Goal: Information Seeking & Learning: Learn about a topic

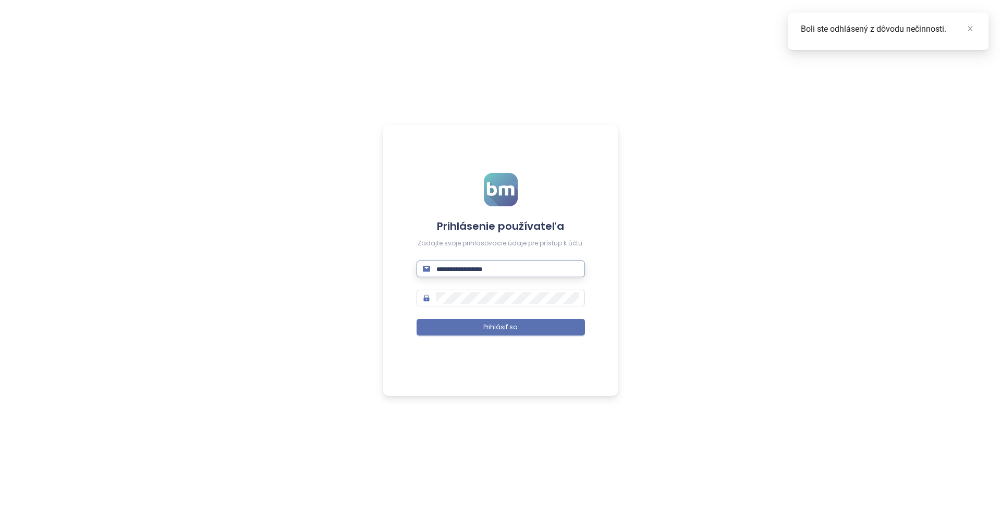
type input "**********"
click at [501, 327] on button "Prihlásiť sa" at bounding box center [501, 327] width 168 height 17
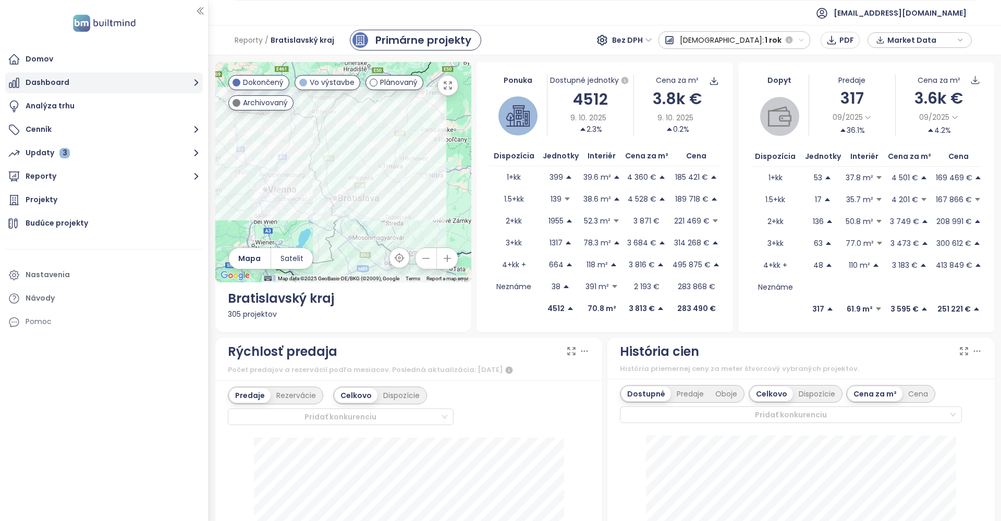
click at [152, 79] on button "Dashboard" at bounding box center [104, 82] width 198 height 21
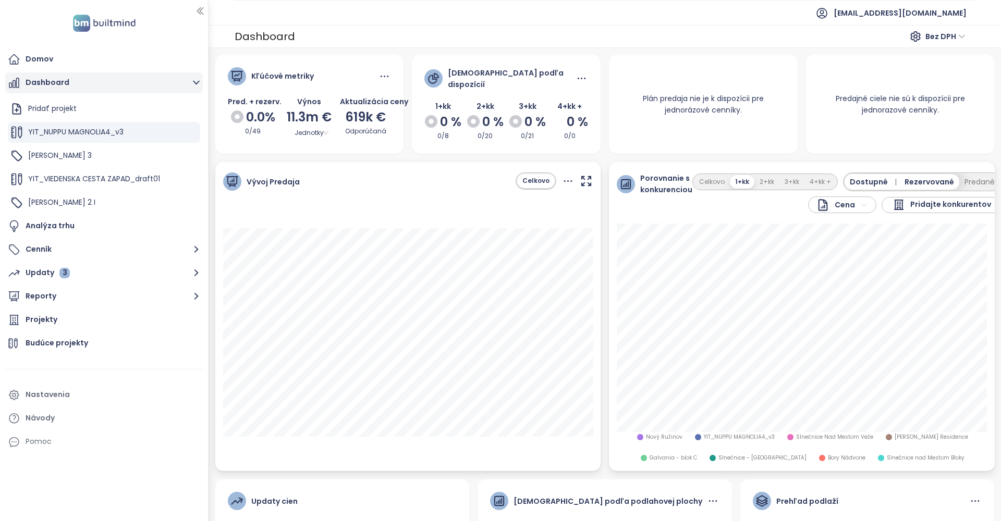
click at [152, 79] on button "Dashboard" at bounding box center [104, 82] width 198 height 21
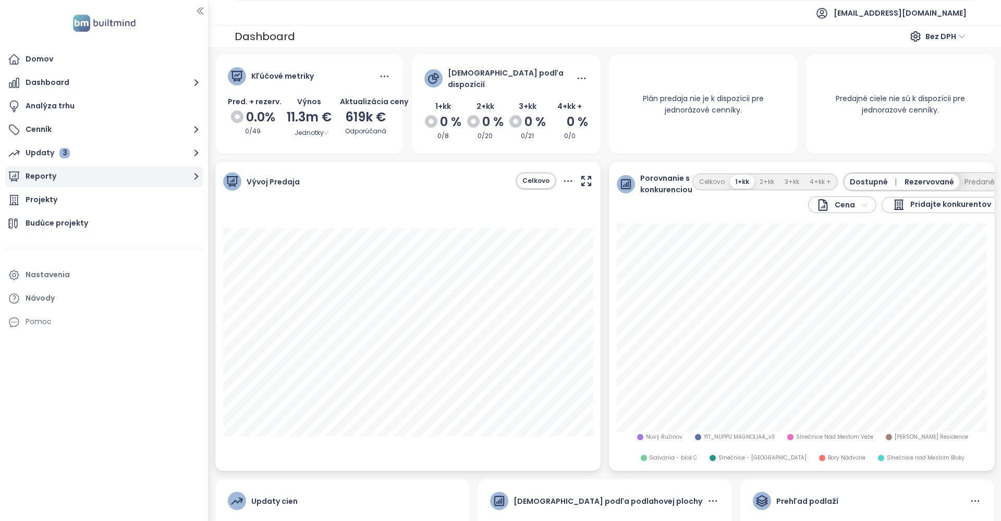
click at [118, 175] on button "Reporty" at bounding box center [104, 176] width 198 height 21
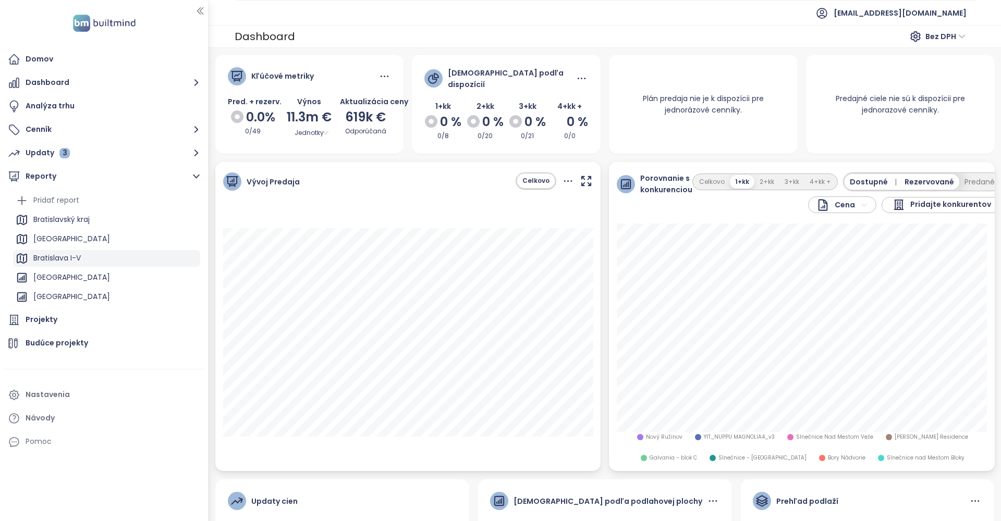
click at [78, 256] on div "Bratislava I-V" at bounding box center [56, 258] width 47 height 13
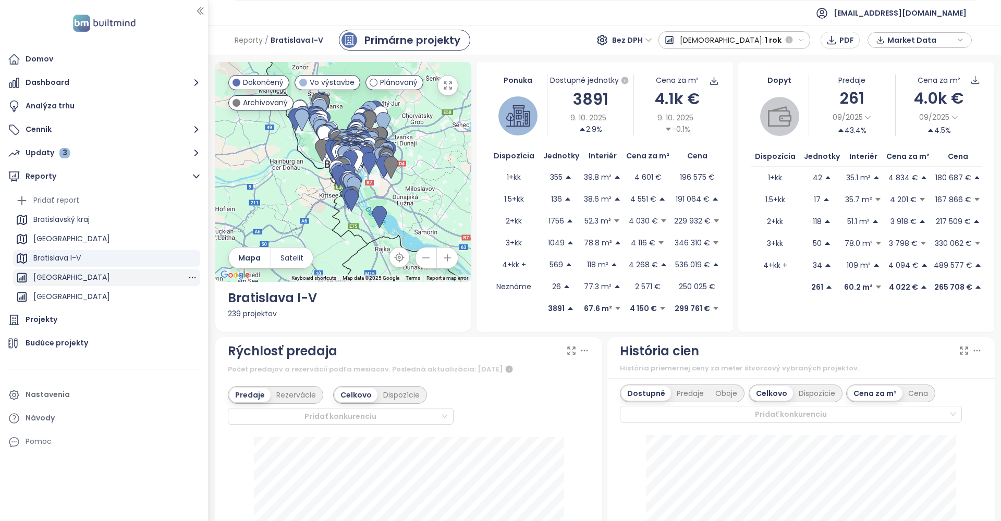
click at [69, 281] on div "[GEOGRAPHIC_DATA]" at bounding box center [71, 277] width 77 height 13
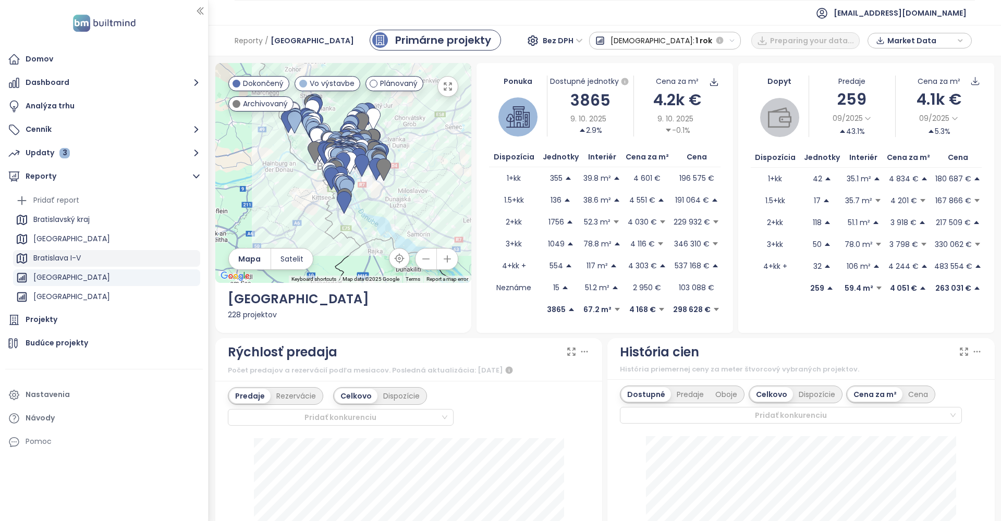
click at [67, 257] on div "Bratislava I-V" at bounding box center [56, 258] width 47 height 13
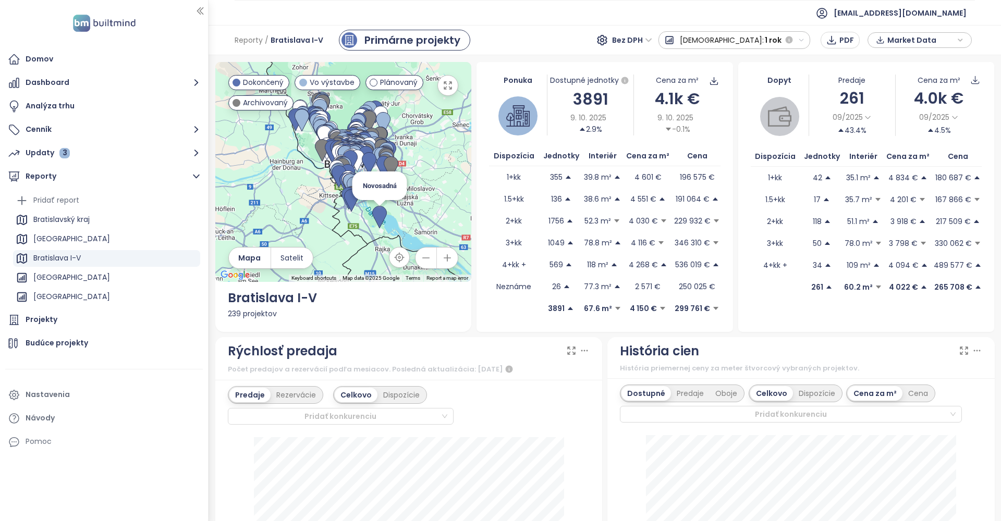
click at [381, 220] on img at bounding box center [379, 217] width 15 height 23
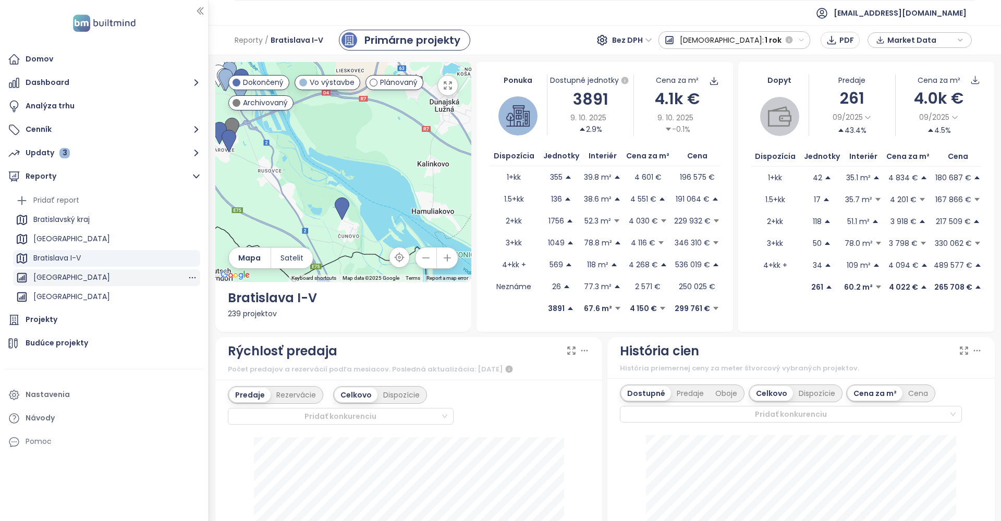
click at [68, 278] on div "[GEOGRAPHIC_DATA]" at bounding box center [71, 277] width 77 height 13
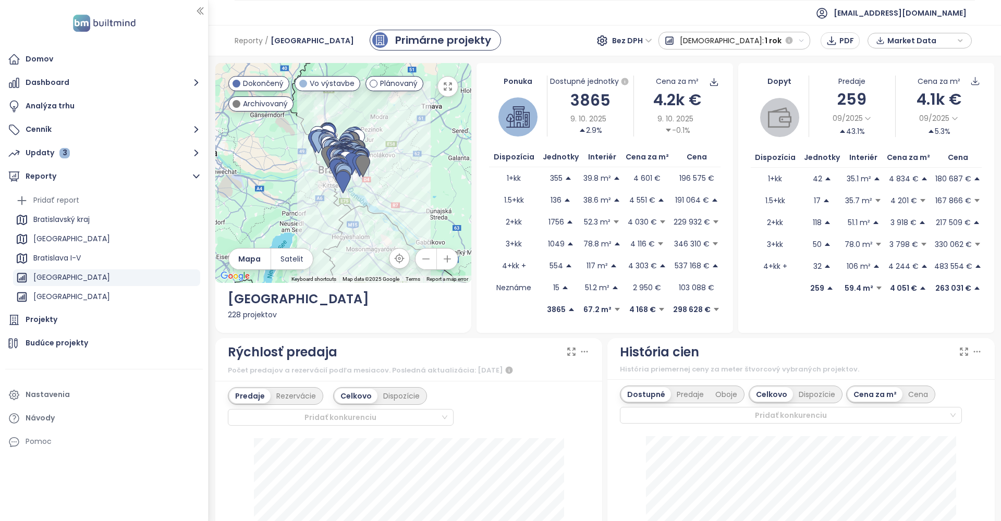
click at [754, 44] on span "[DEMOGRAPHIC_DATA]:" at bounding box center [722, 40] width 84 height 19
click at [750, 98] on div "3 mesiace" at bounding box center [704, 97] width 91 height 19
click at [859, 120] on span "09/2025" at bounding box center [848, 118] width 30 height 11
click at [854, 145] on div "3 mesiace" at bounding box center [857, 147] width 53 height 14
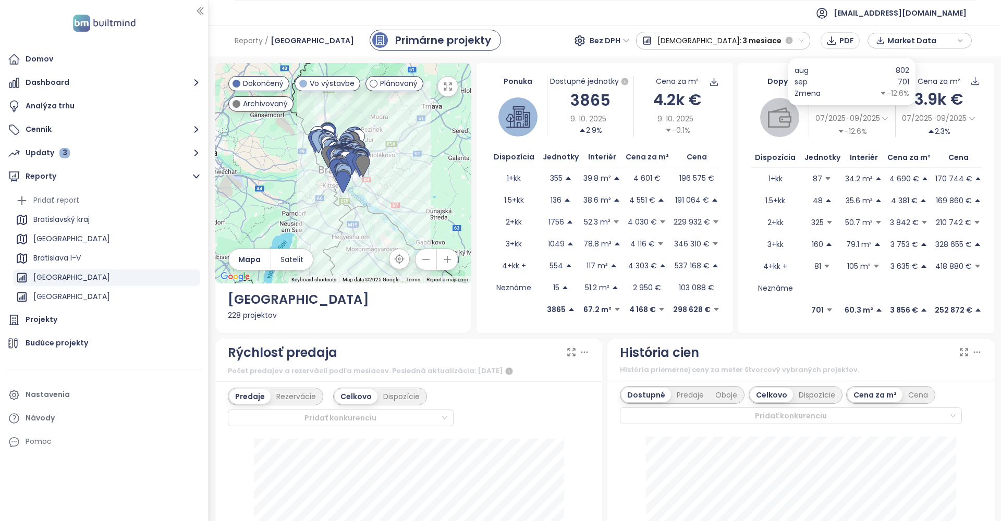
click at [872, 120] on span "07/2025-09/2025" at bounding box center [848, 118] width 65 height 11
click at [844, 133] on div "1 mesiac" at bounding box center [839, 133] width 53 height 14
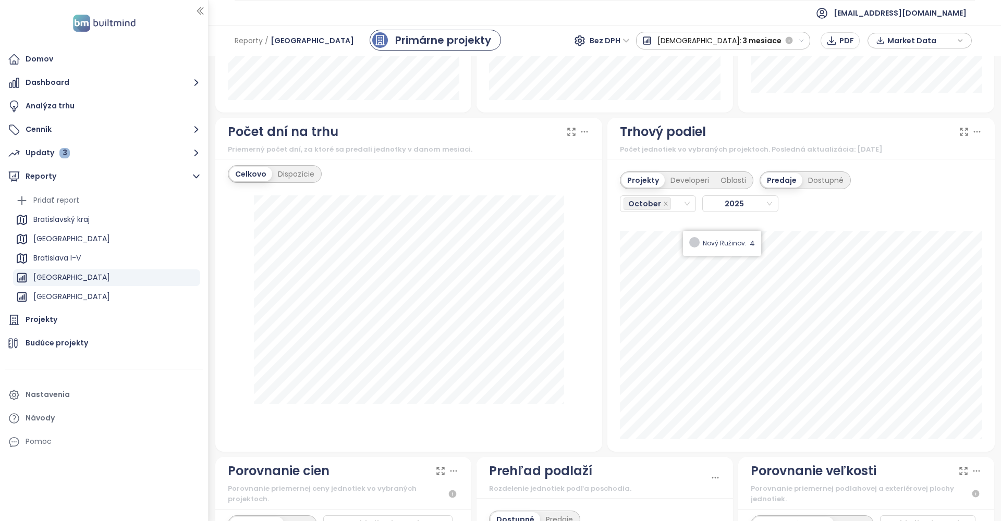
scroll to position [861, 0]
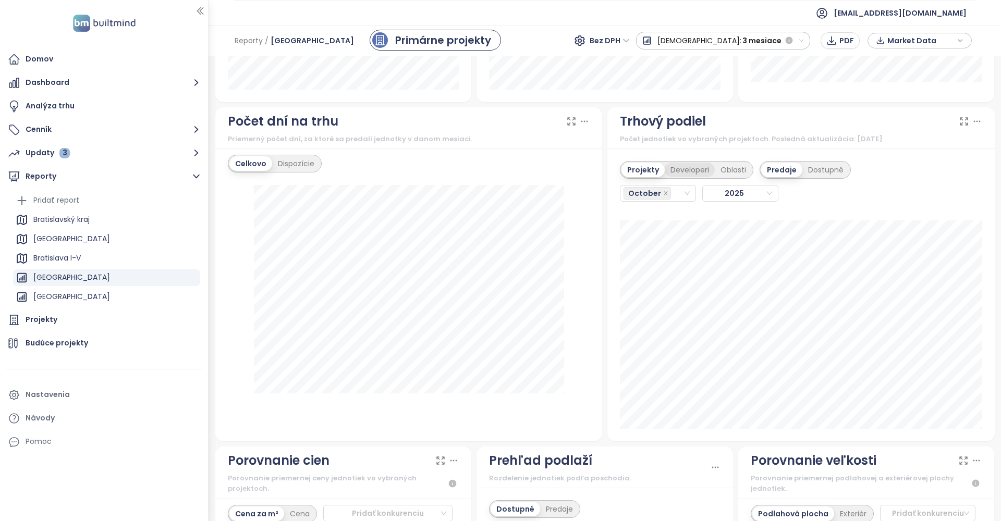
click at [699, 172] on div "Developeri" at bounding box center [690, 170] width 50 height 15
click at [654, 194] on span "October" at bounding box center [644, 193] width 33 height 11
click at [651, 313] on div "September" at bounding box center [657, 312] width 58 height 11
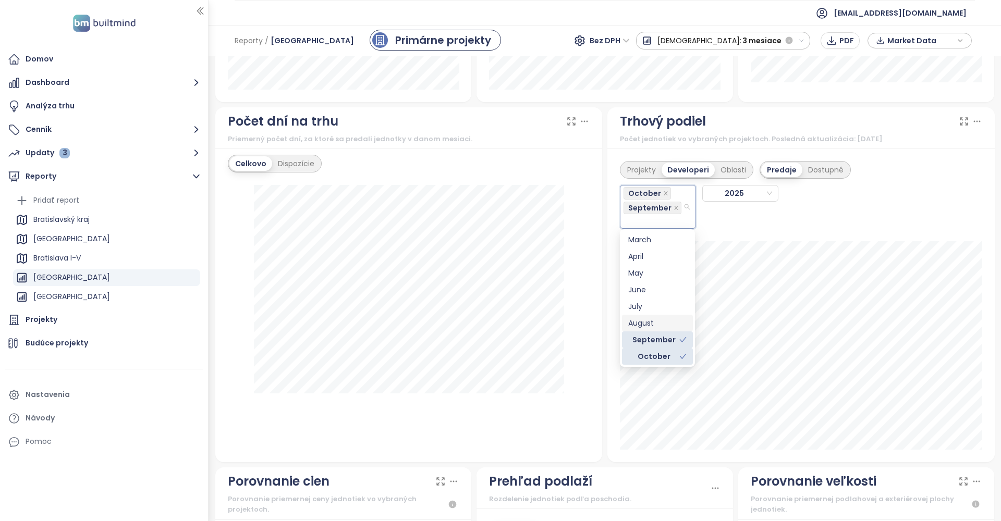
click at [647, 322] on div "August" at bounding box center [657, 323] width 58 height 11
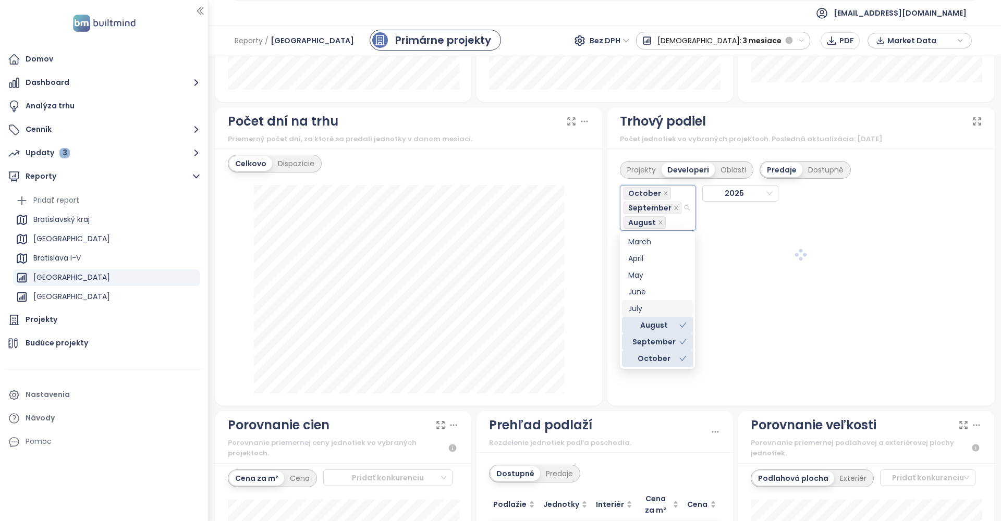
click at [646, 309] on div "July" at bounding box center [657, 308] width 58 height 11
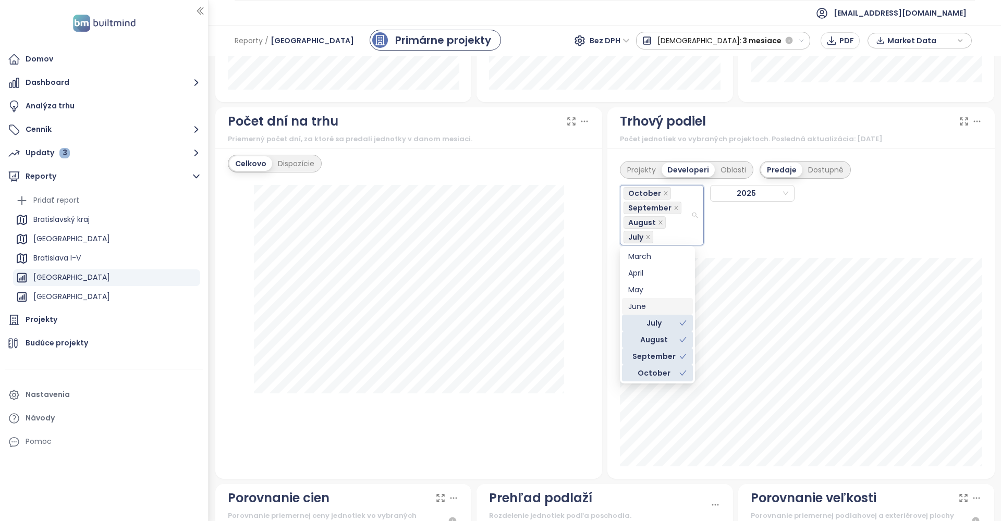
click at [645, 303] on div "June" at bounding box center [657, 306] width 58 height 11
click at [645, 291] on div "May" at bounding box center [657, 289] width 58 height 11
click at [645, 275] on div "April" at bounding box center [657, 273] width 58 height 11
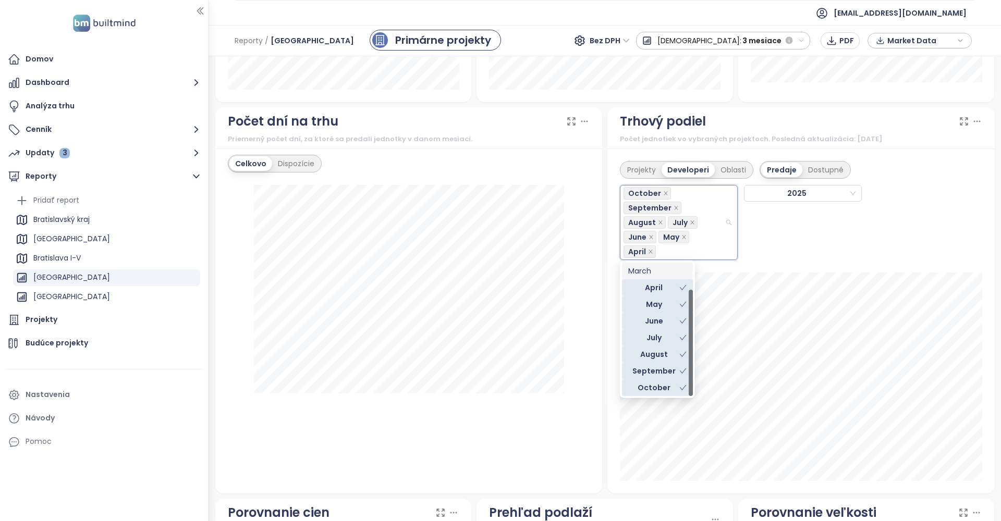
click at [647, 265] on div "March" at bounding box center [657, 270] width 58 height 11
click at [643, 271] on div "February" at bounding box center [657, 273] width 58 height 11
click at [644, 267] on div "January" at bounding box center [657, 270] width 58 height 11
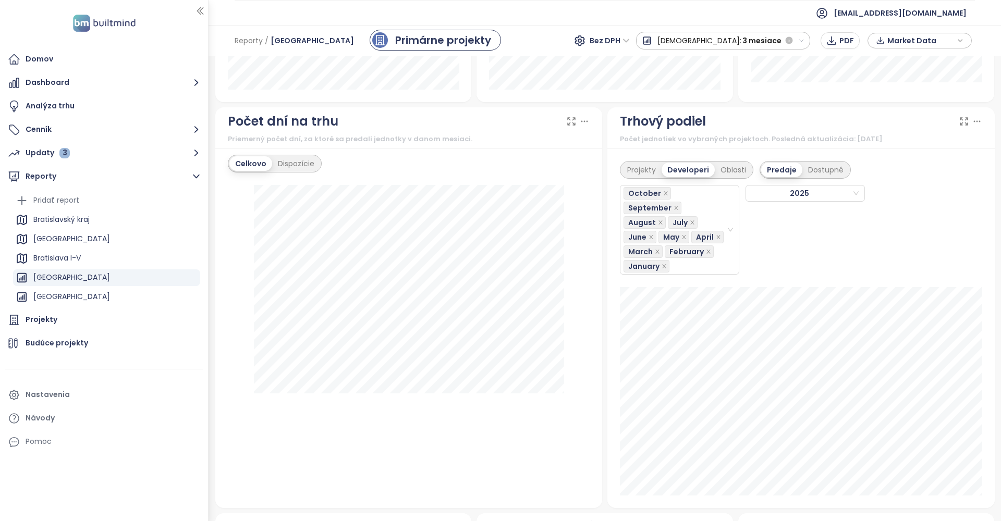
click at [885, 184] on div "October September August July June May April March February January 2025" at bounding box center [801, 227] width 362 height 96
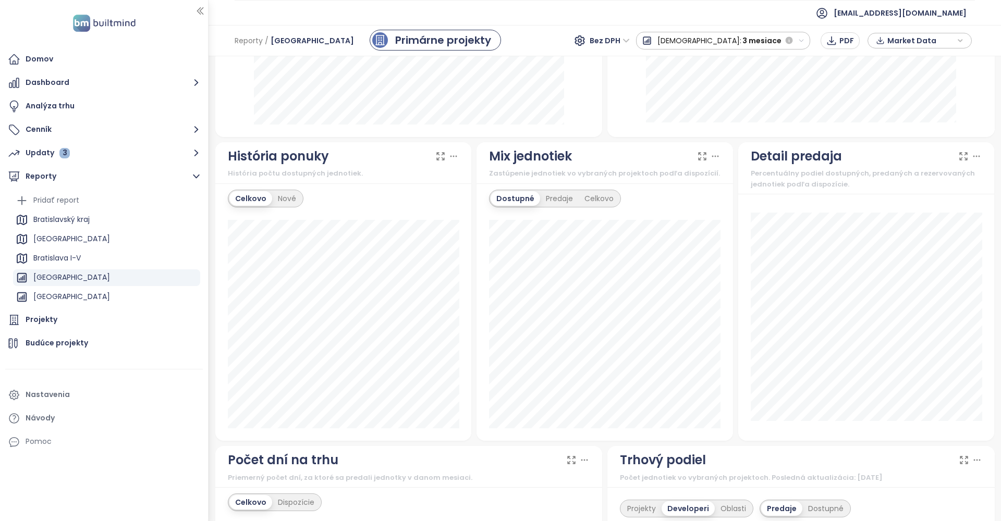
scroll to position [512, 0]
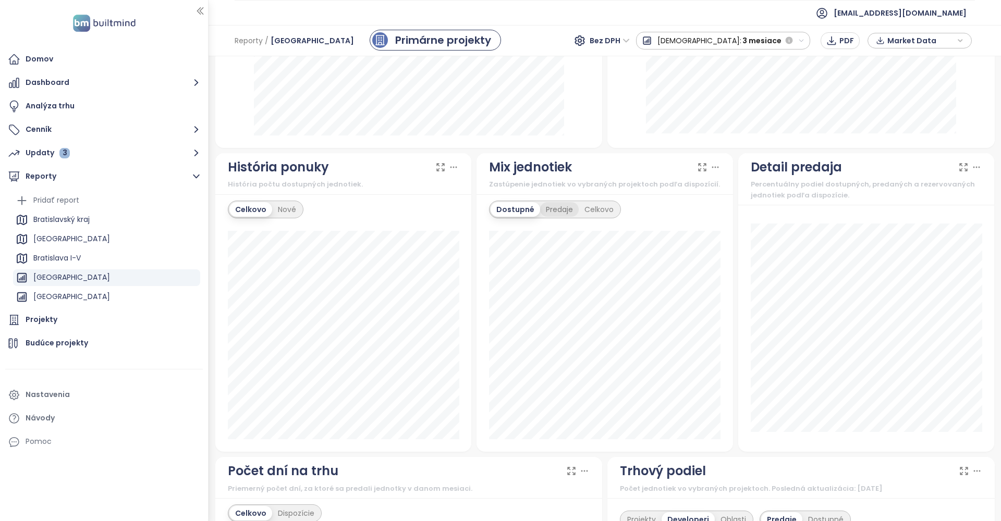
click at [564, 203] on div "Predaje" at bounding box center [559, 209] width 39 height 15
click at [524, 208] on div "Dostupné" at bounding box center [514, 209] width 47 height 15
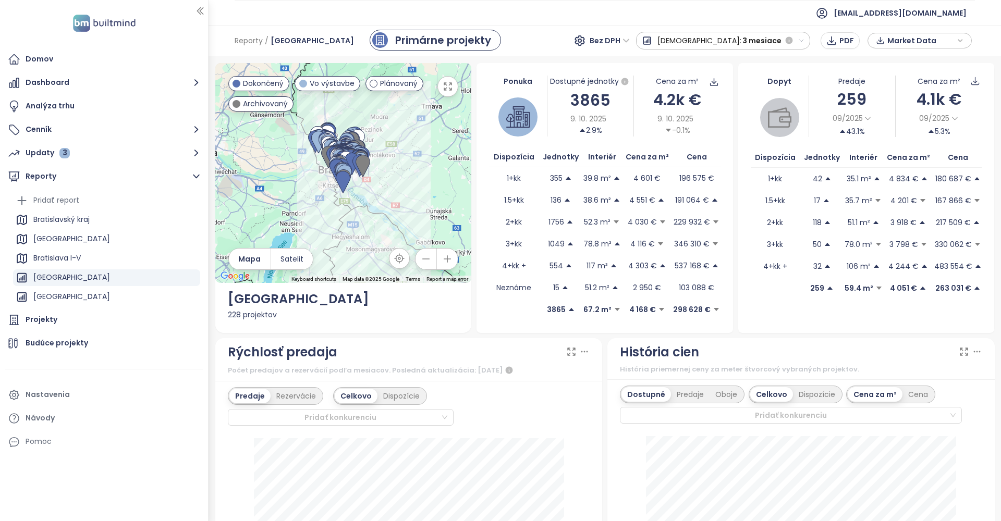
scroll to position [0, 0]
click at [590, 119] on span "9. 10. 2025" at bounding box center [588, 118] width 36 height 11
click at [857, 120] on span "09/2025" at bounding box center [848, 118] width 30 height 11
click at [845, 173] on div "1 rok" at bounding box center [857, 175] width 53 height 14
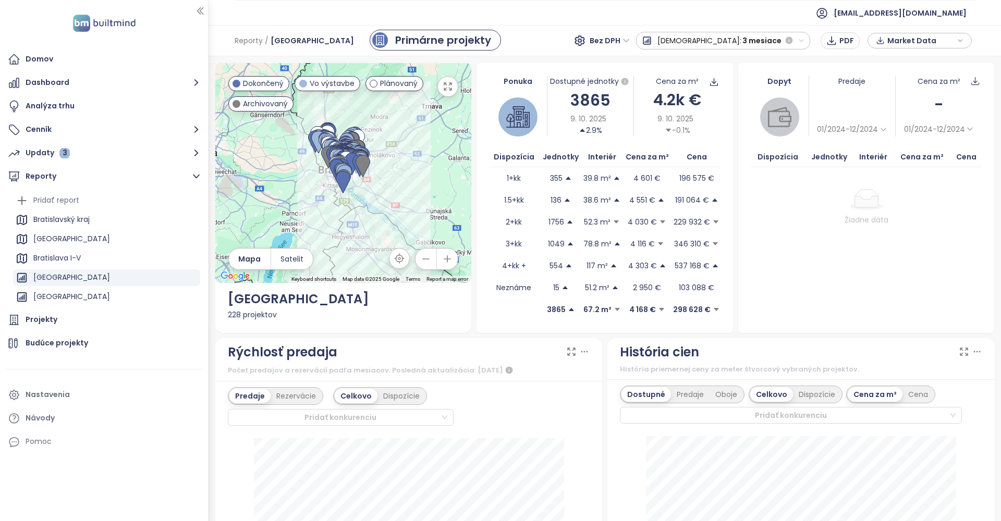
click at [876, 128] on span "01/2024-12/2024" at bounding box center [847, 129] width 61 height 11
click at [839, 168] on div "6 mesiacov" at bounding box center [841, 172] width 53 height 14
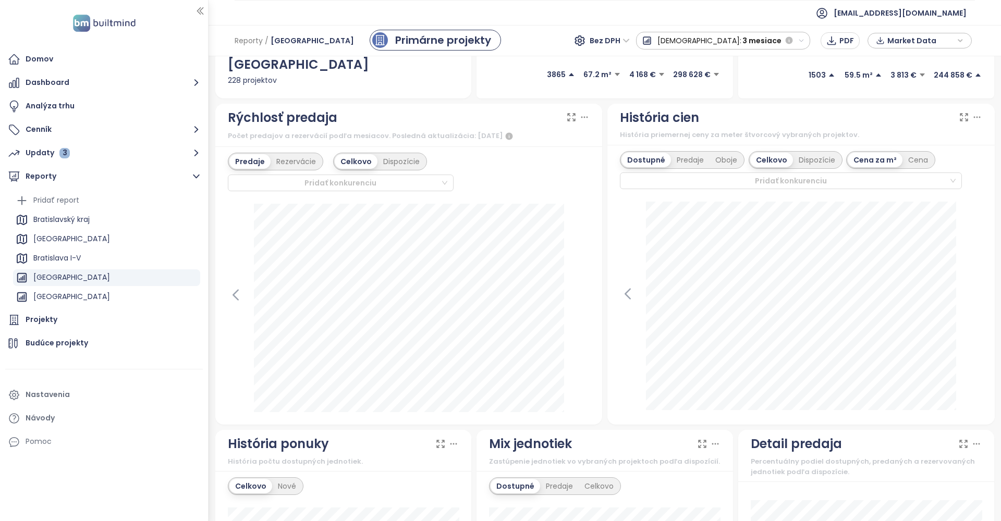
scroll to position [177, 0]
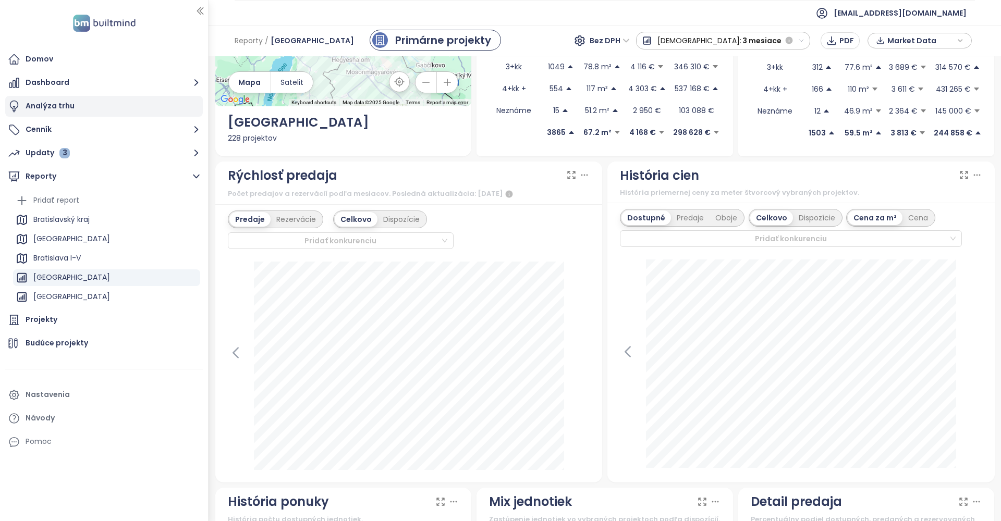
click at [60, 111] on div "Analýza trhu" at bounding box center [50, 106] width 49 height 13
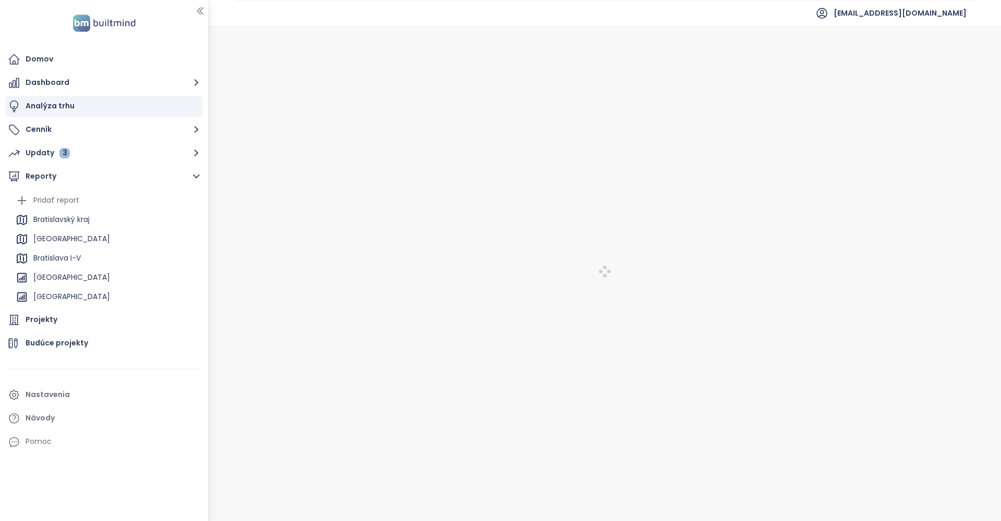
click at [60, 111] on div "Analýza trhu" at bounding box center [50, 106] width 49 height 13
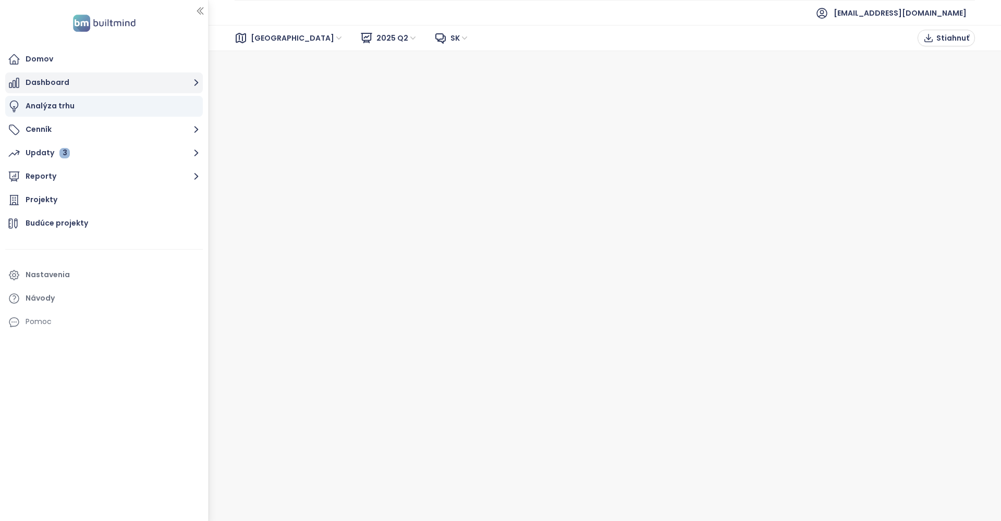
click at [54, 77] on button "Dashboard" at bounding box center [104, 82] width 198 height 21
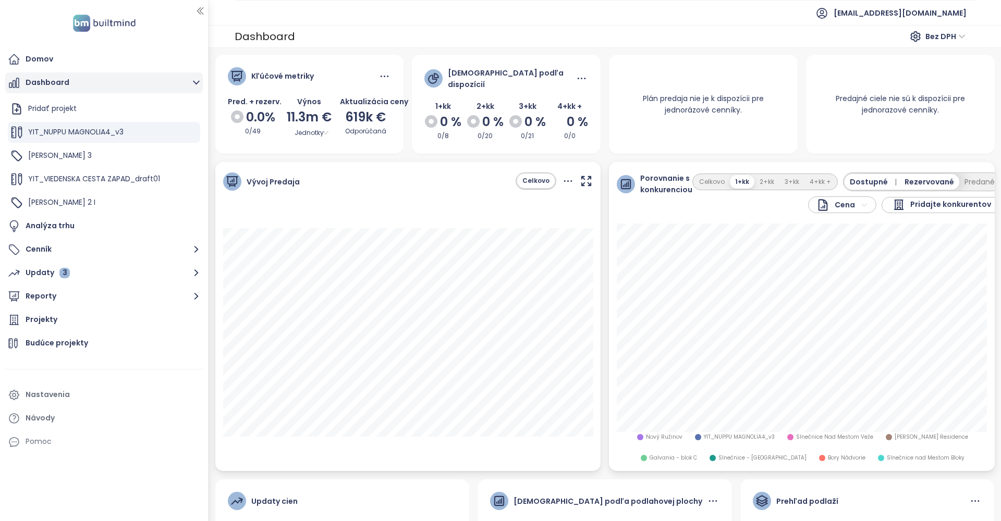
click at [40, 84] on button "Dashboard" at bounding box center [104, 82] width 198 height 21
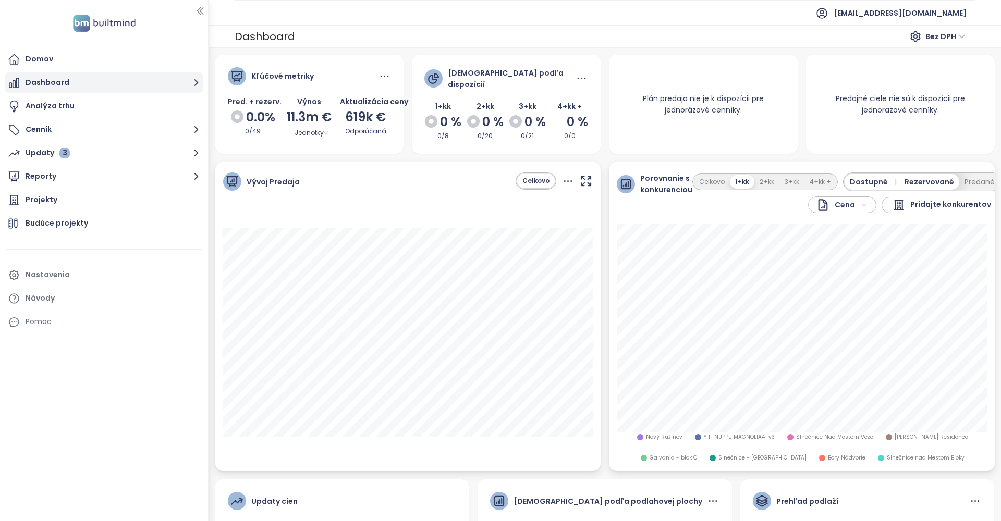
click at [40, 84] on button "Dashboard" at bounding box center [104, 82] width 198 height 21
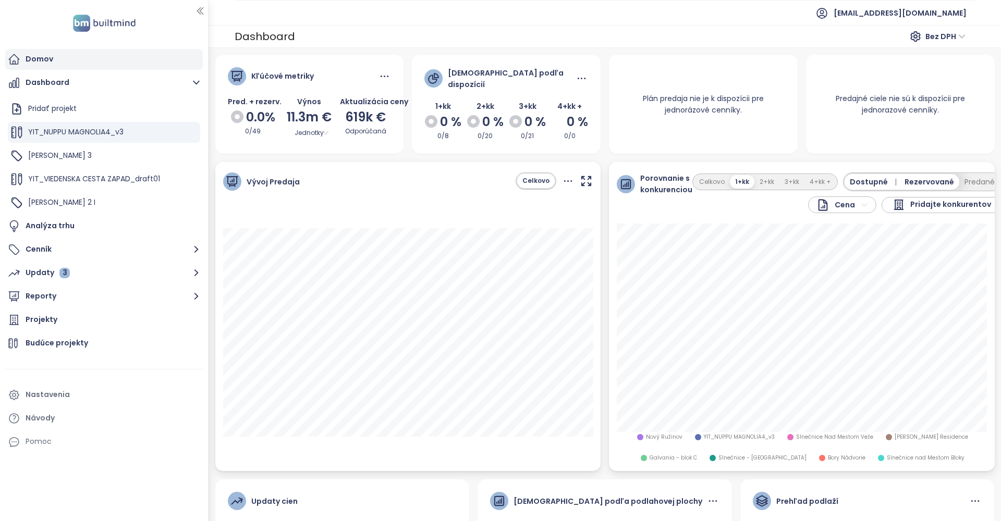
click at [38, 57] on div "Domov" at bounding box center [40, 59] width 28 height 13
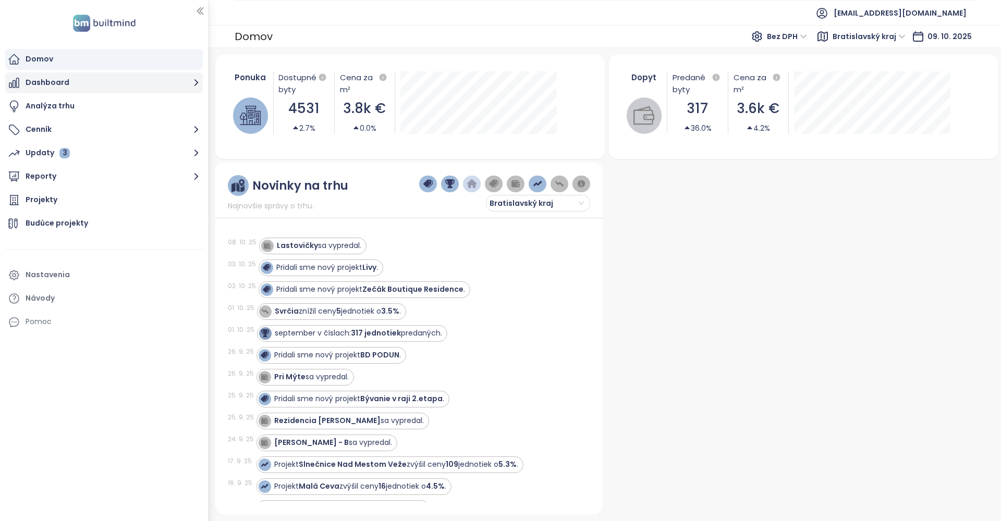
click at [42, 85] on button "Dashboard" at bounding box center [104, 82] width 198 height 21
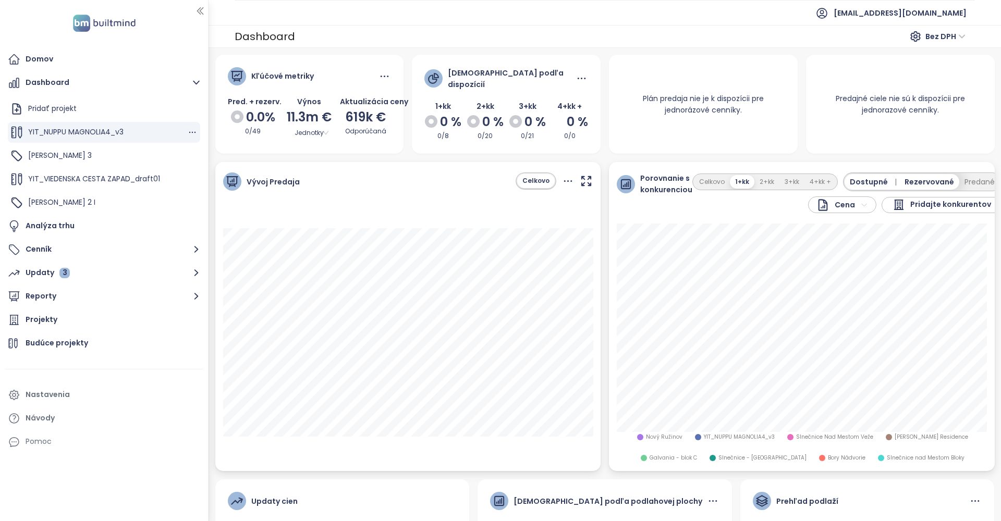
click at [52, 130] on span "YIT_NUPPU MAGNOLIA4_v3" at bounding box center [75, 132] width 95 height 10
click at [66, 152] on div "Zwirn 3" at bounding box center [104, 155] width 192 height 21
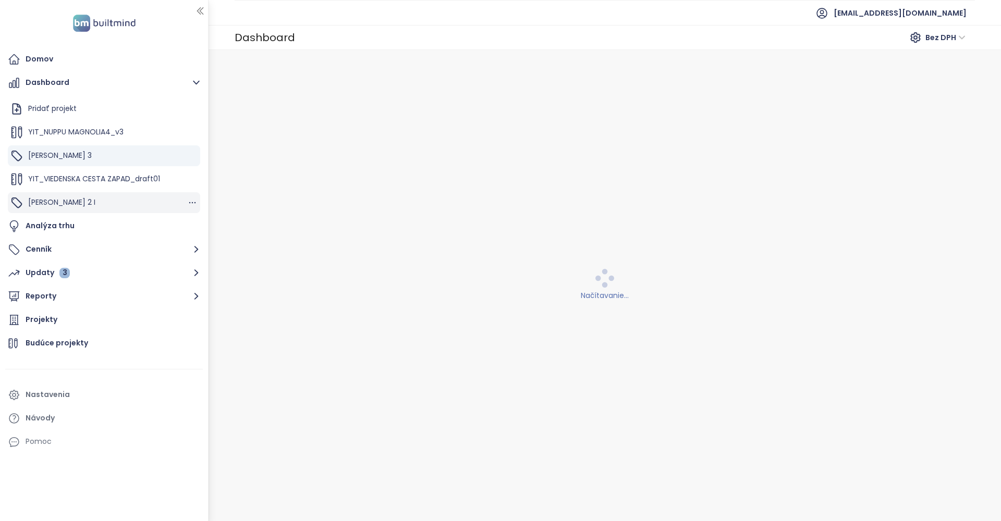
click at [52, 197] on span "Zwirn 2 I" at bounding box center [61, 202] width 67 height 10
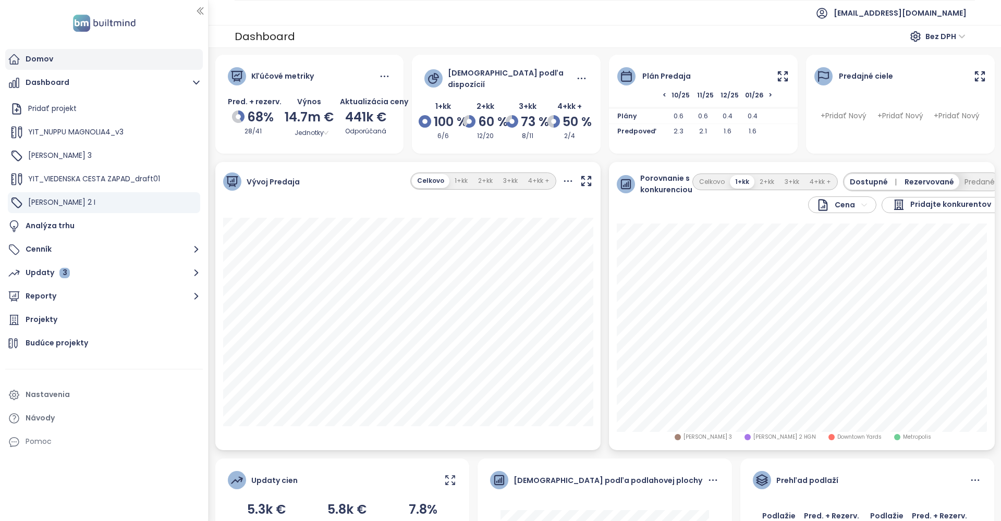
click at [39, 60] on div "Domov" at bounding box center [40, 59] width 28 height 13
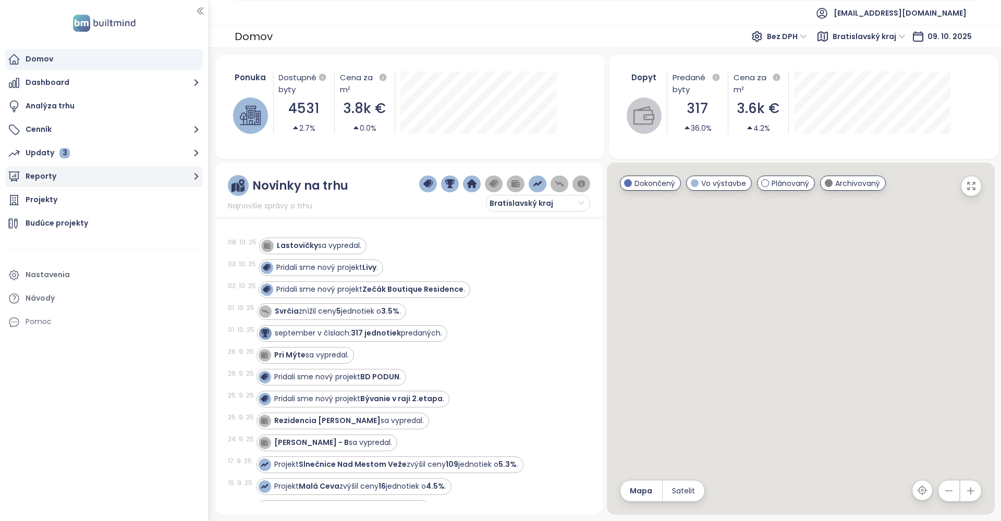
click at [198, 175] on icon "button" at bounding box center [196, 176] width 13 height 13
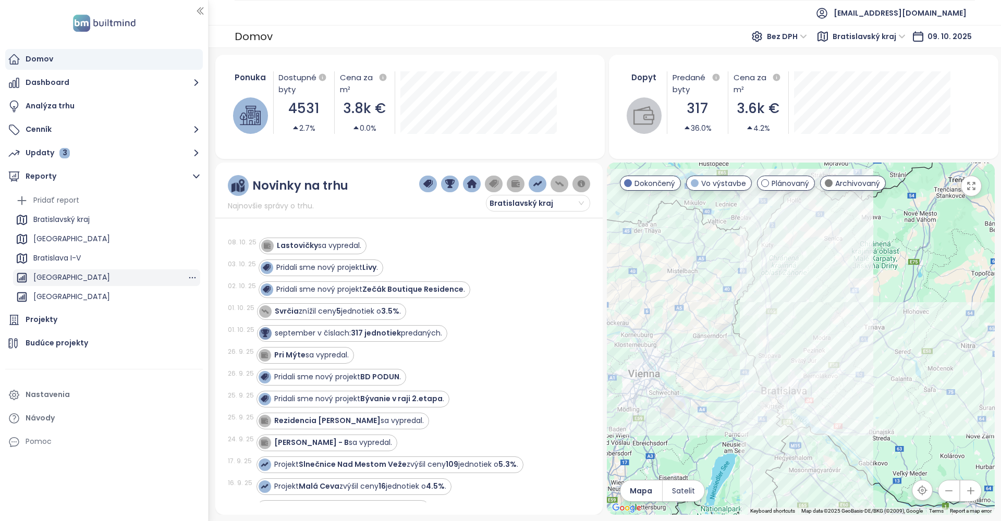
click at [70, 273] on div "[GEOGRAPHIC_DATA]" at bounding box center [71, 277] width 77 height 13
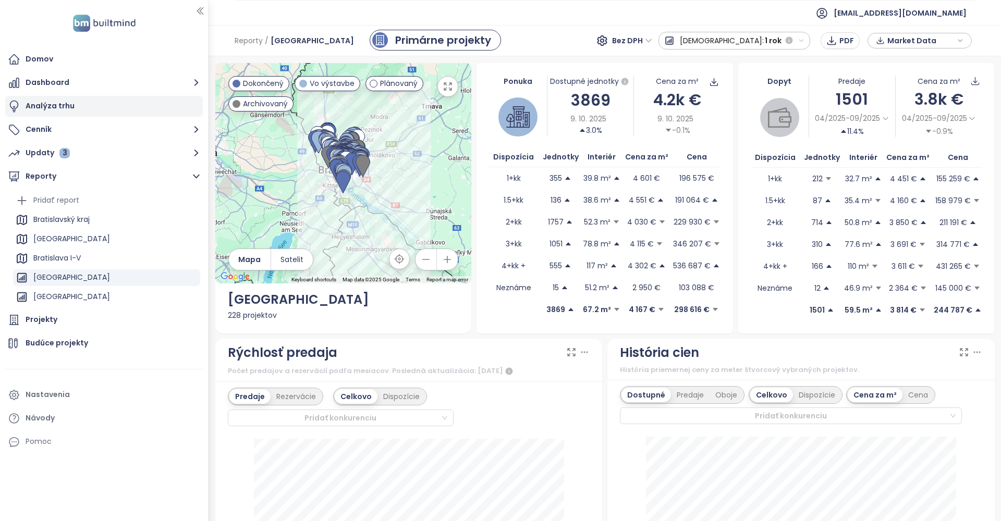
click at [75, 101] on div "Analýza trhu" at bounding box center [104, 106] width 198 height 21
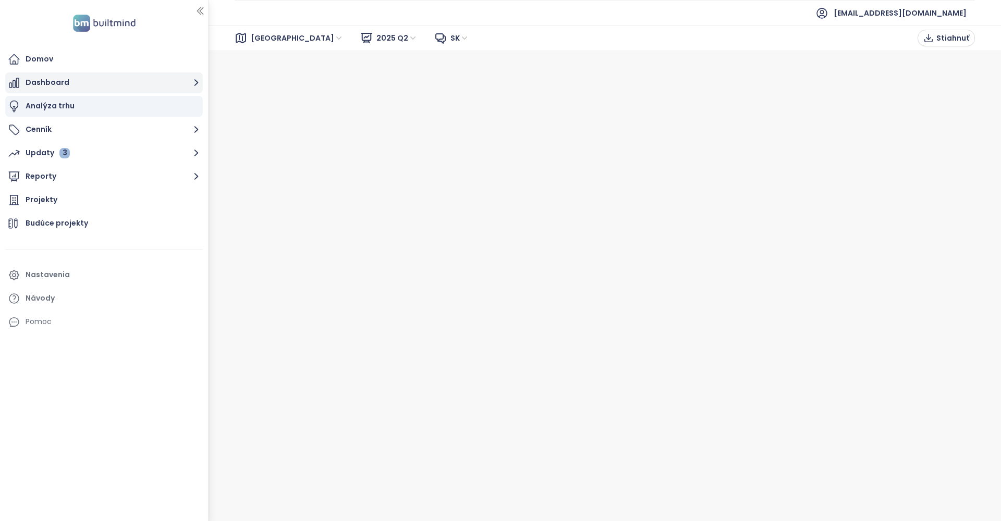
click at [44, 75] on button "Dashboard" at bounding box center [104, 82] width 198 height 21
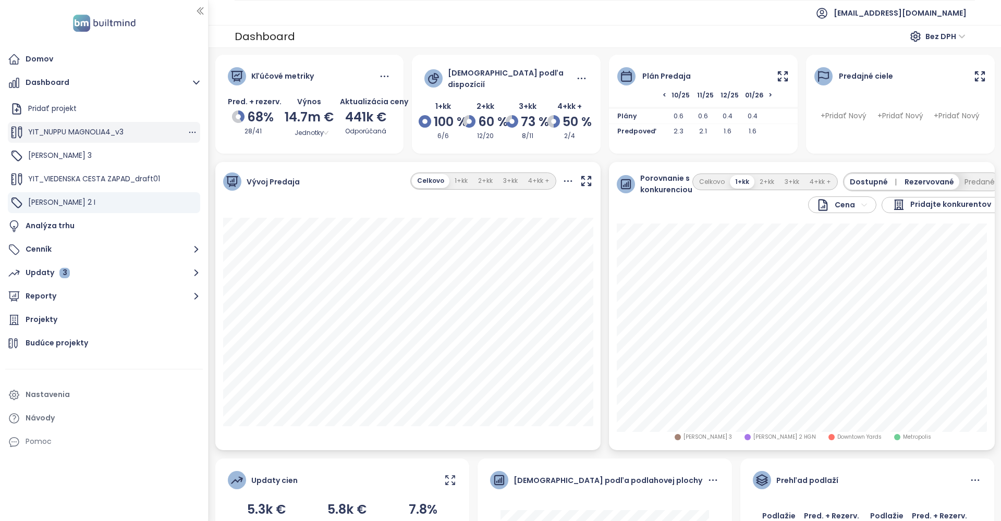
click at [44, 131] on span "YIT_NUPPU MAGNOLIA4_v3" at bounding box center [75, 132] width 95 height 10
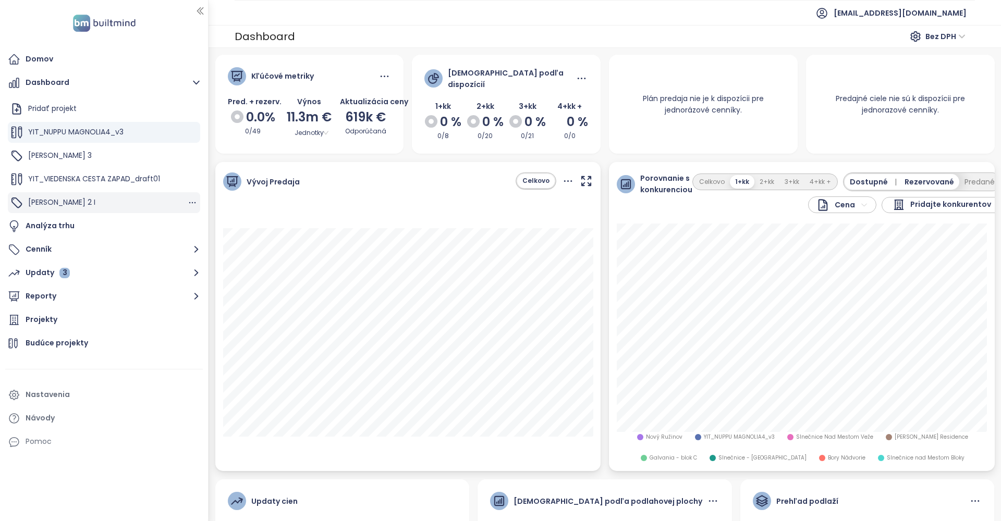
click at [55, 199] on span "Zwirn 2 I" at bounding box center [61, 202] width 67 height 10
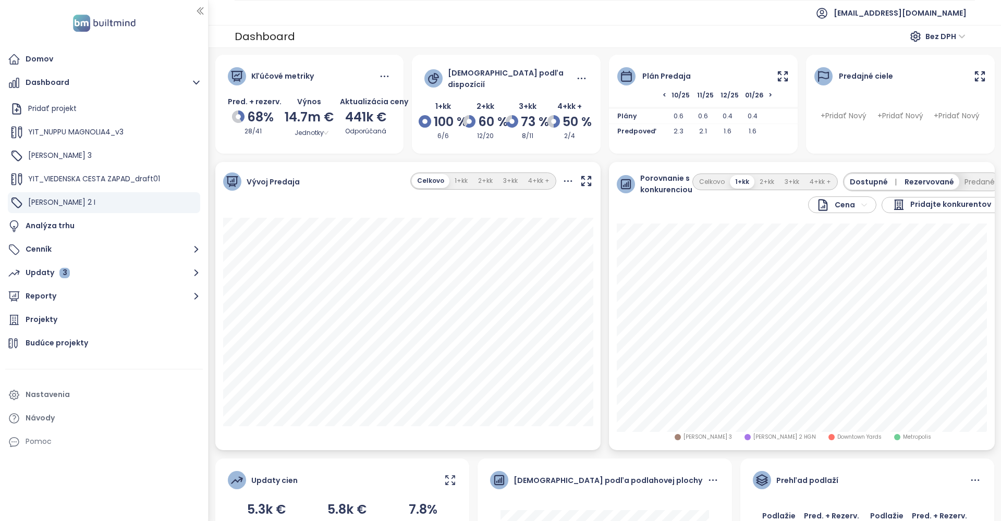
click at [927, 204] on span "Pridajte konkurentov" at bounding box center [950, 205] width 81 height 13
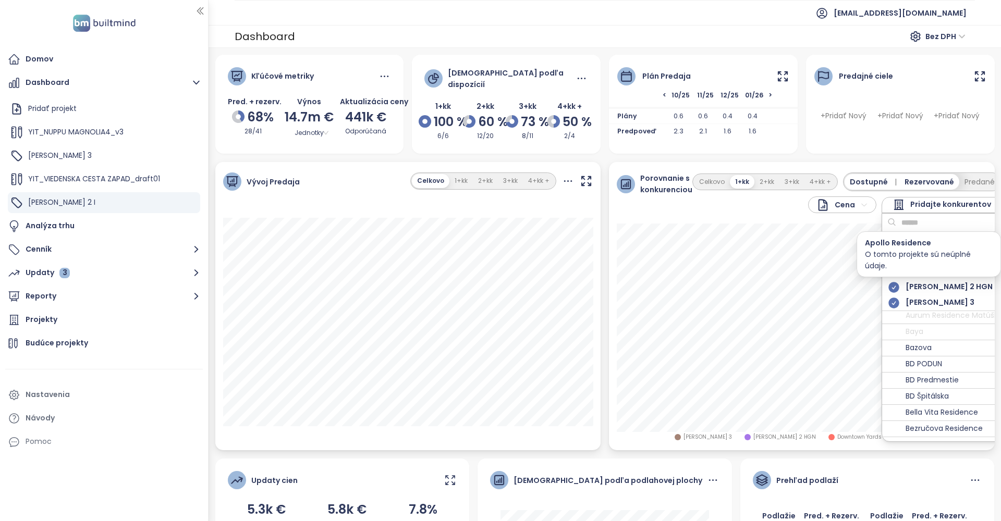
scroll to position [95, 0]
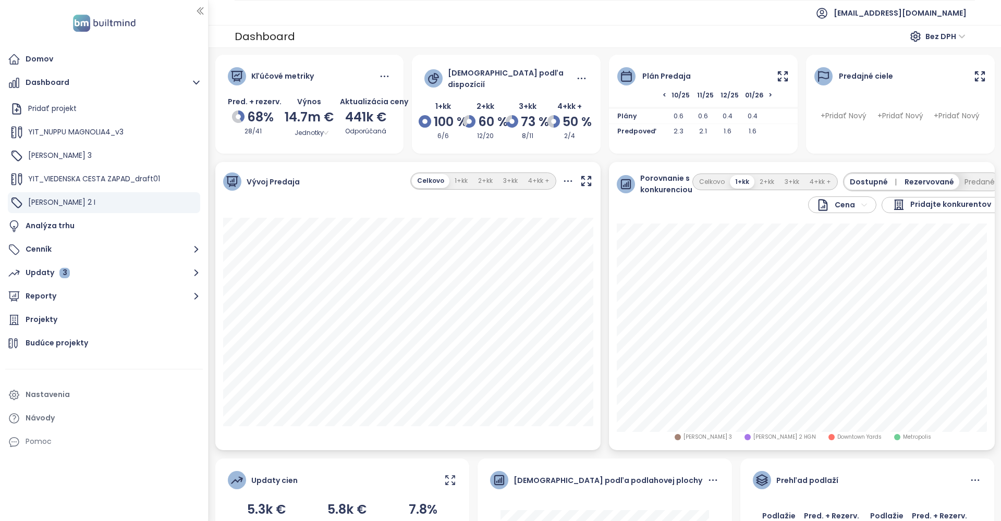
click at [803, 165] on div "Porovnanie s konkurenciou Cena Pridajte konkurentov Celkovo 1+kk 2+kk 3+kk 4+kk…" at bounding box center [802, 193] width 386 height 62
click at [711, 183] on button "Celkovo" at bounding box center [712, 182] width 36 height 14
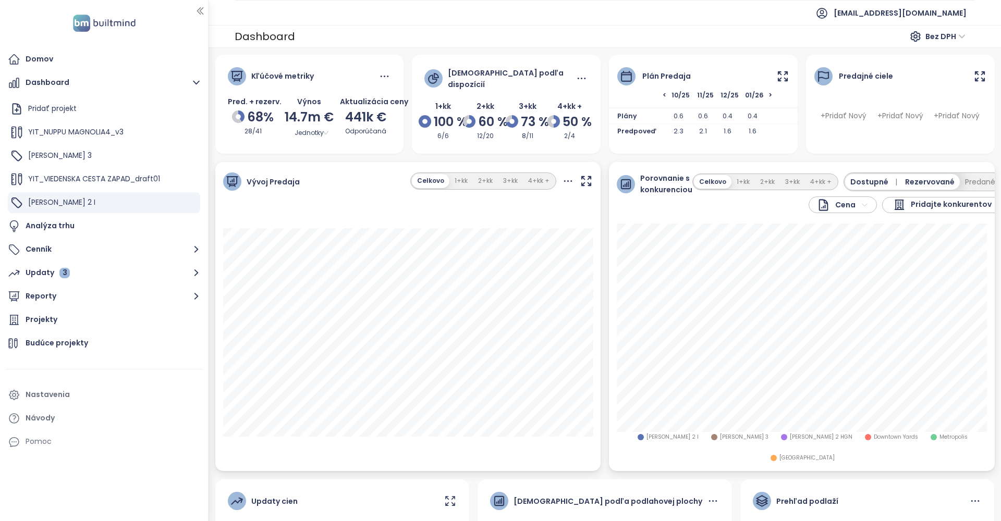
scroll to position [0, 0]
click at [742, 183] on button "1+kk" at bounding box center [743, 182] width 23 height 14
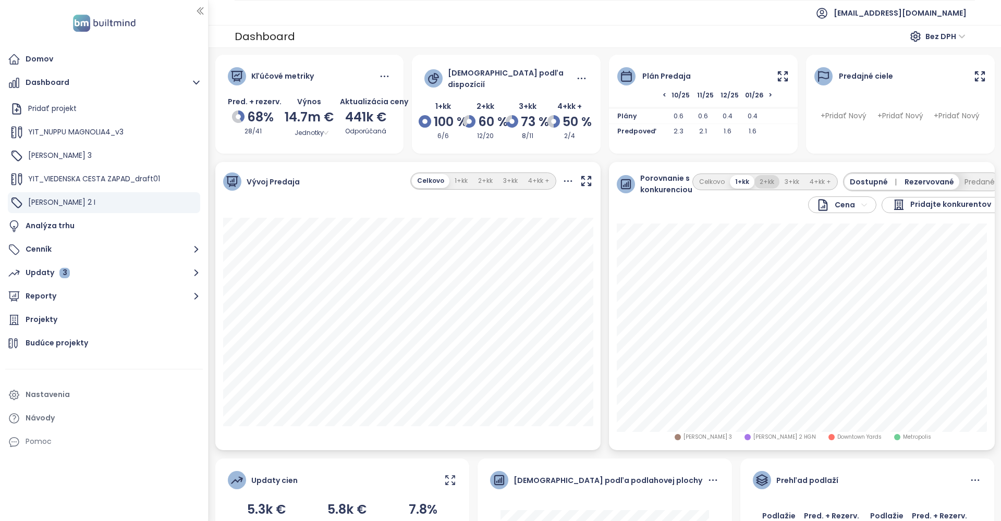
click at [760, 181] on button "2+kk" at bounding box center [767, 182] width 25 height 14
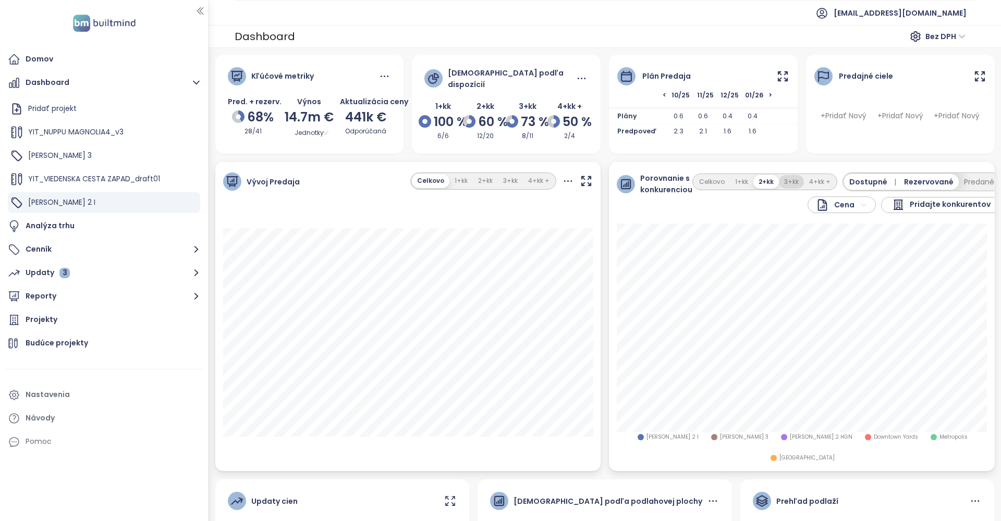
click at [788, 182] on button "3+kk" at bounding box center [791, 182] width 25 height 14
click at [814, 184] on button "4+kk +" at bounding box center [821, 182] width 32 height 14
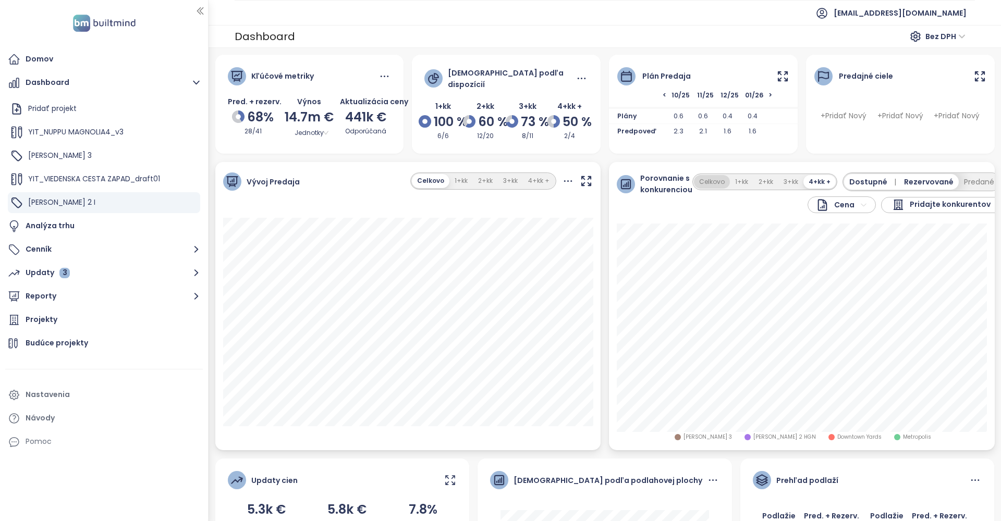
click at [703, 180] on button "Celkovo" at bounding box center [712, 182] width 36 height 14
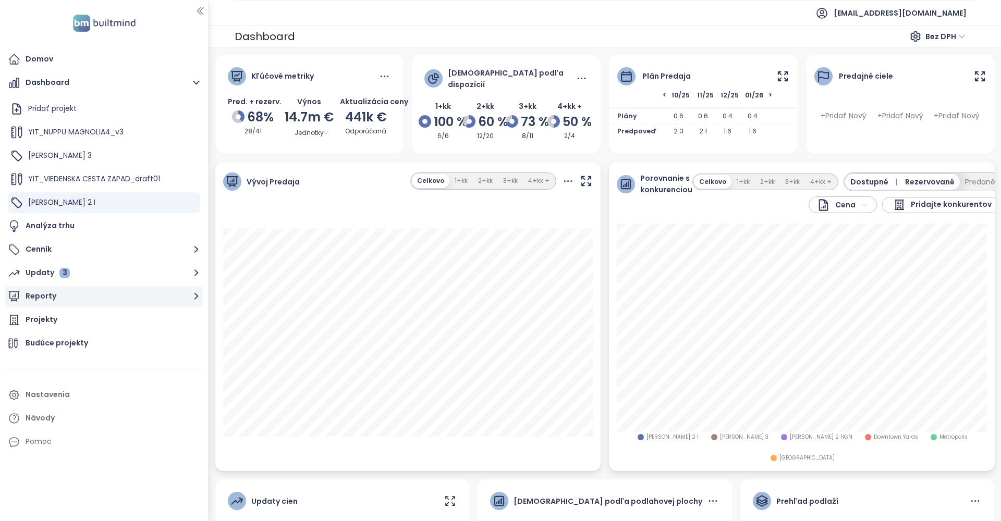
click at [41, 301] on button "Reporty" at bounding box center [104, 296] width 198 height 21
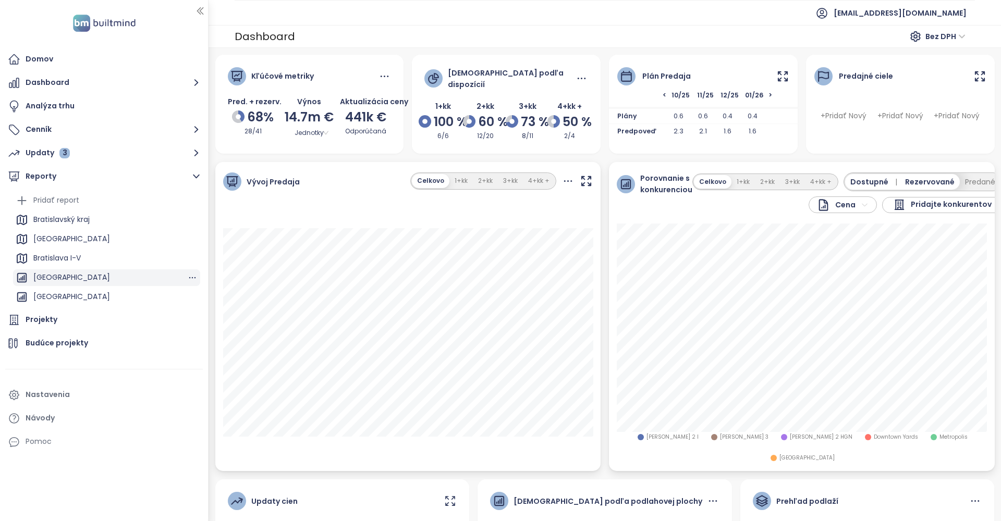
click at [52, 274] on div "[GEOGRAPHIC_DATA]" at bounding box center [71, 277] width 77 height 13
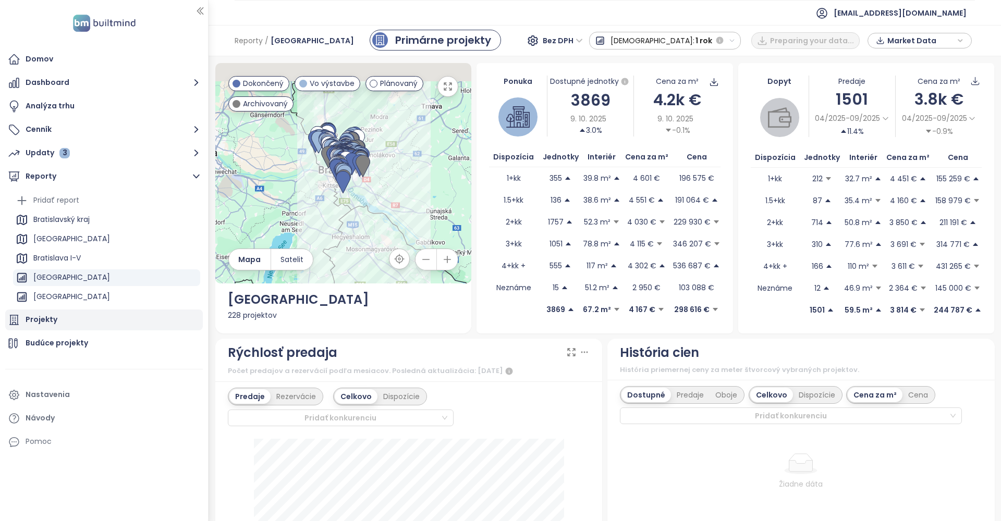
click at [43, 323] on div "Projekty" at bounding box center [42, 319] width 32 height 13
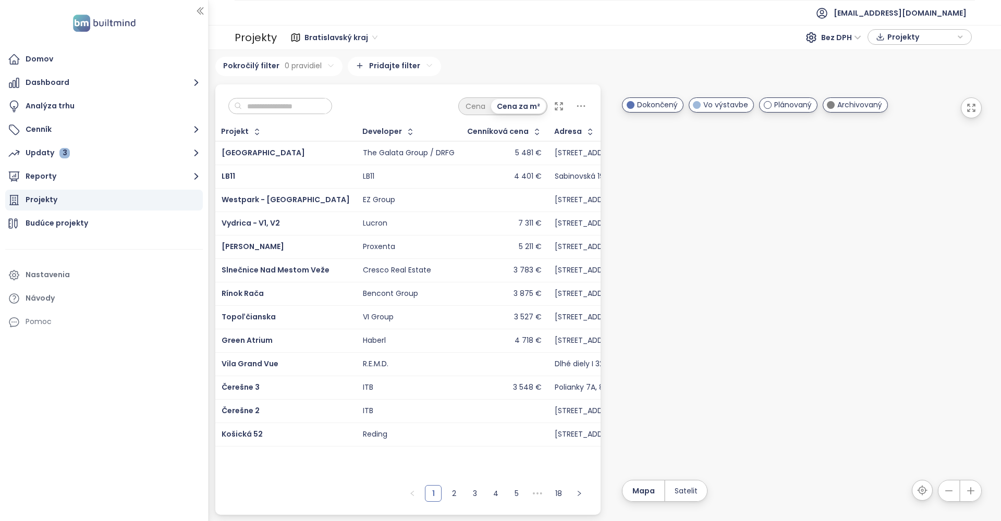
click at [340, 40] on span "Bratislavský kraj" at bounding box center [341, 38] width 73 height 16
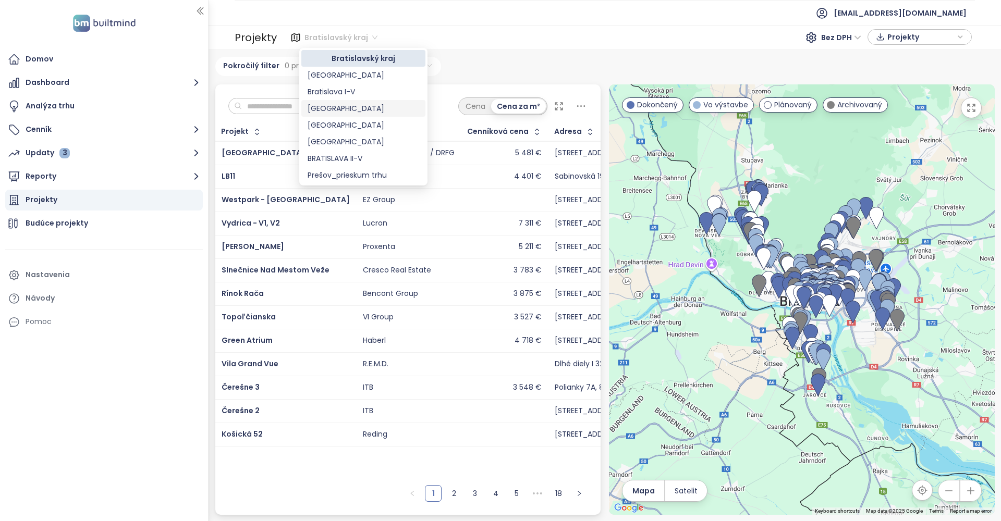
click at [350, 109] on div "[GEOGRAPHIC_DATA]" at bounding box center [364, 108] width 112 height 11
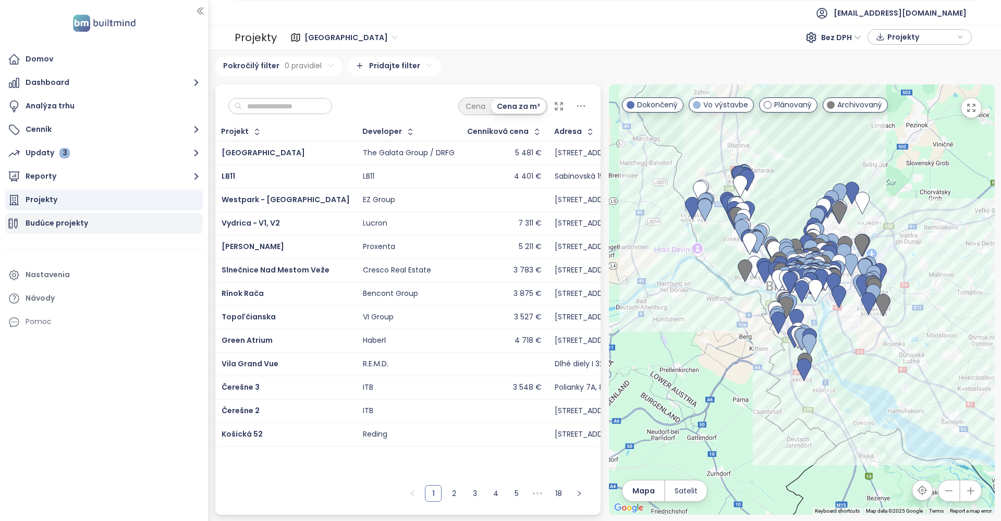
click at [68, 224] on div "Budúce projekty" at bounding box center [57, 223] width 63 height 13
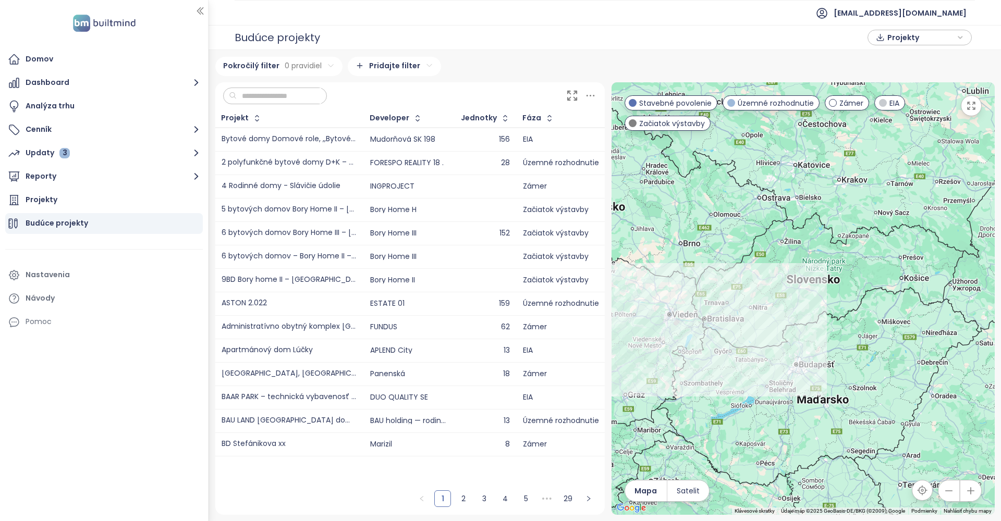
click at [967, 494] on icon "button" at bounding box center [971, 491] width 10 height 10
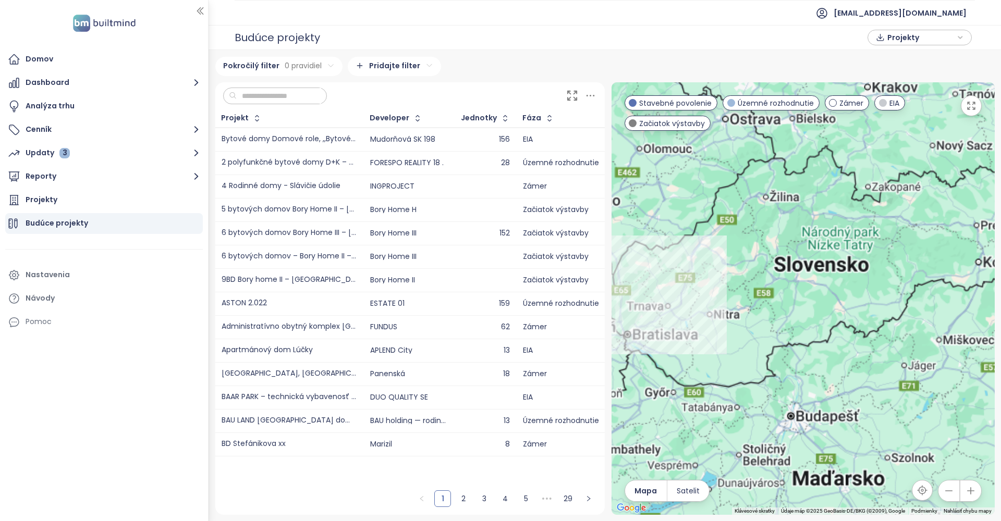
click at [967, 494] on icon "button" at bounding box center [971, 491] width 10 height 10
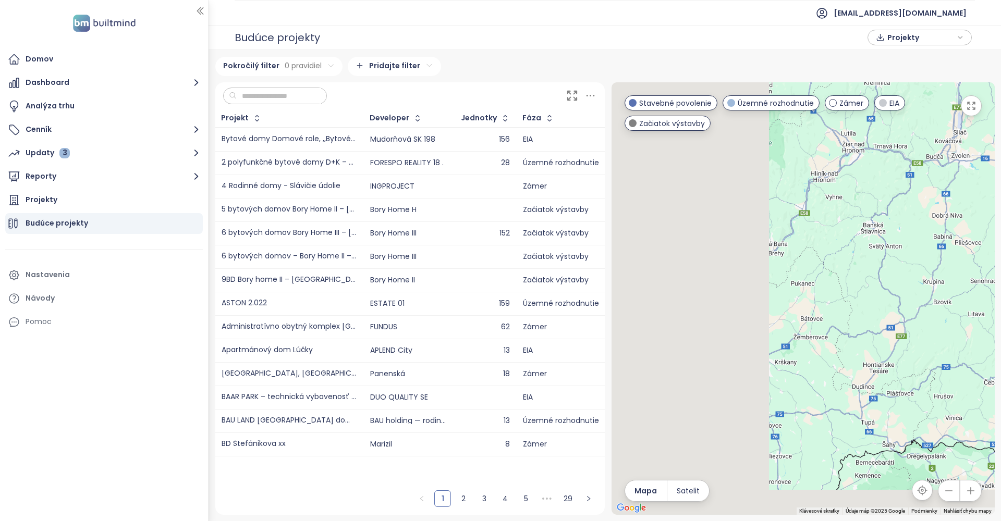
drag, startPoint x: 726, startPoint y: 361, endPoint x: 1001, endPoint y: 261, distance: 292.0
click at [1001, 261] on div "Pokročilý filter 0 pravidiel Pridajte filter Projekt Developer Jednotky Fáza Ka…" at bounding box center [605, 285] width 793 height 471
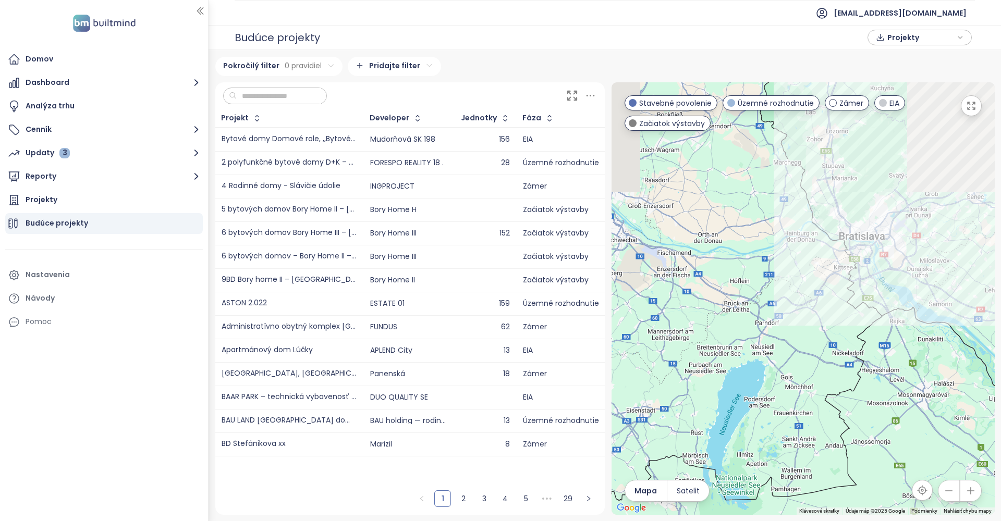
drag, startPoint x: 888, startPoint y: 244, endPoint x: 827, endPoint y: 412, distance: 179.1
click at [827, 412] on div at bounding box center [803, 298] width 383 height 433
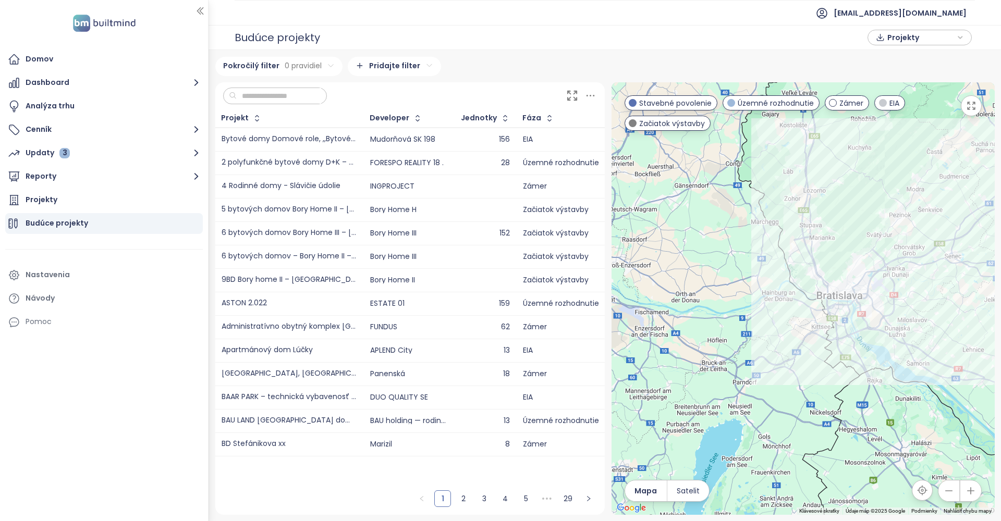
click at [967, 496] on icon "button" at bounding box center [971, 491] width 10 height 10
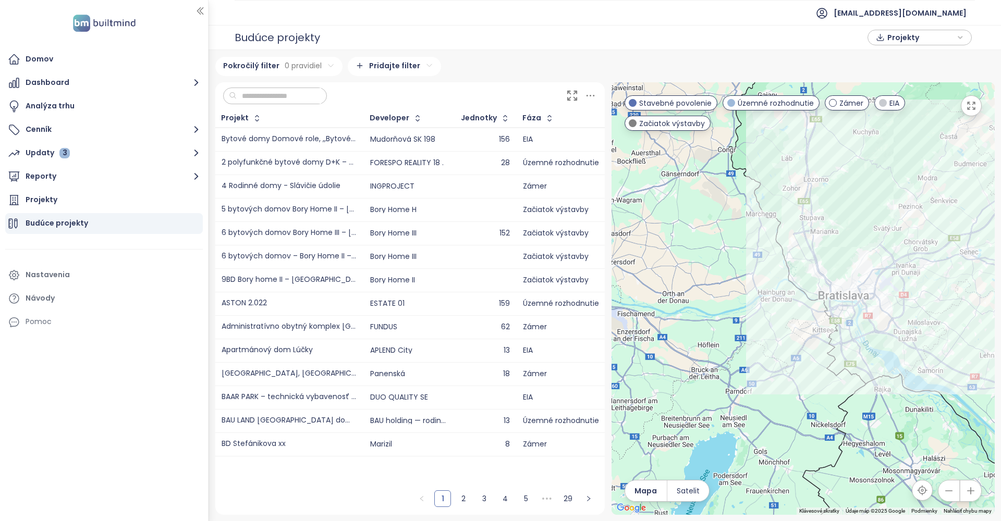
click at [967, 496] on icon "button" at bounding box center [971, 491] width 10 height 10
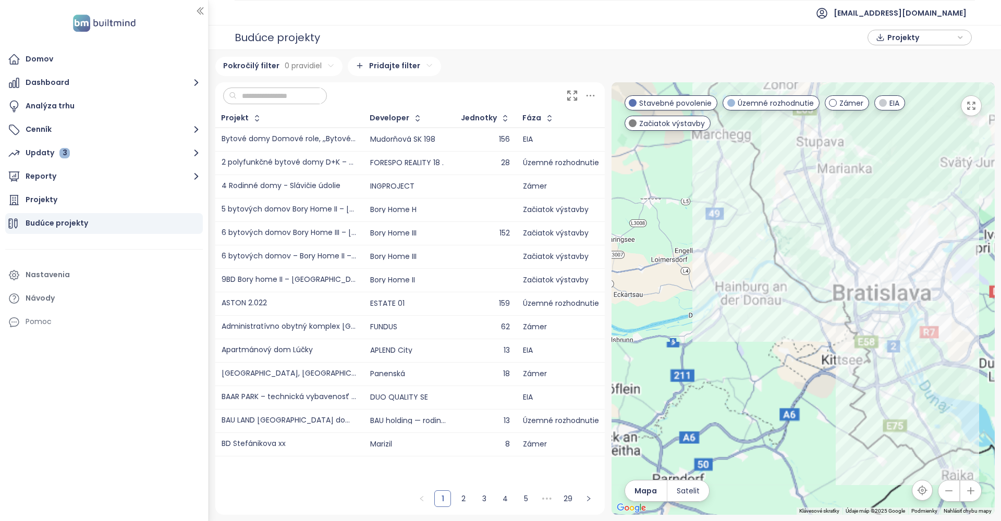
click at [967, 496] on icon "button" at bounding box center [971, 491] width 10 height 10
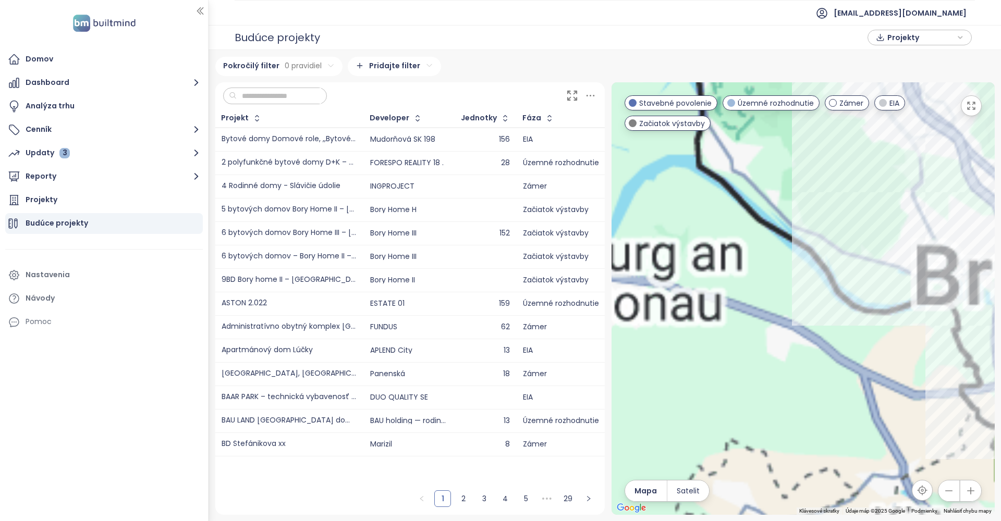
drag, startPoint x: 869, startPoint y: 348, endPoint x: 784, endPoint y: 393, distance: 95.4
click at [784, 393] on div at bounding box center [803, 298] width 383 height 433
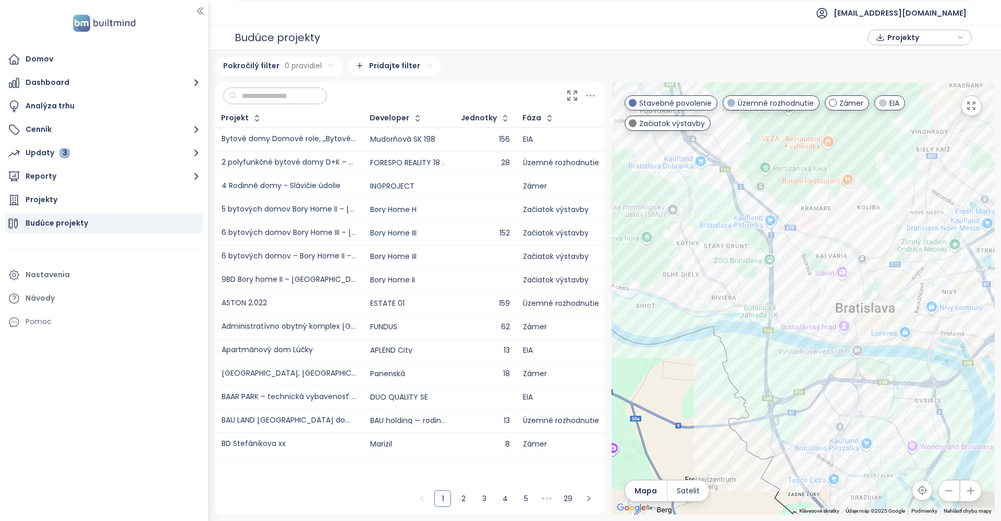
drag, startPoint x: 870, startPoint y: 237, endPoint x: 815, endPoint y: 159, distance: 96.1
click at [815, 160] on div at bounding box center [803, 298] width 383 height 433
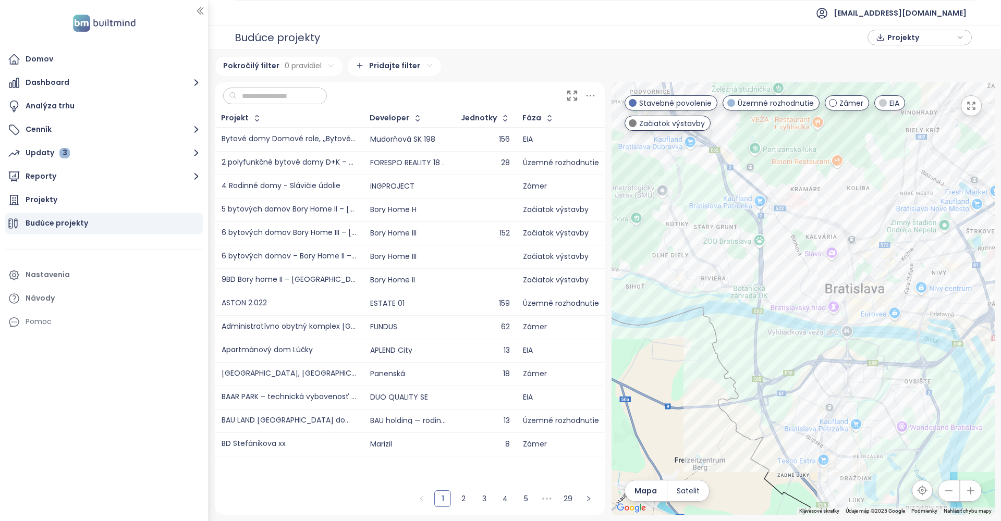
click at [772, 107] on span "Územné rozhodnutie" at bounding box center [776, 103] width 76 height 11
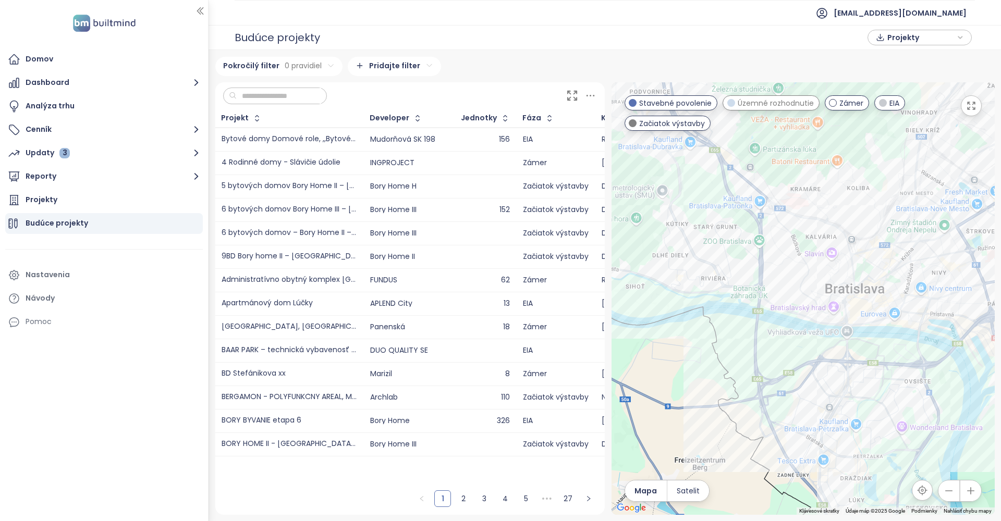
click at [772, 107] on span "Územné rozhodnutie" at bounding box center [776, 103] width 76 height 11
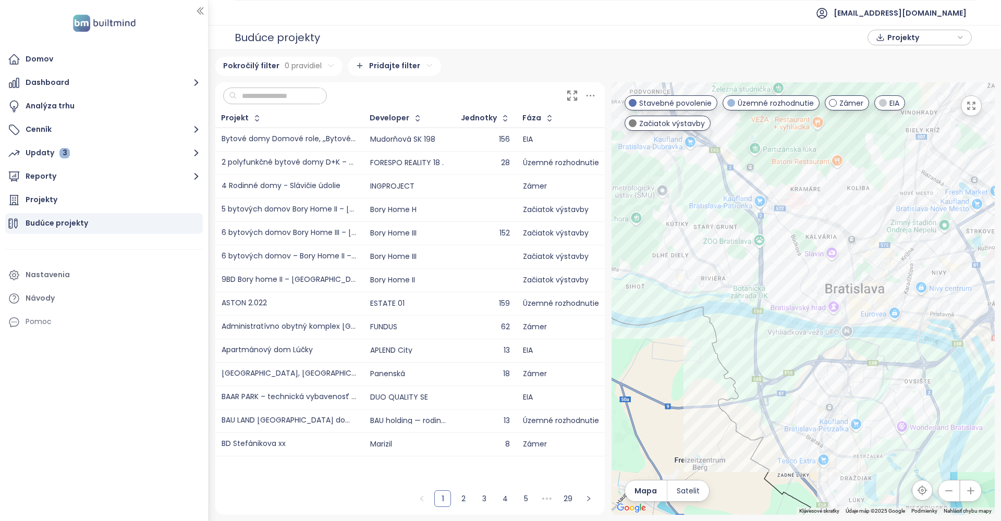
click at [772, 107] on span "Územné rozhodnutie" at bounding box center [776, 103] width 76 height 11
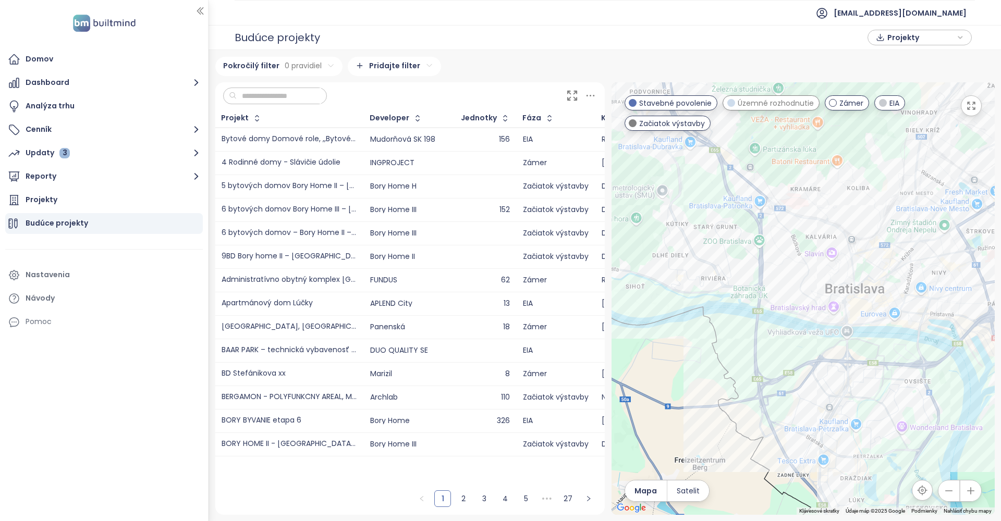
click at [686, 106] on span "Stavebné povolenie" at bounding box center [675, 103] width 72 height 11
click at [671, 125] on span "Začiatok výstavby" at bounding box center [672, 123] width 66 height 11
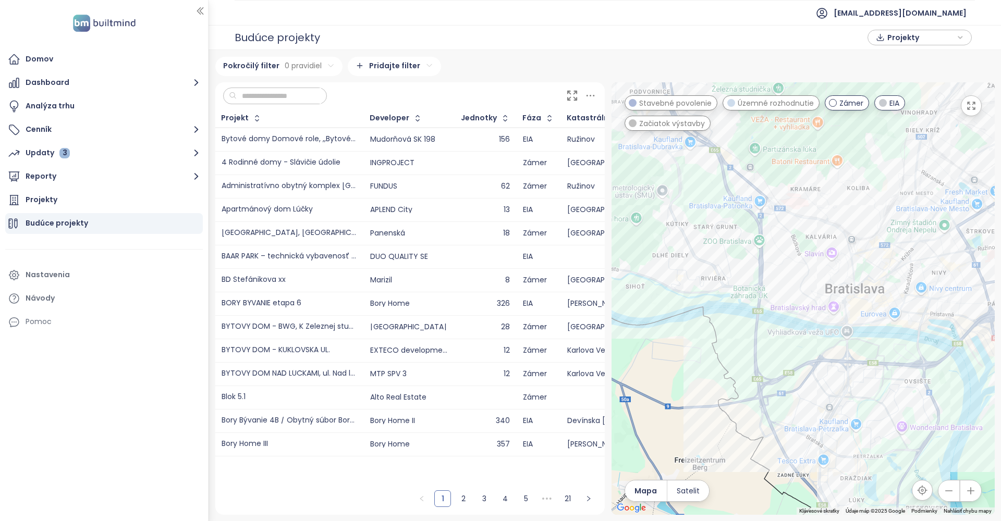
click at [840, 105] on span "Zámer" at bounding box center [852, 103] width 24 height 11
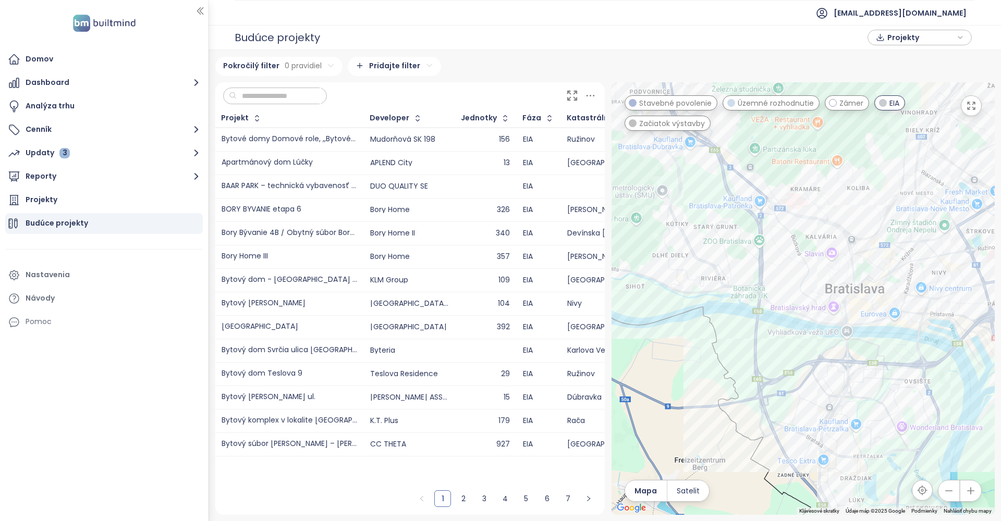
click at [893, 103] on span "EIA" at bounding box center [895, 103] width 10 height 11
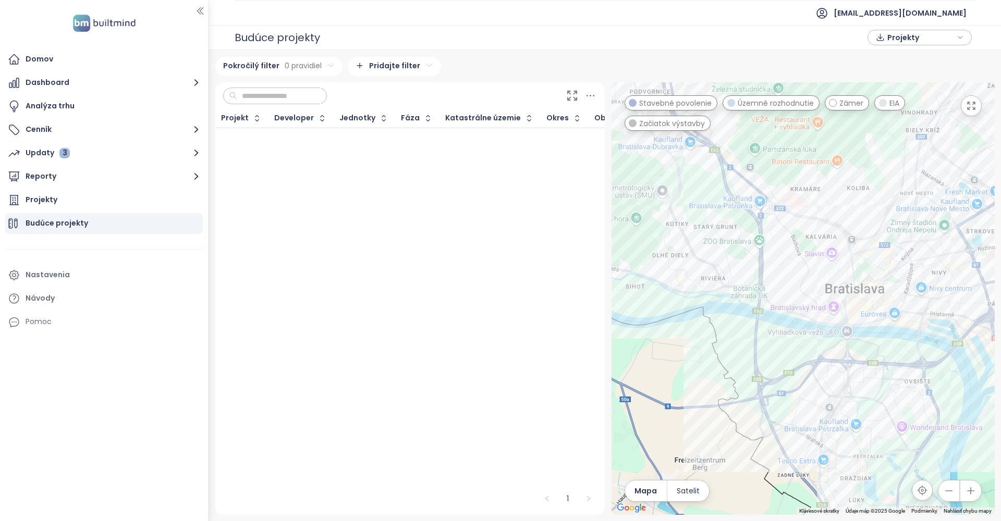
click at [795, 102] on span "Územné rozhodnutie" at bounding box center [776, 103] width 76 height 11
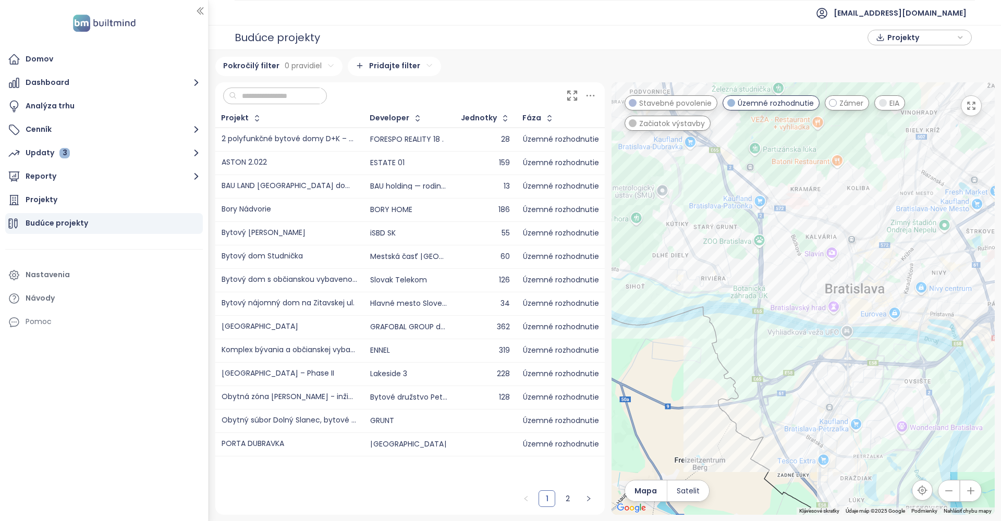
click at [696, 100] on span "Stavebné povolenie" at bounding box center [675, 103] width 72 height 11
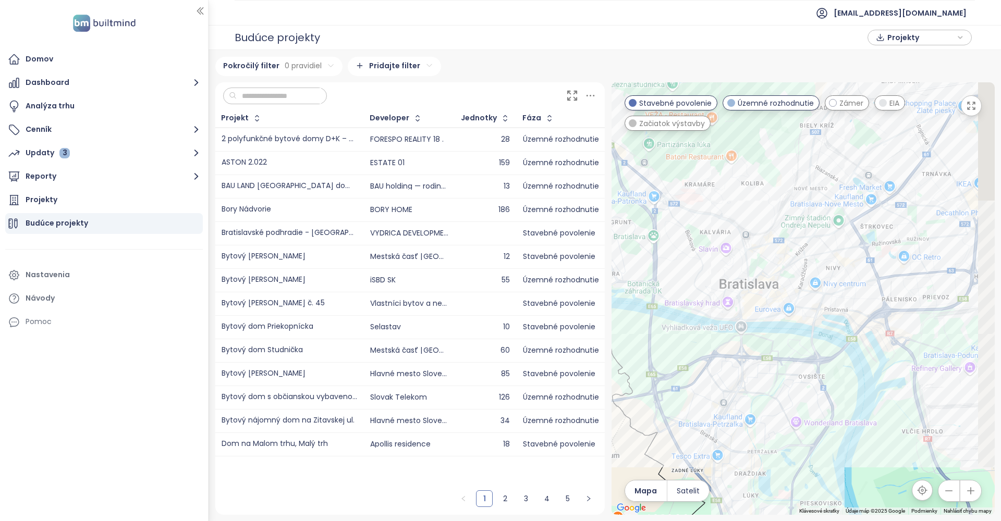
drag, startPoint x: 925, startPoint y: 317, endPoint x: 818, endPoint y: 312, distance: 107.0
click at [818, 312] on div at bounding box center [803, 298] width 383 height 433
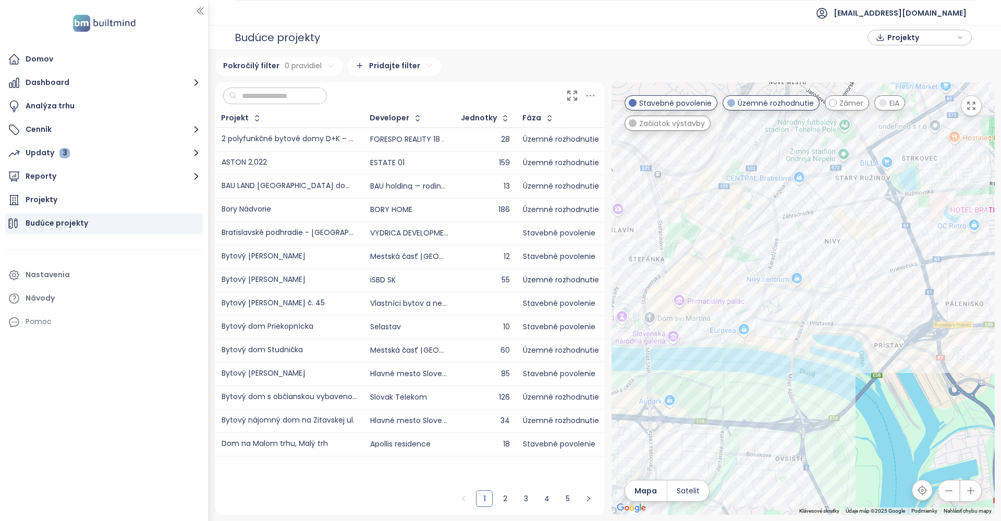
click at [967, 492] on icon "button" at bounding box center [971, 491] width 10 height 10
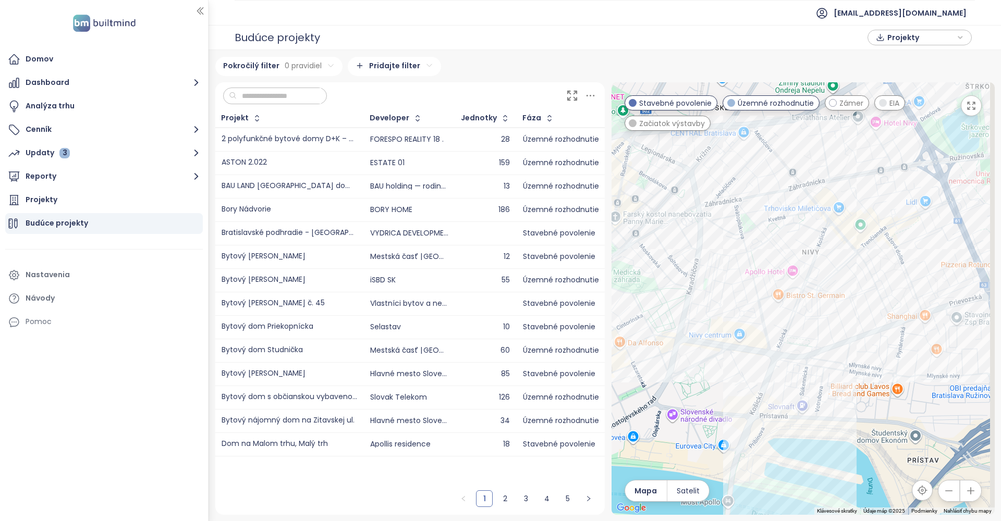
drag, startPoint x: 874, startPoint y: 250, endPoint x: 821, endPoint y: 319, distance: 86.7
click at [821, 319] on div at bounding box center [803, 298] width 383 height 433
click at [840, 100] on span "Zámer" at bounding box center [852, 103] width 24 height 11
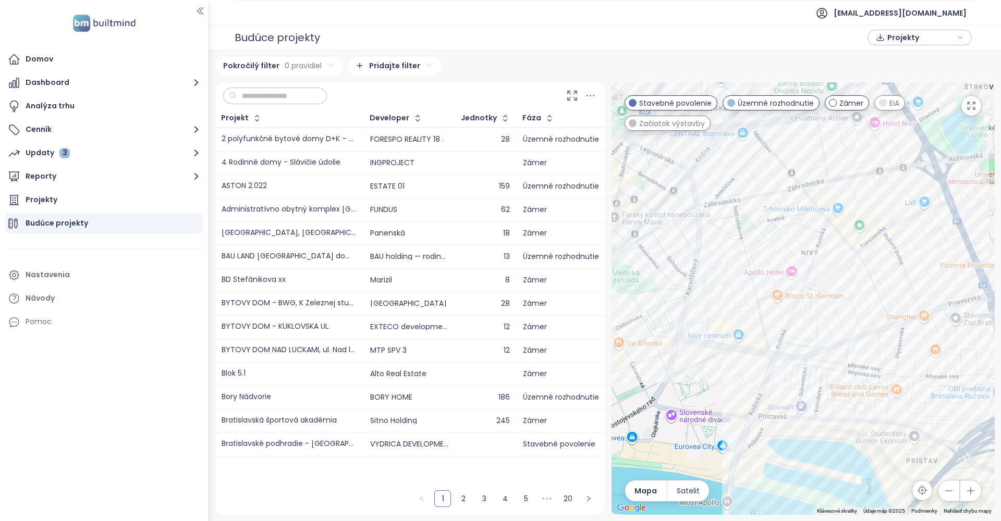
click at [840, 100] on span "Zámer" at bounding box center [852, 103] width 24 height 11
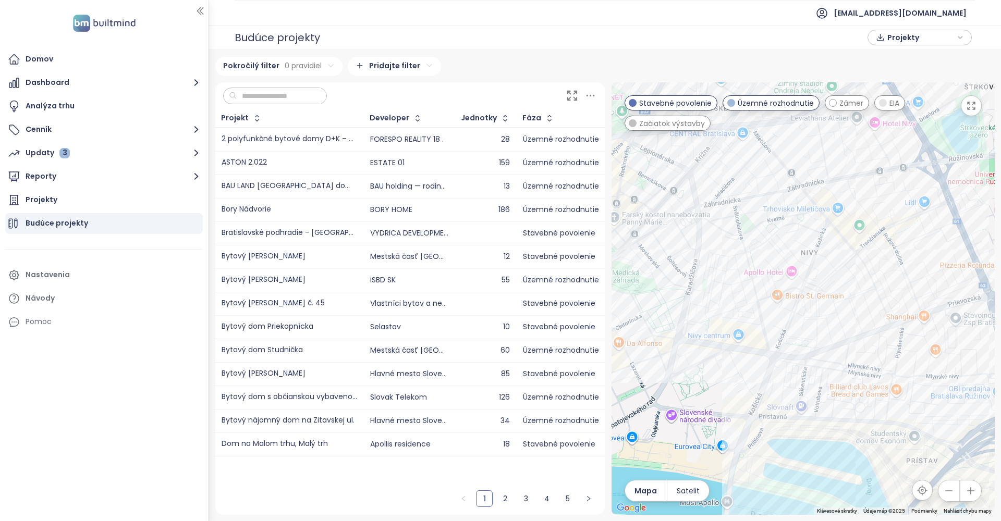
click at [694, 126] on span "Začiatok výstavby" at bounding box center [672, 123] width 66 height 11
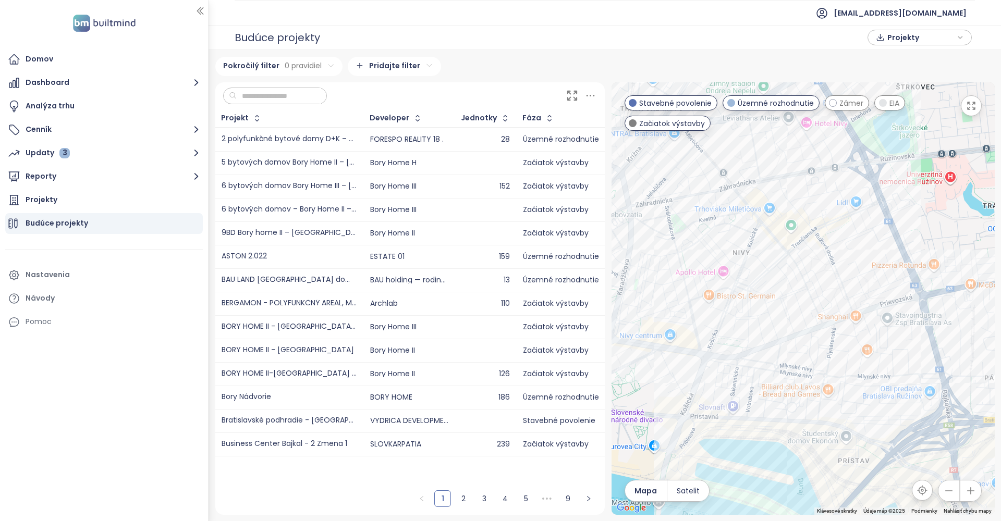
click at [677, 127] on span "Začiatok výstavby" at bounding box center [672, 123] width 66 height 11
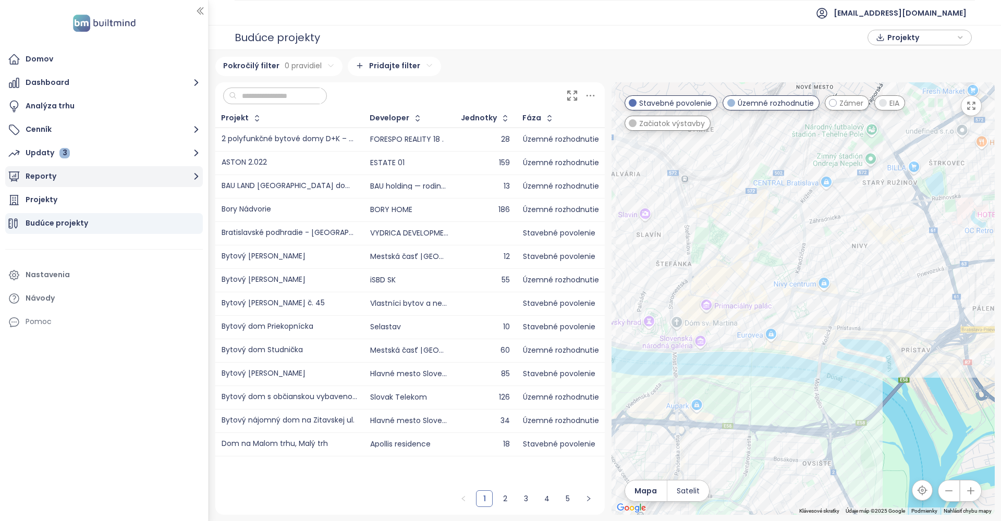
click at [53, 180] on button "Reporty" at bounding box center [104, 176] width 198 height 21
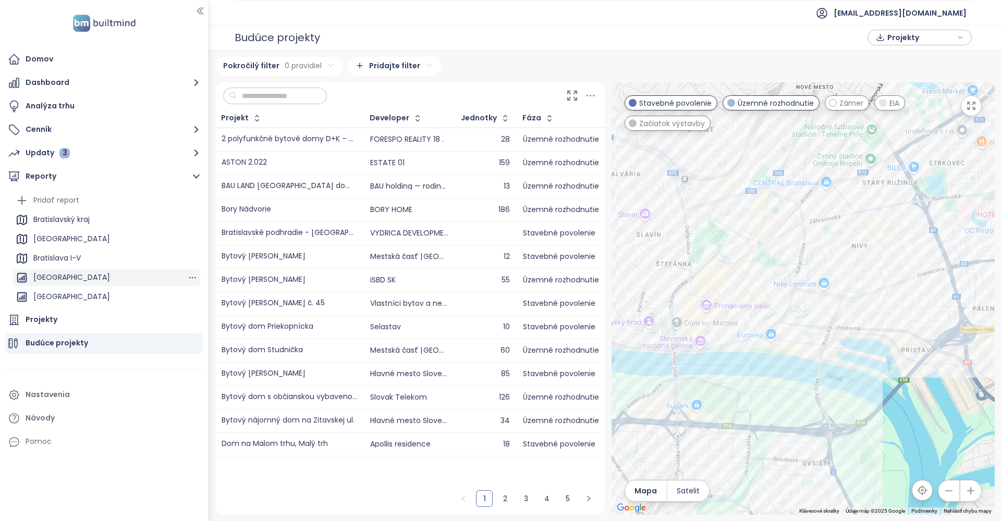
click at [45, 271] on div "[GEOGRAPHIC_DATA]" at bounding box center [106, 278] width 187 height 17
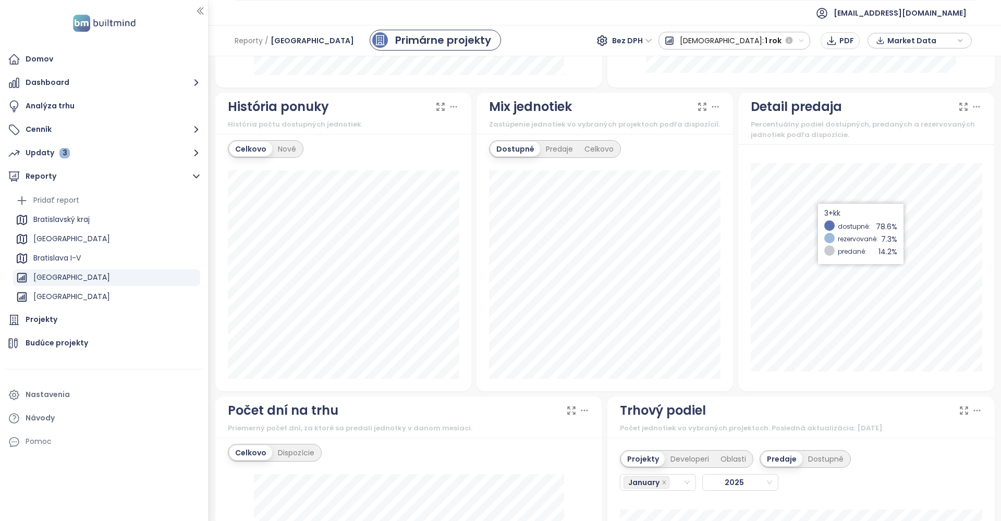
scroll to position [549, 0]
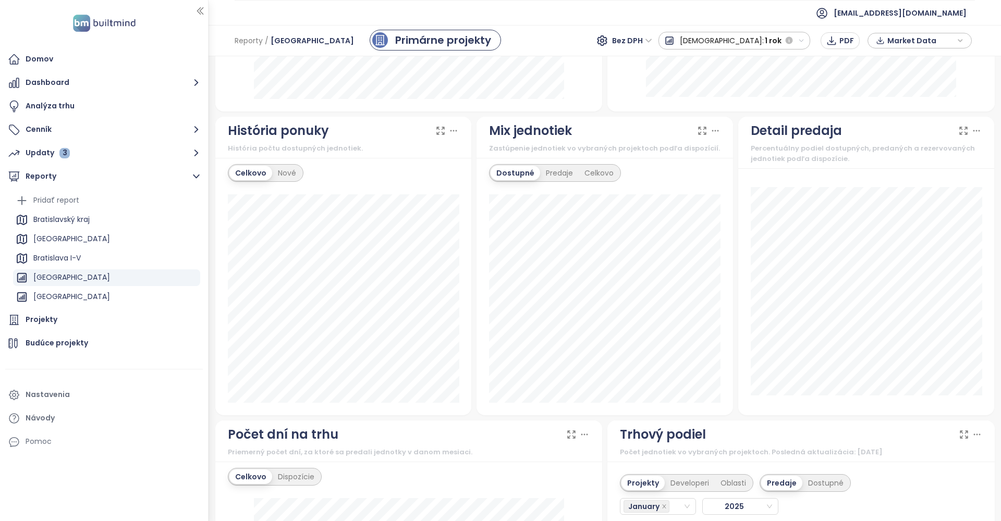
click at [962, 130] on icon at bounding box center [963, 131] width 10 height 10
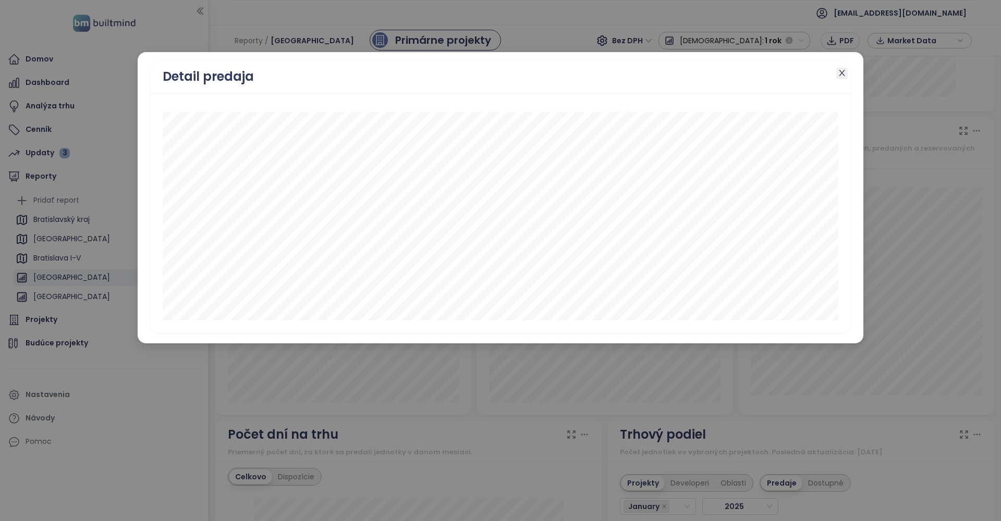
click at [843, 72] on icon "close" at bounding box center [842, 73] width 6 height 6
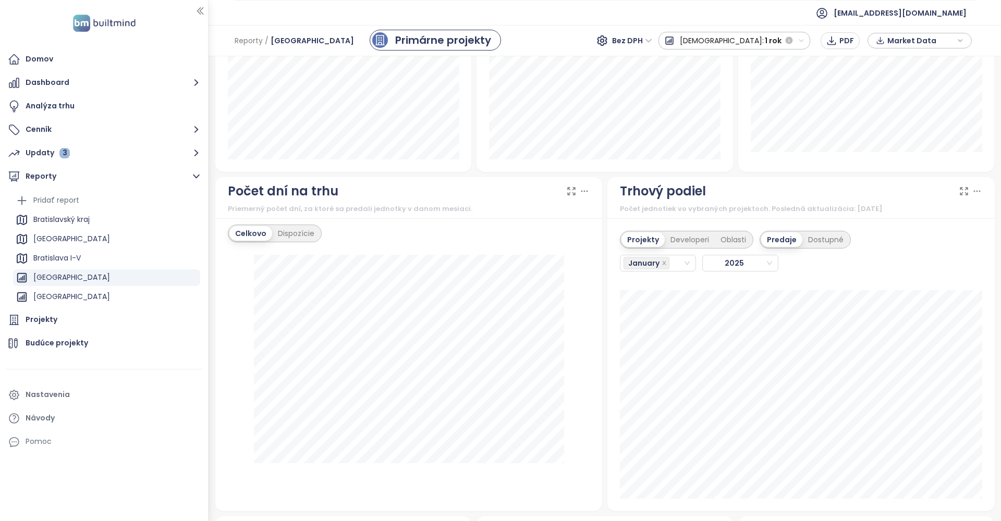
scroll to position [793, 0]
click at [684, 239] on div "Developeri" at bounding box center [690, 239] width 50 height 15
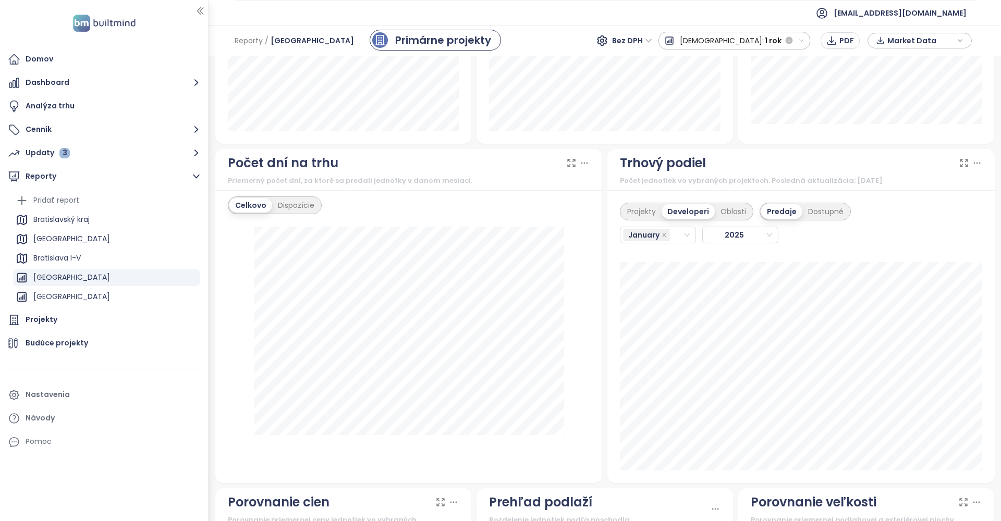
scroll to position [817, 0]
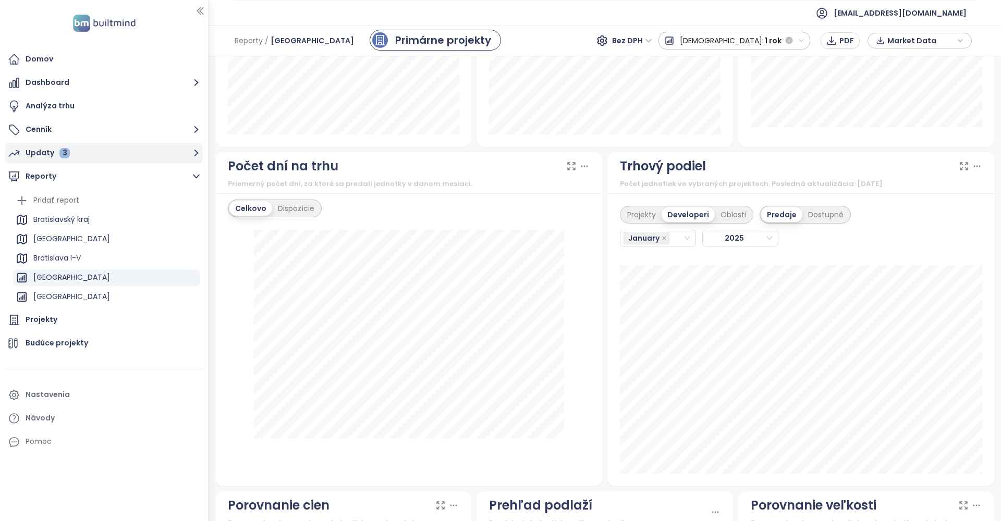
click at [75, 153] on button "Updaty 3" at bounding box center [104, 153] width 198 height 21
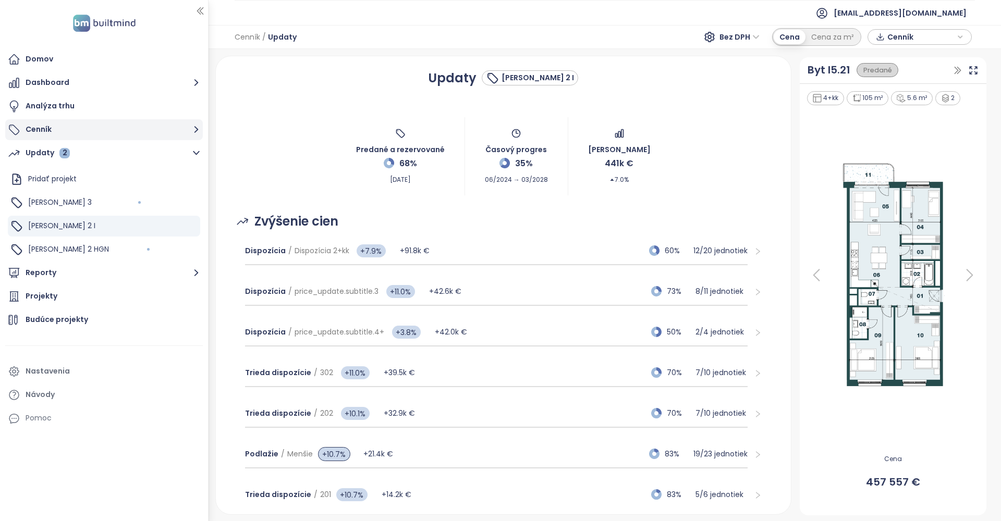
click at [58, 129] on button "Cenník" at bounding box center [104, 129] width 198 height 21
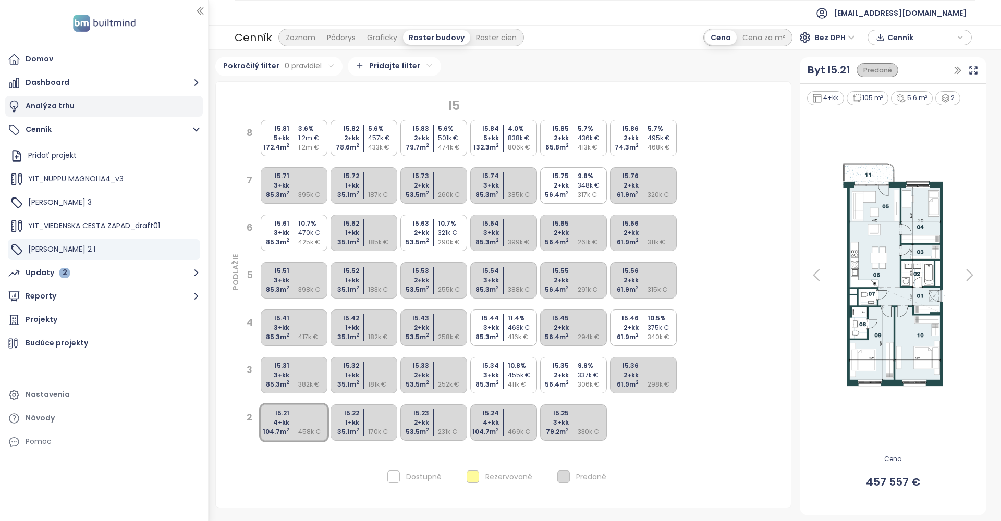
click at [62, 108] on div "Analýza trhu" at bounding box center [50, 106] width 49 height 13
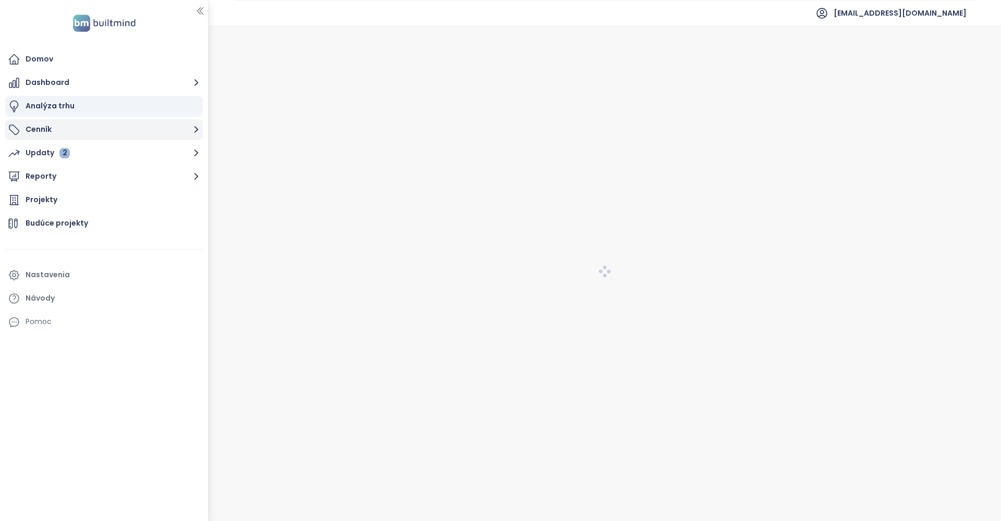
click at [52, 126] on button "Cenník" at bounding box center [104, 129] width 198 height 21
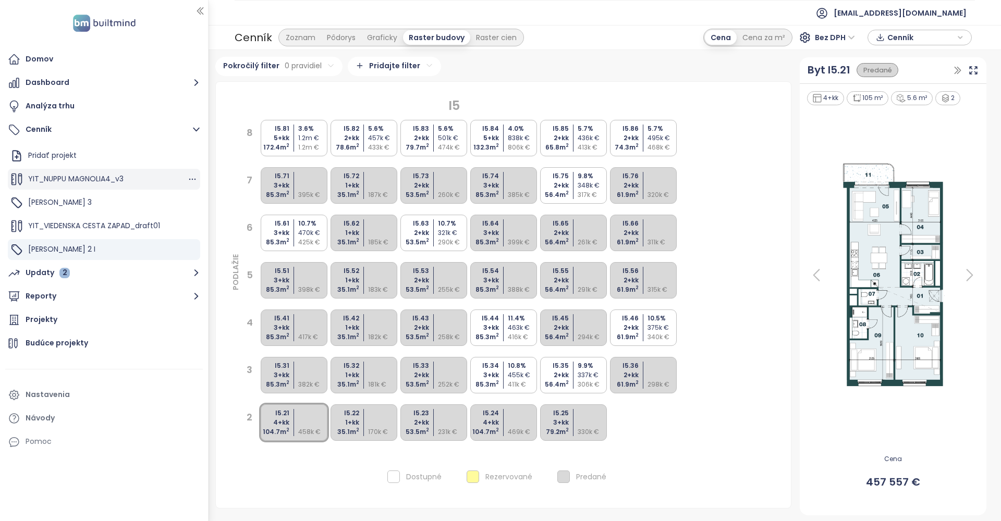
click at [57, 180] on span "YIT_NUPPU MAGNOLIA4_v3" at bounding box center [75, 179] width 95 height 10
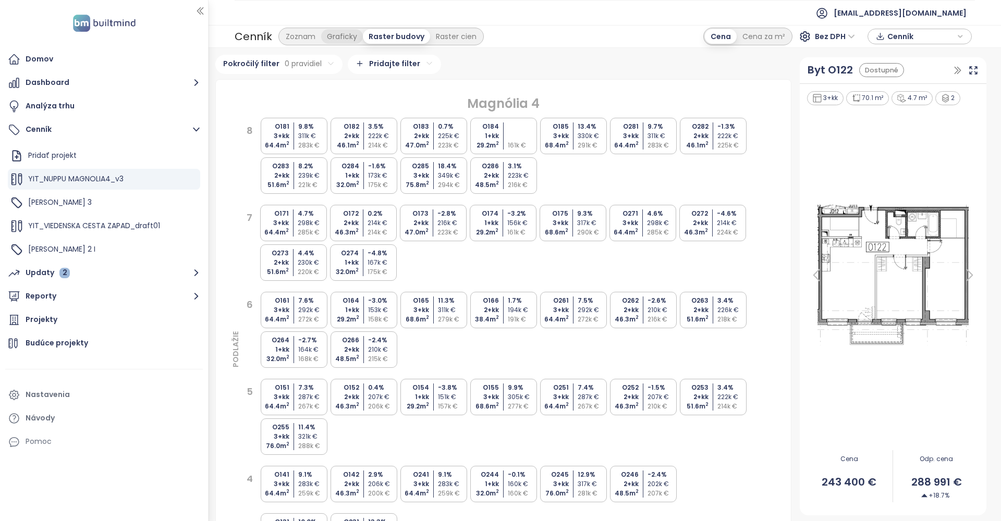
click at [343, 39] on div "Graficky" at bounding box center [342, 36] width 42 height 15
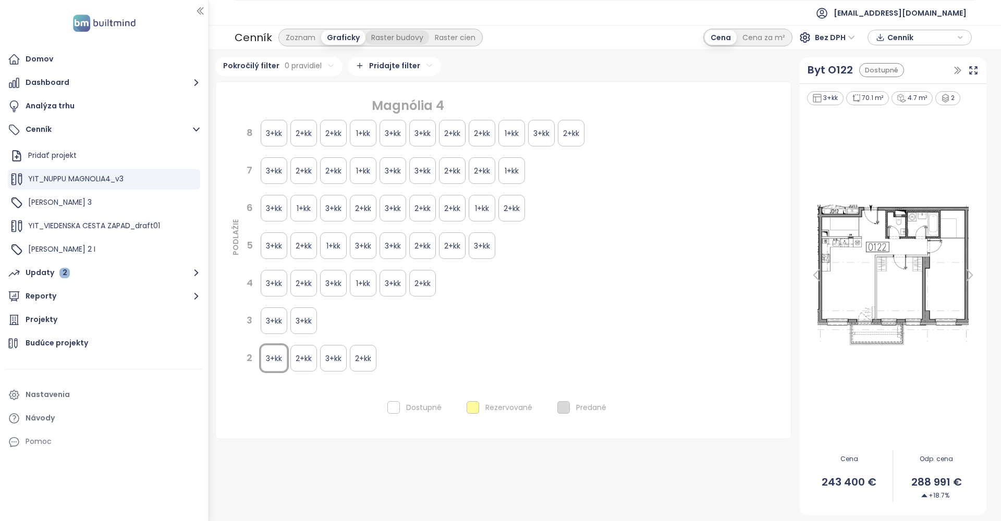
click at [371, 35] on div "Raster budovy" at bounding box center [398, 37] width 64 height 15
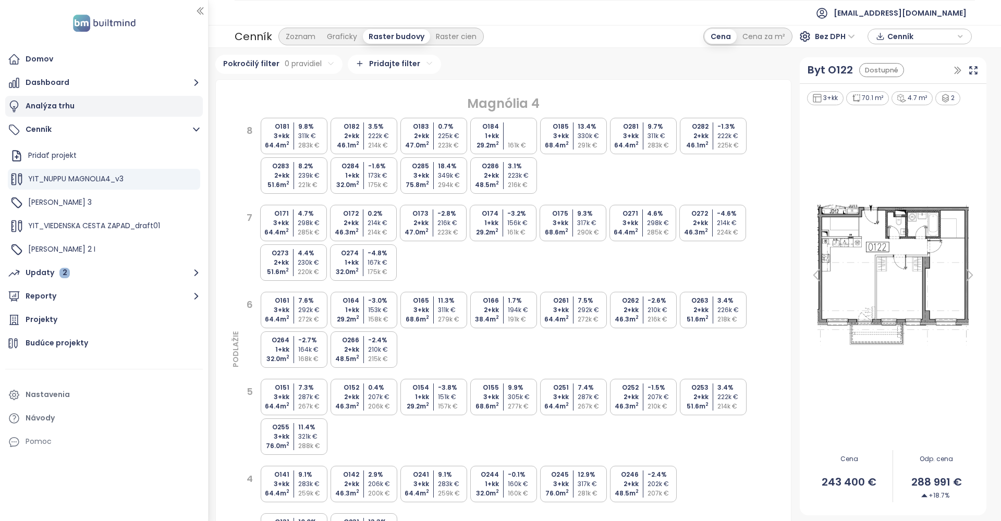
click at [55, 106] on div "Analýza trhu" at bounding box center [50, 106] width 49 height 13
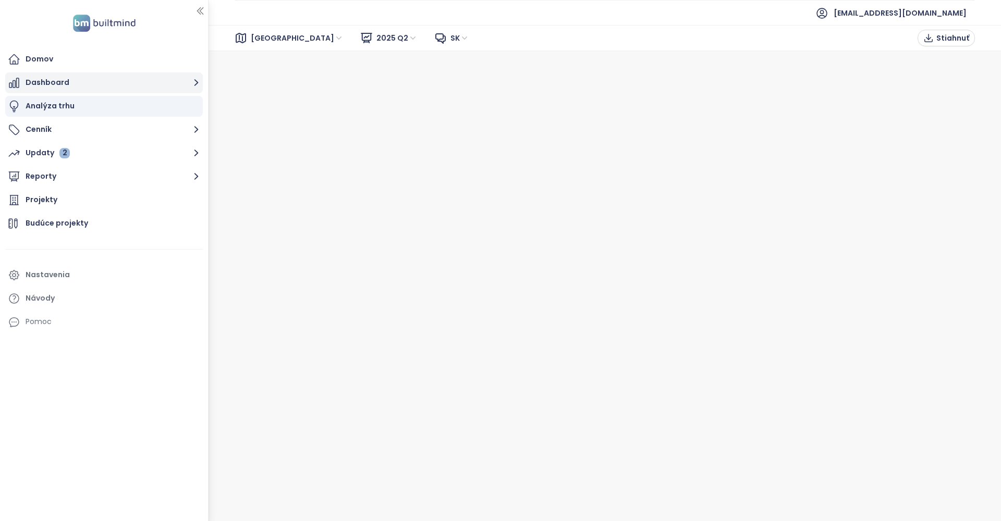
click at [51, 81] on button "Dashboard" at bounding box center [104, 82] width 198 height 21
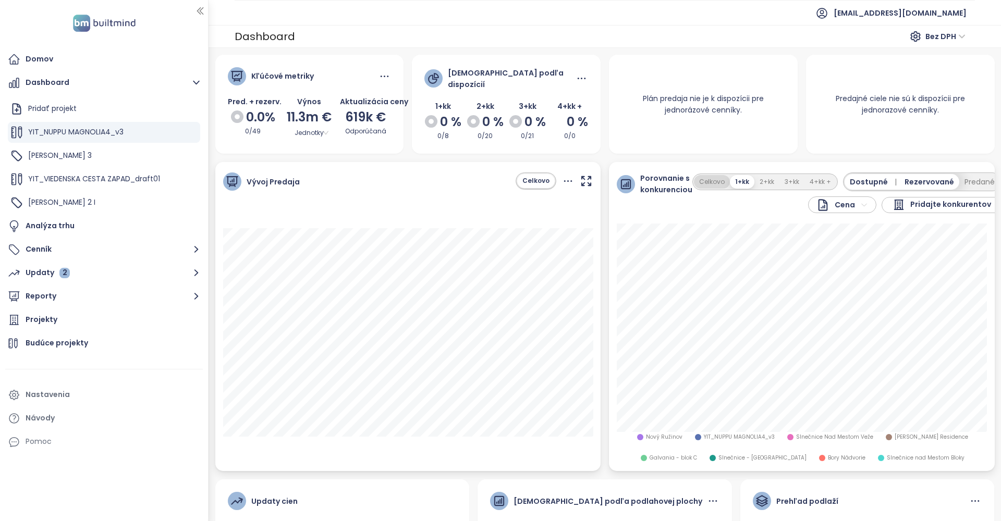
click at [711, 183] on button "Celkovo" at bounding box center [712, 182] width 36 height 14
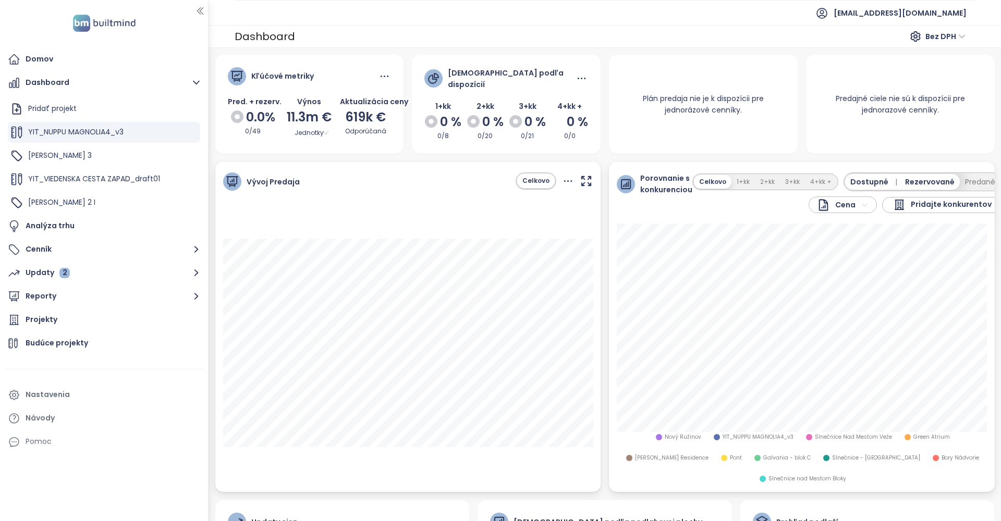
click at [849, 206] on html "Domov Dashboard Pridať projekt YIT_NUPPU MAGNOLIA4_v3 Zwirn 3 YIT_VIEDENSKA CES…" at bounding box center [500, 260] width 1001 height 521
click at [945, 202] on span "Pridajte konkurentov" at bounding box center [951, 205] width 81 height 13
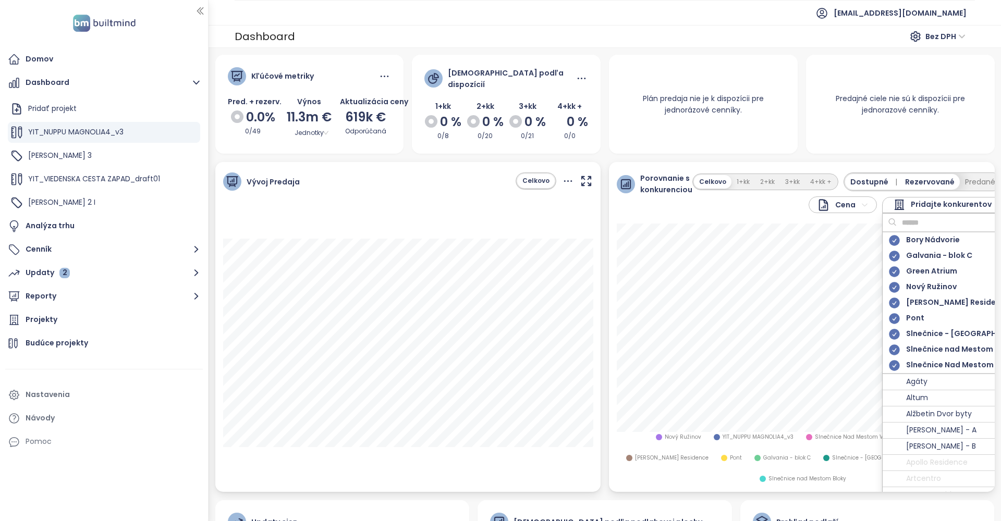
click at [945, 202] on span "Pridajte konkurentov" at bounding box center [951, 205] width 81 height 13
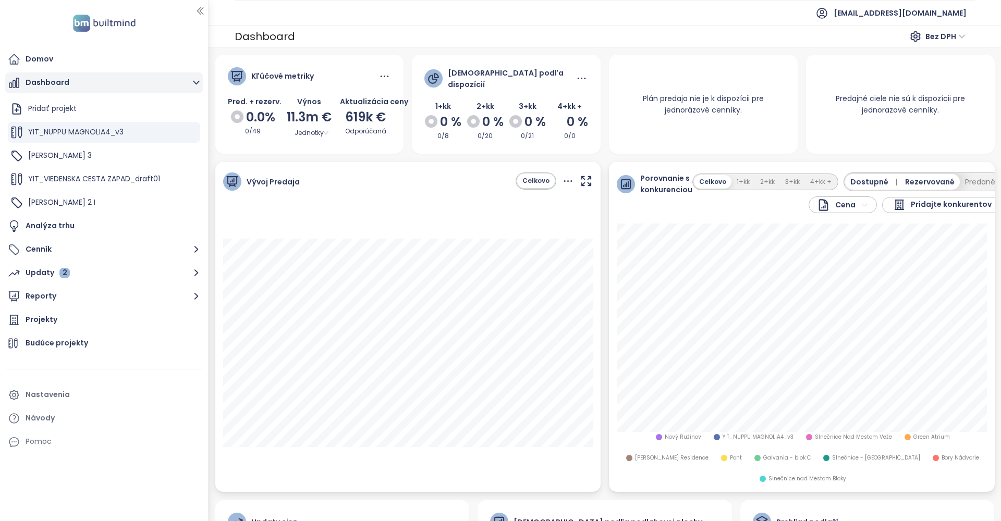
click at [41, 80] on button "Dashboard" at bounding box center [104, 82] width 198 height 21
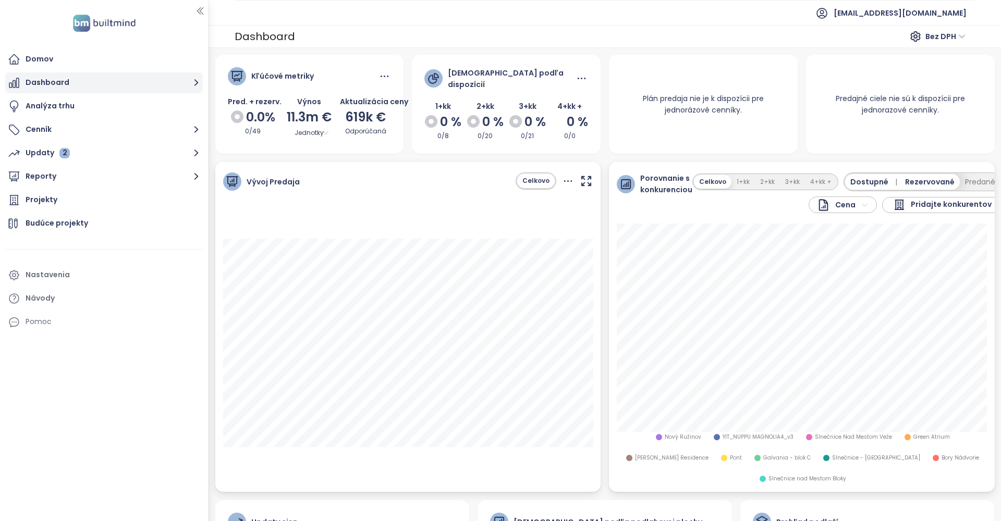
click at [42, 78] on button "Dashboard" at bounding box center [104, 82] width 198 height 21
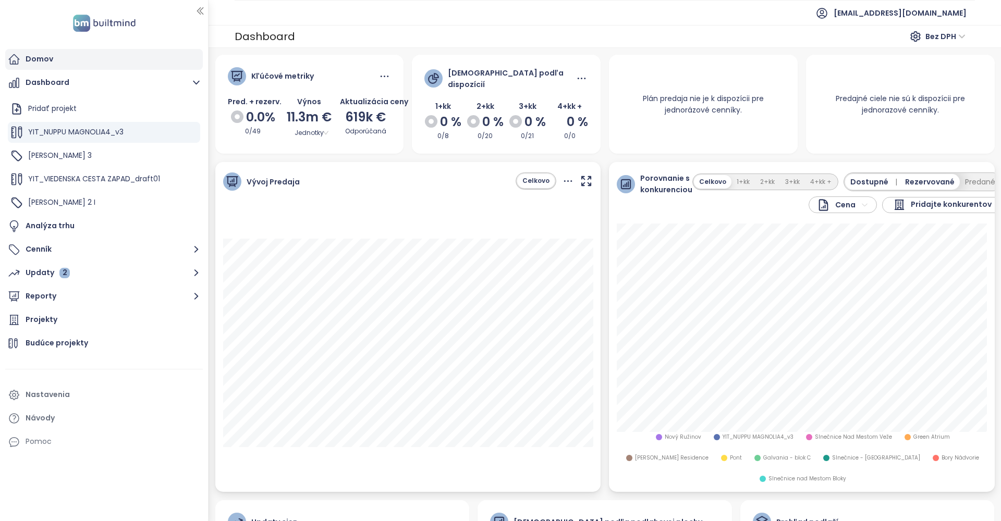
click at [41, 57] on div "Domov" at bounding box center [40, 59] width 28 height 13
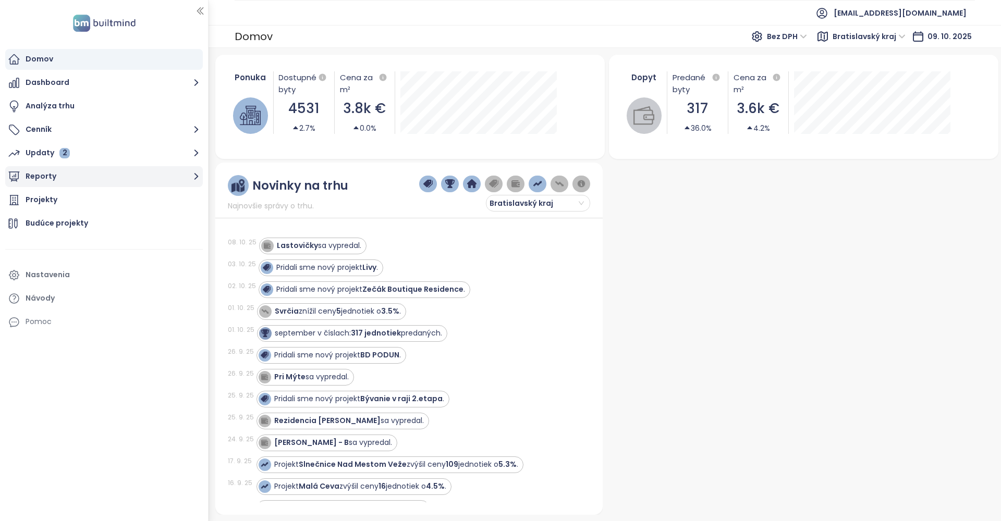
click at [39, 174] on button "Reporty" at bounding box center [104, 176] width 198 height 21
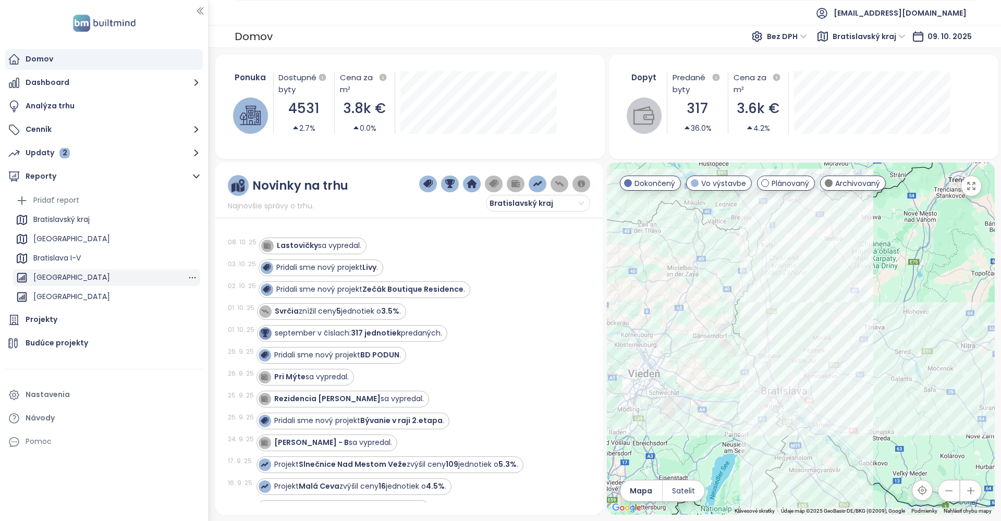
click at [45, 277] on div "[GEOGRAPHIC_DATA]" at bounding box center [71, 277] width 77 height 13
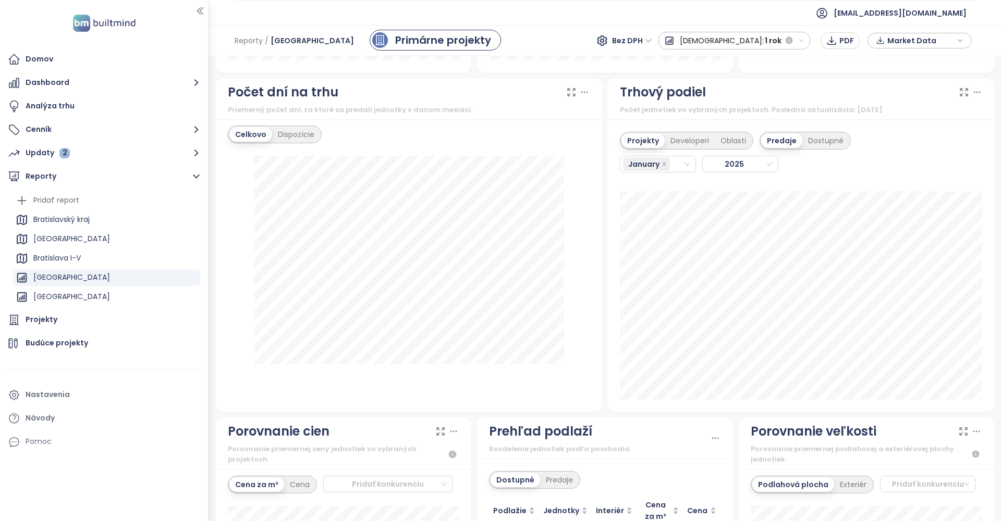
scroll to position [892, 0]
click at [735, 138] on div "Oblasti" at bounding box center [733, 140] width 37 height 15
click at [675, 162] on div "January" at bounding box center [653, 163] width 59 height 15
click at [659, 195] on div "February" at bounding box center [657, 199] width 58 height 11
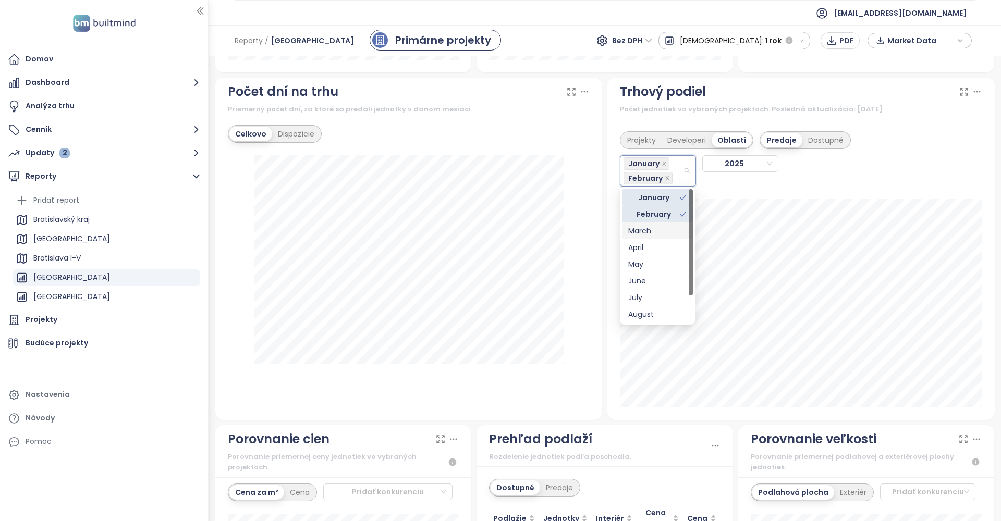
click at [661, 224] on div "March" at bounding box center [657, 231] width 71 height 17
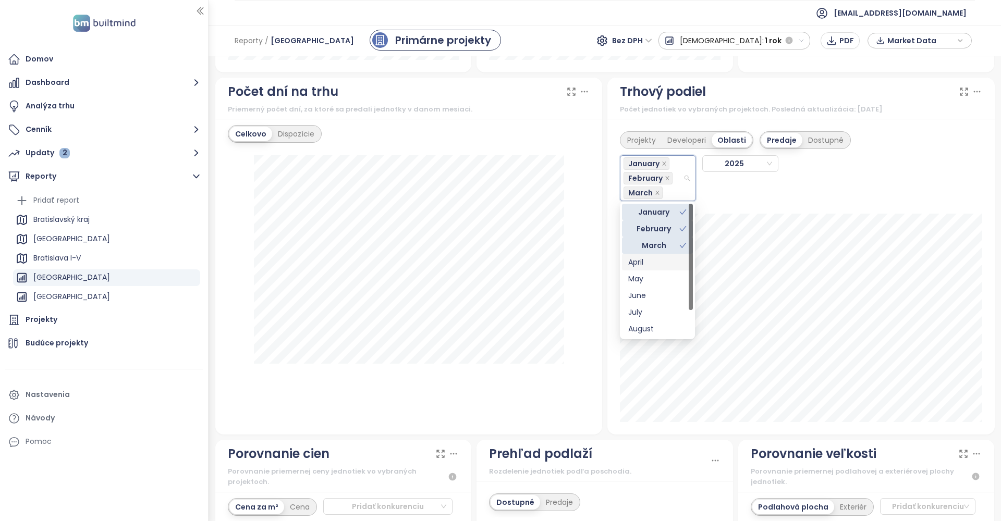
click at [654, 257] on div "April" at bounding box center [657, 262] width 58 height 11
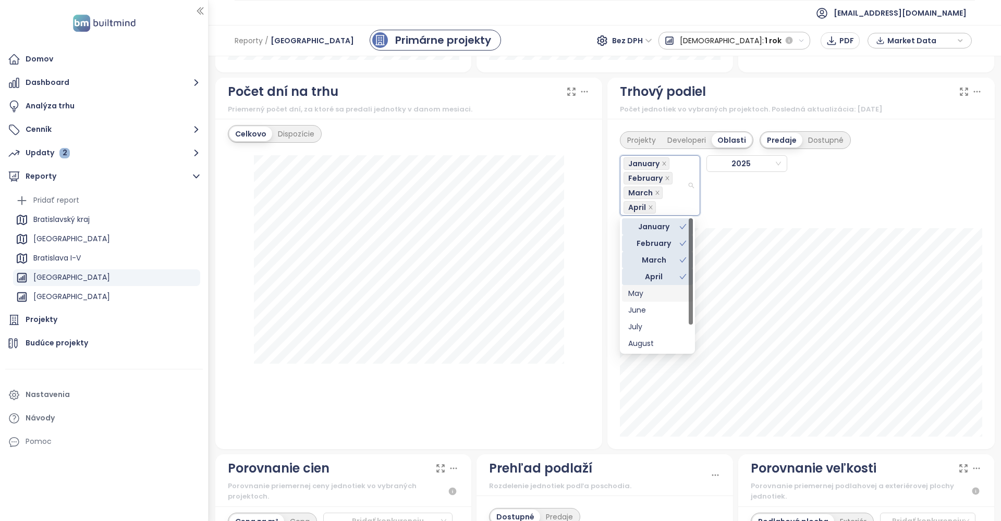
click at [647, 293] on div "May" at bounding box center [657, 293] width 58 height 11
click at [651, 309] on div "June" at bounding box center [657, 310] width 58 height 11
click at [648, 324] on div "July" at bounding box center [657, 326] width 58 height 11
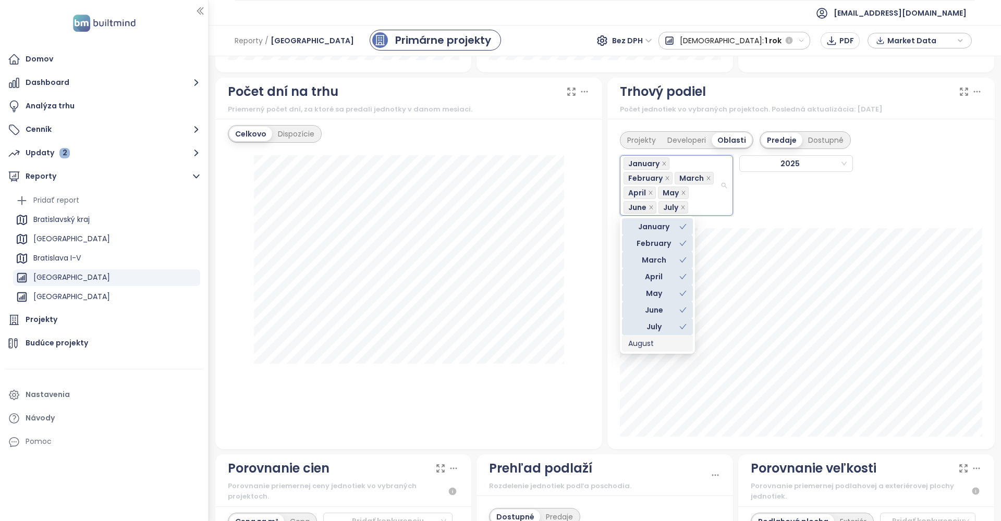
click at [655, 341] on div "August" at bounding box center [657, 343] width 58 height 11
click at [652, 327] on div "September" at bounding box center [657, 326] width 58 height 11
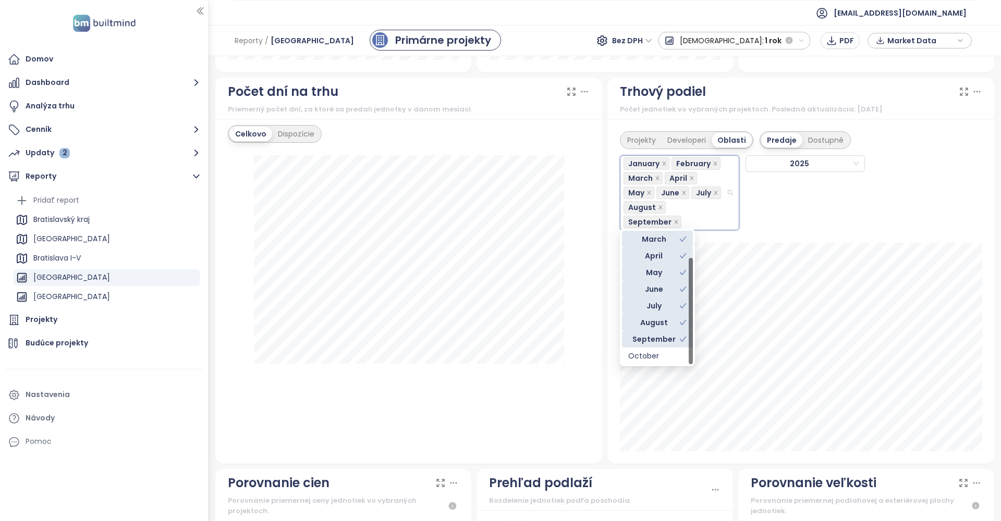
click at [797, 215] on div "January February March April May June July August September 2025" at bounding box center [801, 189] width 362 height 81
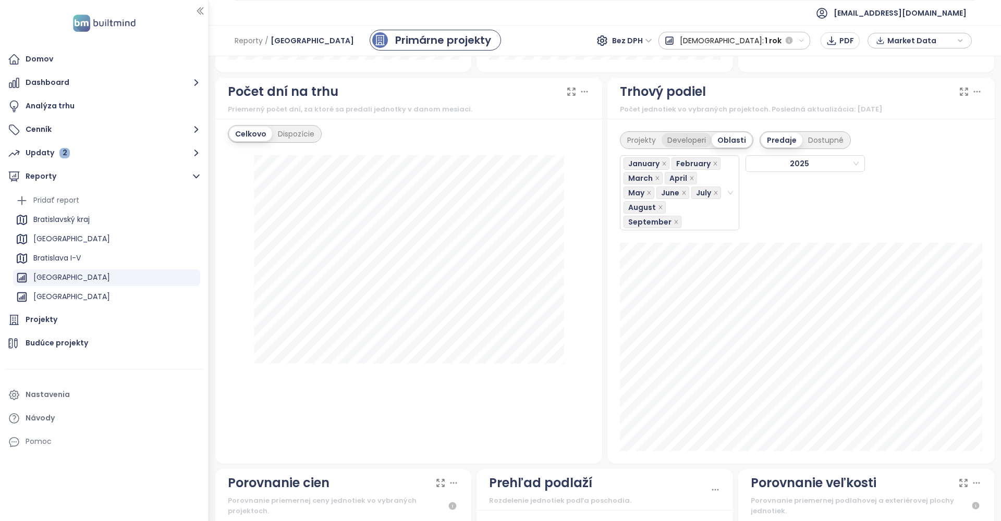
click at [692, 137] on div "Developeri" at bounding box center [687, 140] width 50 height 15
click at [45, 323] on div "Projekty" at bounding box center [42, 319] width 32 height 13
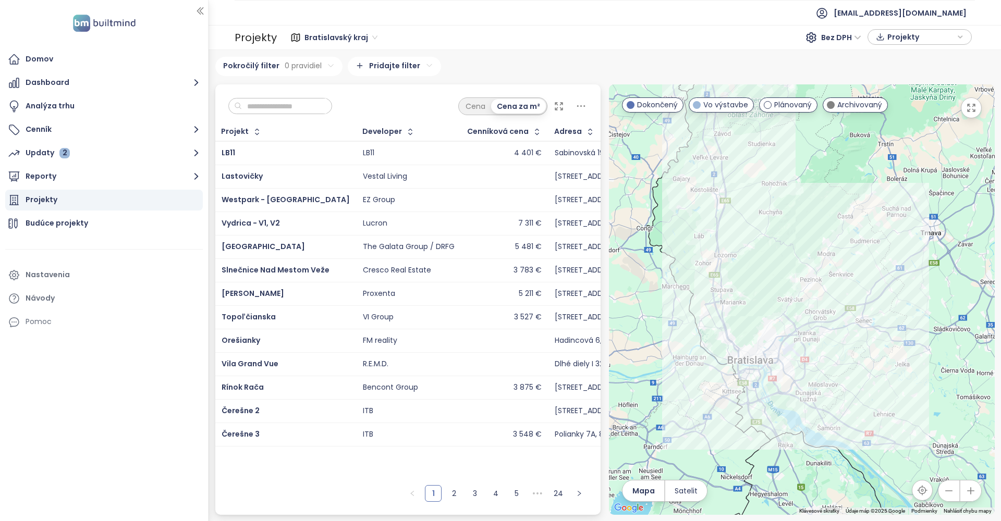
click at [326, 110] on input "text" at bounding box center [284, 107] width 84 height 16
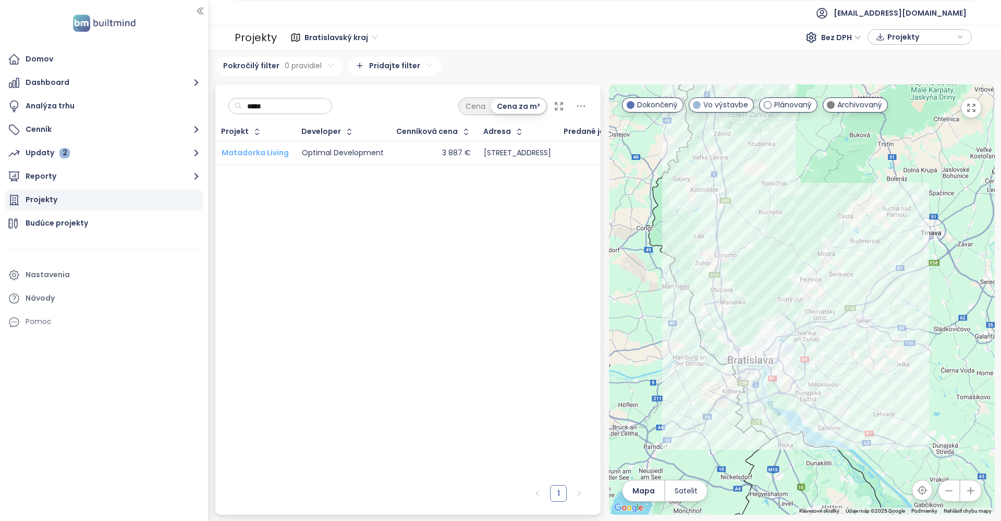
type input "*****"
click at [283, 154] on span "Matadorka Living" at bounding box center [255, 153] width 67 height 10
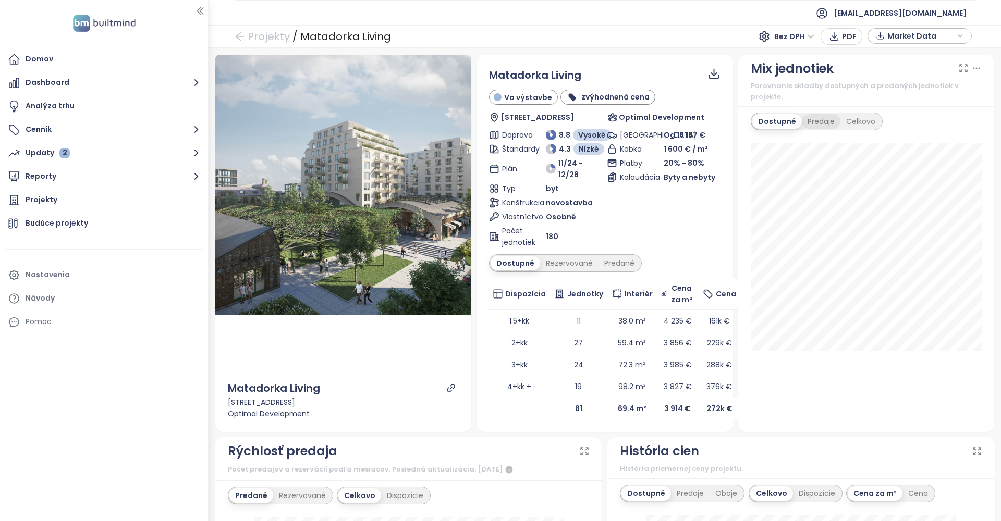
click at [812, 114] on div "Predaje" at bounding box center [821, 121] width 39 height 15
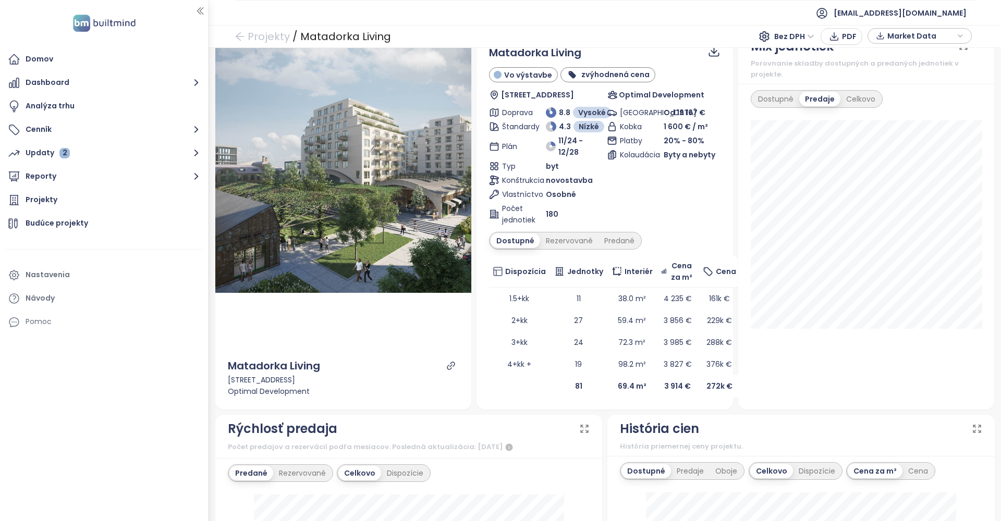
scroll to position [22, 0]
click at [612, 246] on div "Predané" at bounding box center [620, 241] width 42 height 15
click at [530, 246] on div "Dostupné" at bounding box center [514, 241] width 47 height 15
click at [612, 240] on div "Predané" at bounding box center [620, 241] width 42 height 15
click at [527, 247] on div "Dostupné" at bounding box center [514, 241] width 47 height 15
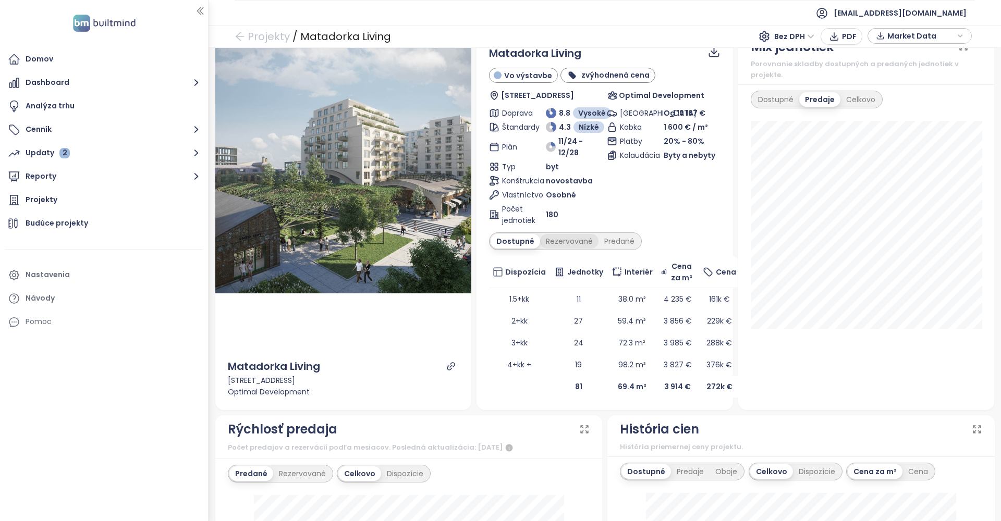
click at [560, 247] on div "Rezervované" at bounding box center [569, 241] width 58 height 15
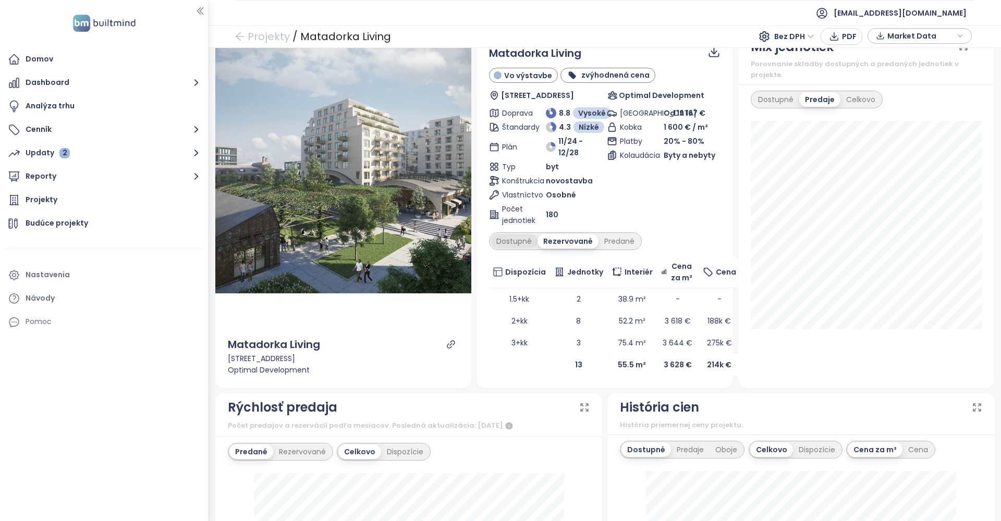
click at [521, 244] on div "Dostupné" at bounding box center [514, 241] width 47 height 15
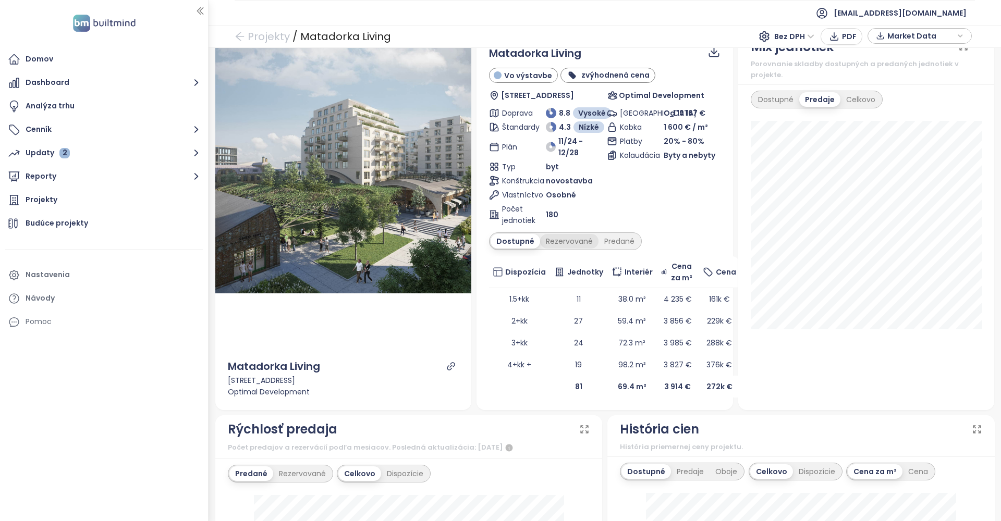
click at [550, 244] on div "Rezervované" at bounding box center [569, 241] width 58 height 15
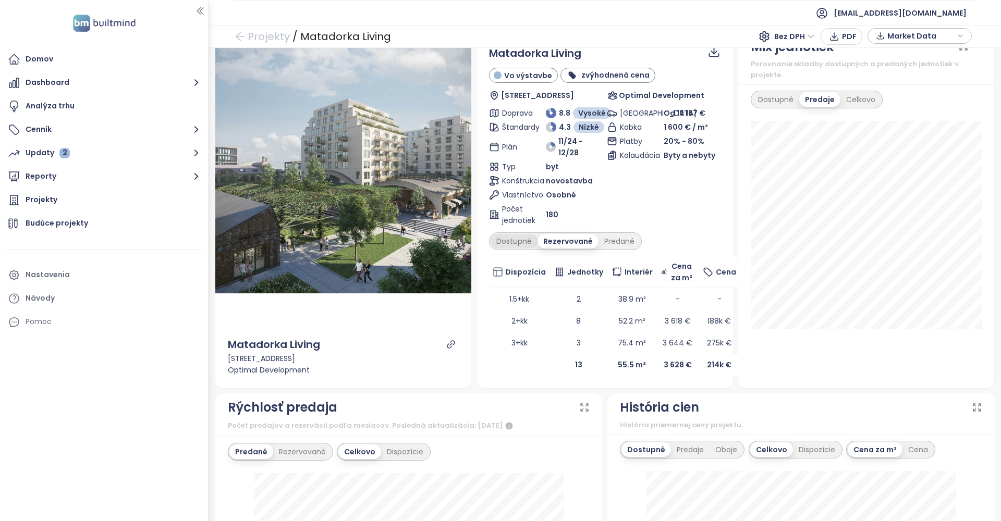
click at [526, 244] on div "Dostupné" at bounding box center [514, 241] width 47 height 15
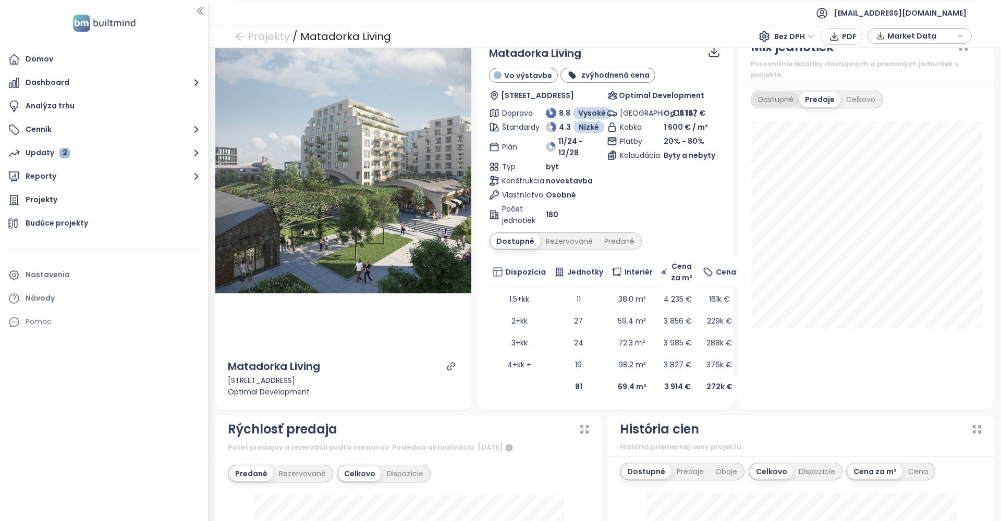
click at [776, 93] on div "Dostupné" at bounding box center [775, 99] width 47 height 15
click at [864, 92] on div "Celkovo" at bounding box center [861, 99] width 41 height 15
click at [809, 92] on div "Predaje" at bounding box center [818, 99] width 39 height 15
click at [625, 244] on div "Predané" at bounding box center [620, 241] width 42 height 15
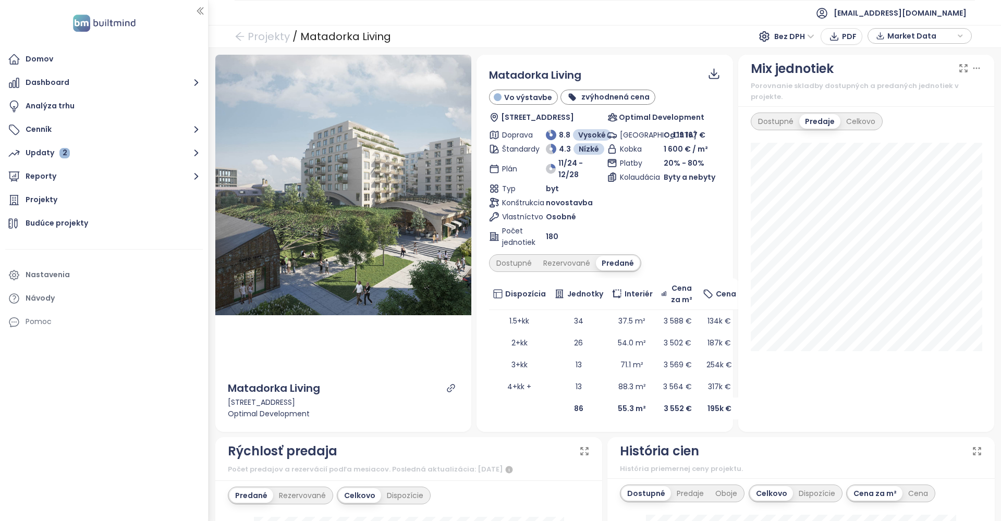
scroll to position [0, 0]
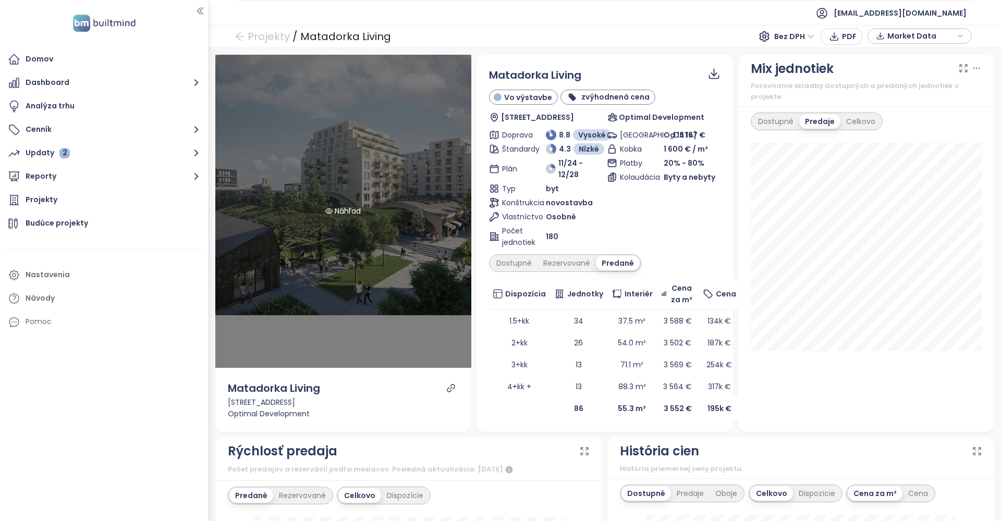
click at [337, 183] on div "Náhľad" at bounding box center [343, 211] width 257 height 313
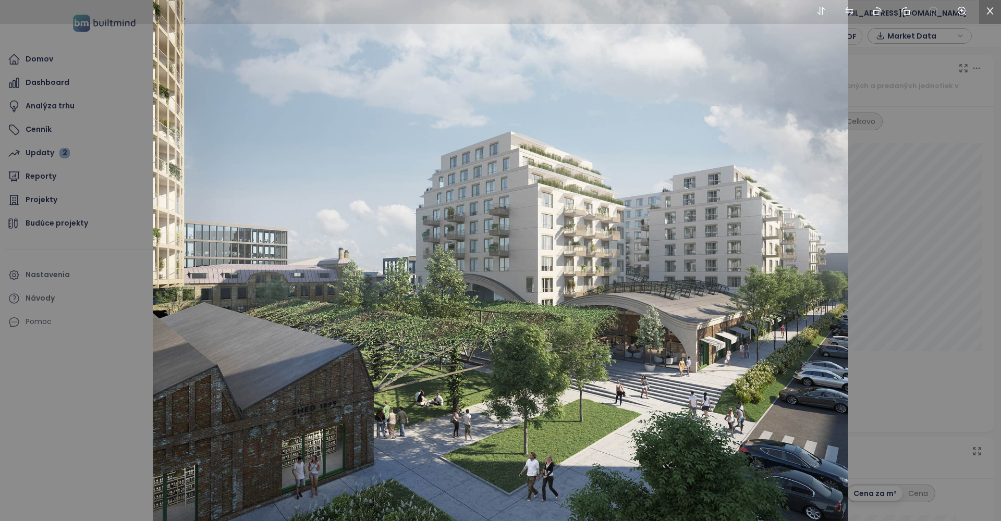
click at [989, 11] on icon "close" at bounding box center [990, 10] width 9 height 9
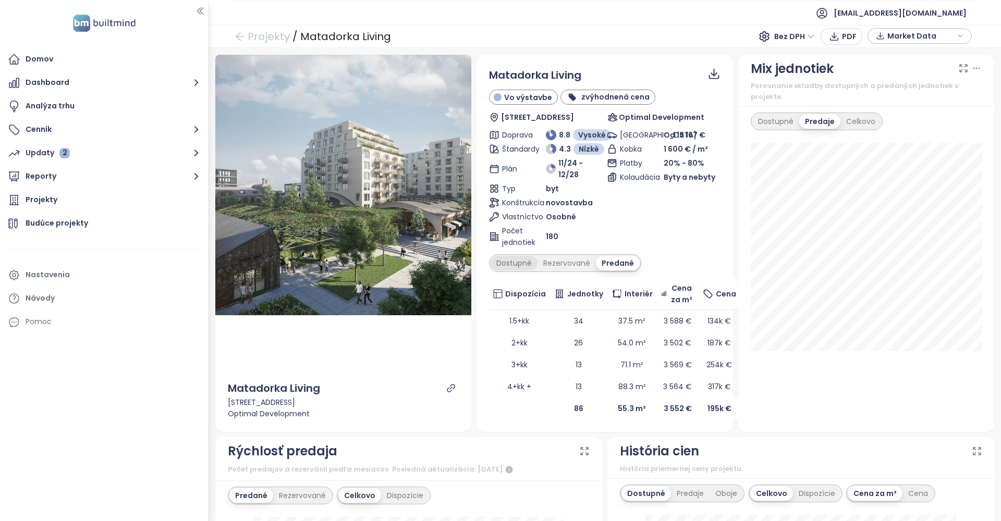
click at [517, 265] on div "Dostupné" at bounding box center [514, 263] width 47 height 15
click at [621, 265] on div "Predané" at bounding box center [620, 263] width 42 height 15
click at [50, 62] on div "Domov" at bounding box center [40, 59] width 28 height 13
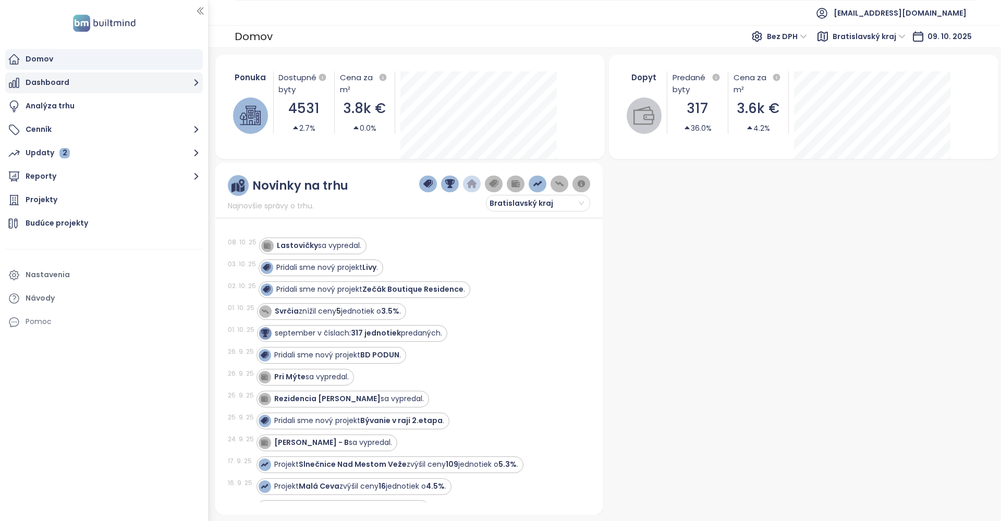
click at [48, 88] on button "Dashboard" at bounding box center [104, 82] width 198 height 21
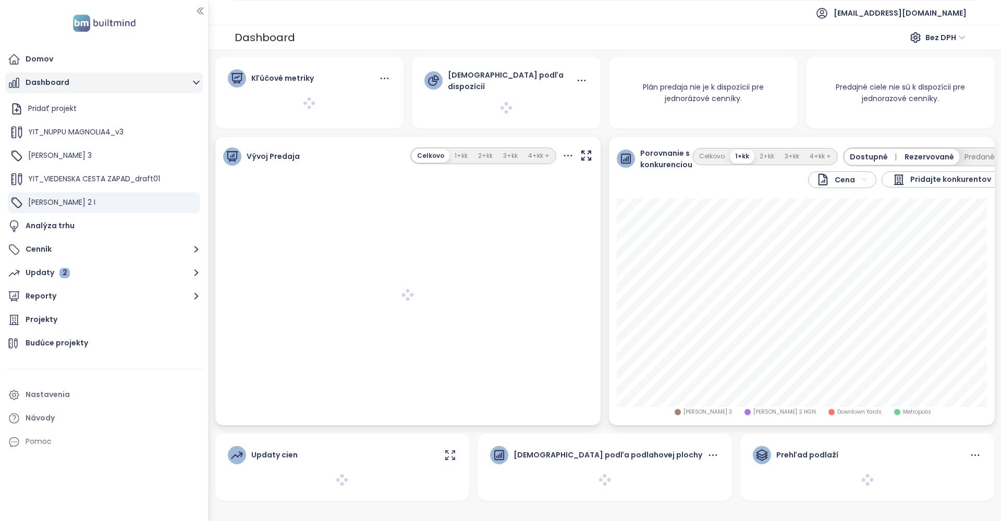
click at [50, 85] on button "Dashboard" at bounding box center [104, 82] width 198 height 21
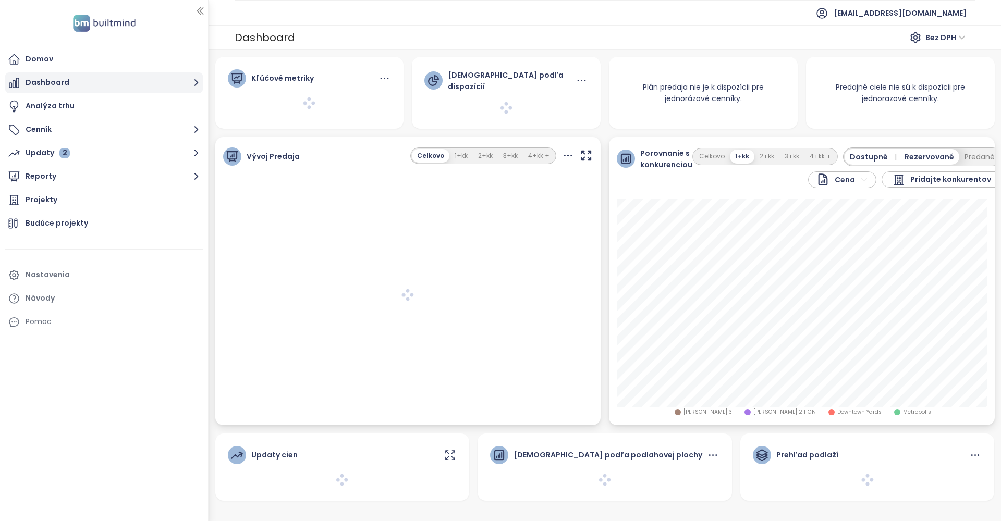
click at [50, 85] on button "Dashboard" at bounding box center [104, 82] width 198 height 21
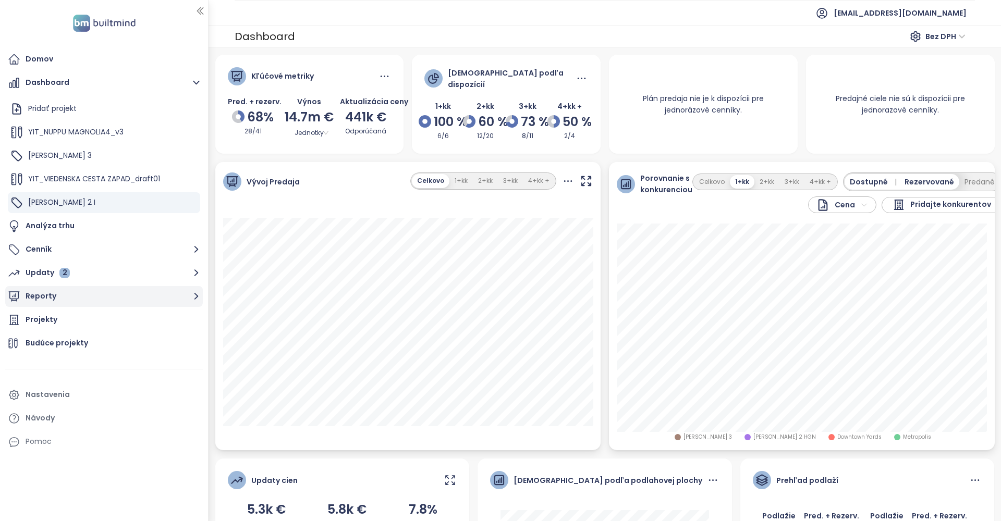
click at [40, 294] on button "Reporty" at bounding box center [104, 296] width 198 height 21
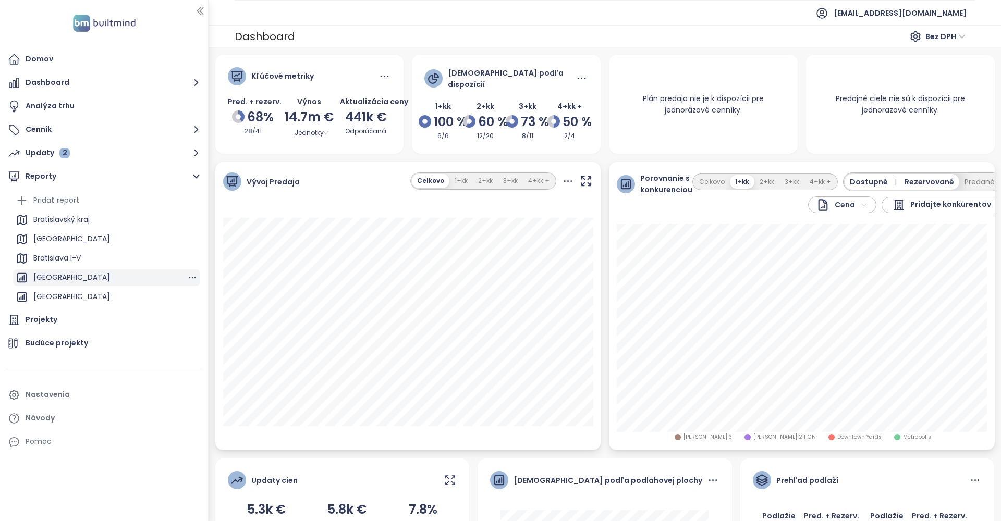
click at [48, 276] on div "[GEOGRAPHIC_DATA]" at bounding box center [71, 277] width 77 height 13
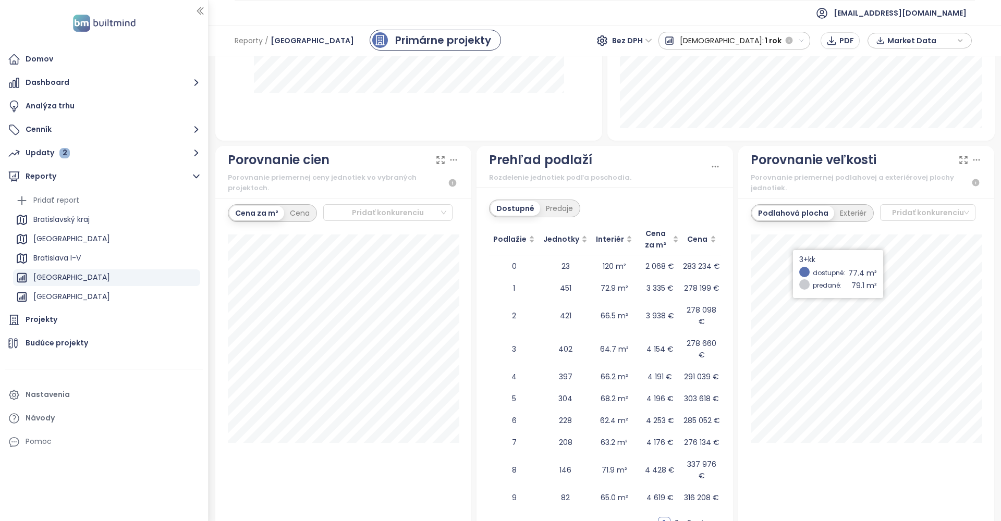
scroll to position [1162, 0]
click at [447, 214] on div "Pridať konkurenciu" at bounding box center [388, 213] width 130 height 17
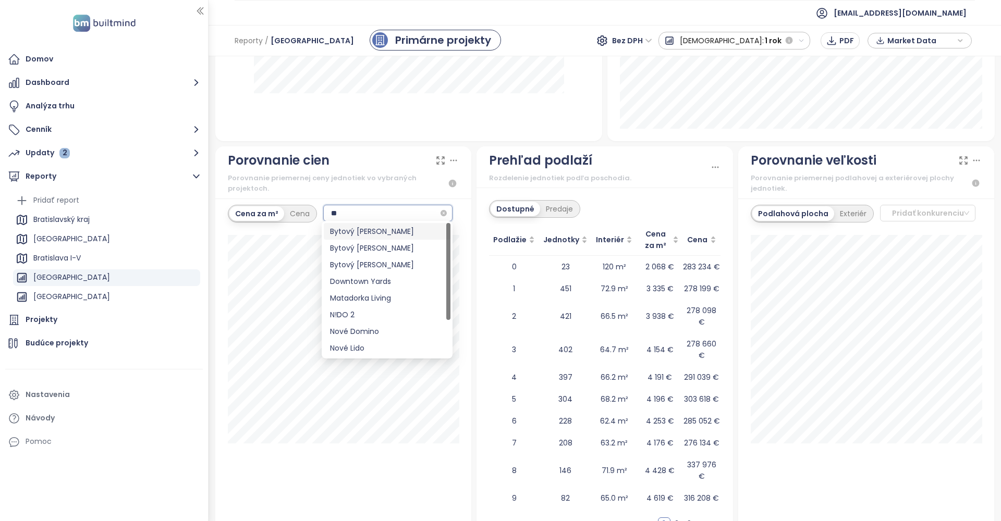
type input "***"
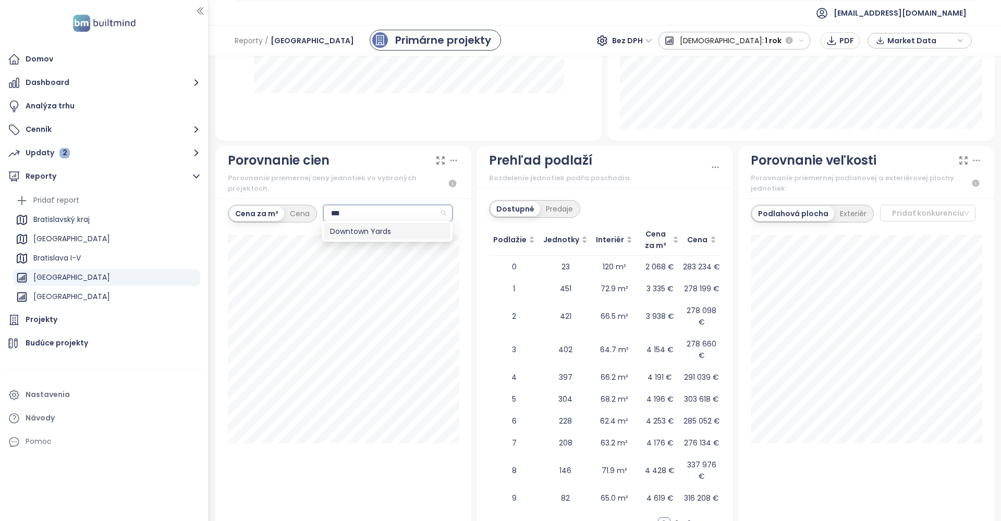
click at [384, 234] on div "Downtown Yards" at bounding box center [387, 231] width 114 height 11
type input "*"
type input "***"
click at [346, 249] on div "Zwirn 2 HGN" at bounding box center [387, 247] width 114 height 11
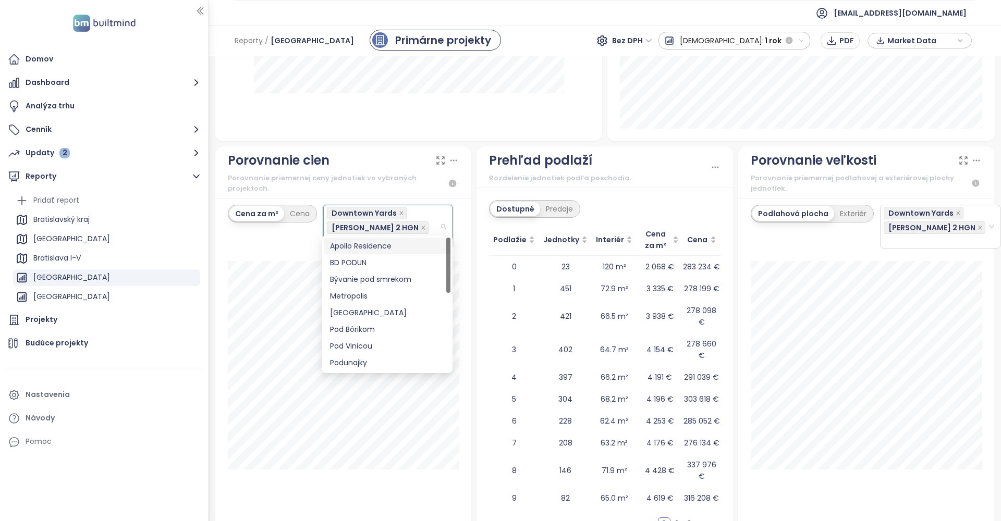
type input "***"
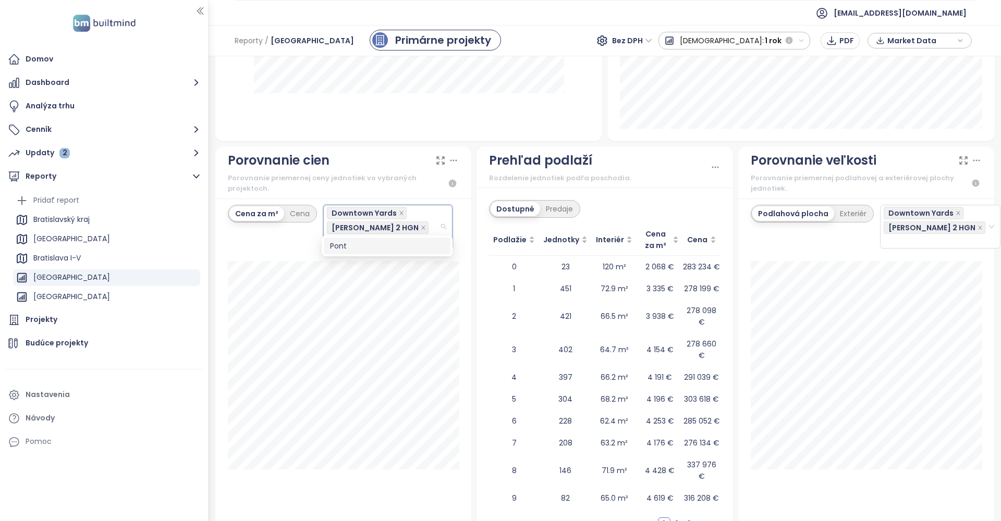
click at [334, 249] on div "Pont" at bounding box center [387, 245] width 114 height 11
type input "******"
click at [347, 258] on div "Millhaus" at bounding box center [387, 258] width 114 height 11
click at [400, 240] on icon "close" at bounding box center [402, 242] width 5 height 5
type input "****"
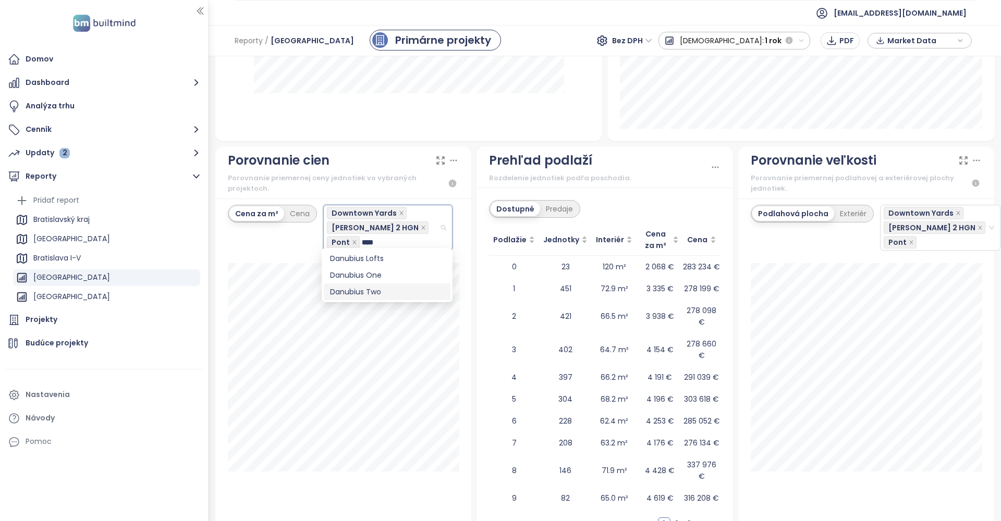
click at [370, 288] on div "Danubius Two" at bounding box center [387, 291] width 114 height 11
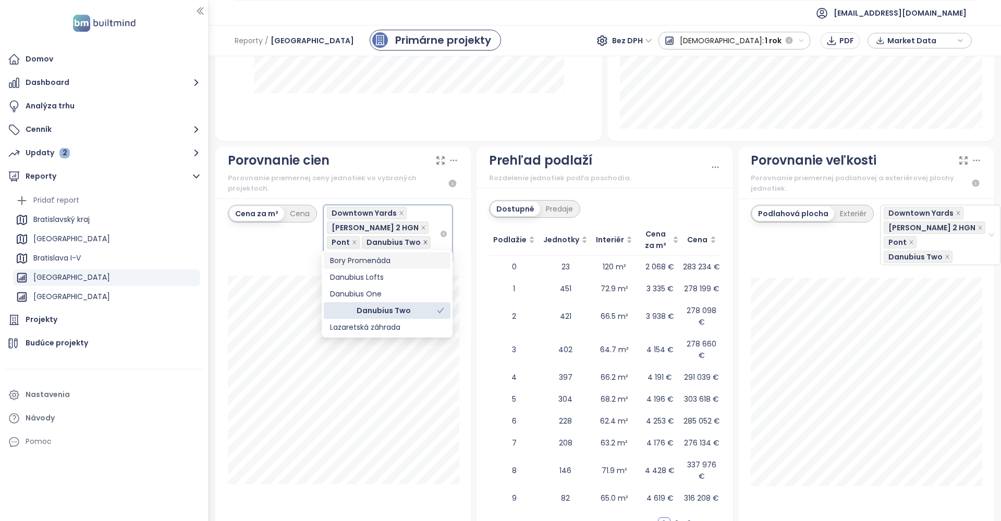
type input "****"
click at [384, 262] on div "Danubius Lofts" at bounding box center [387, 260] width 114 height 11
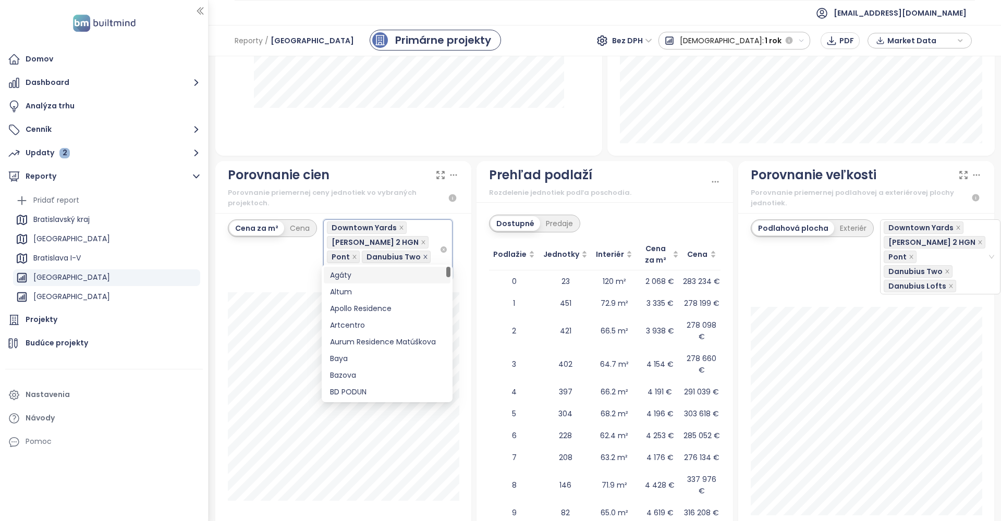
click at [423, 254] on icon "close" at bounding box center [425, 256] width 5 height 5
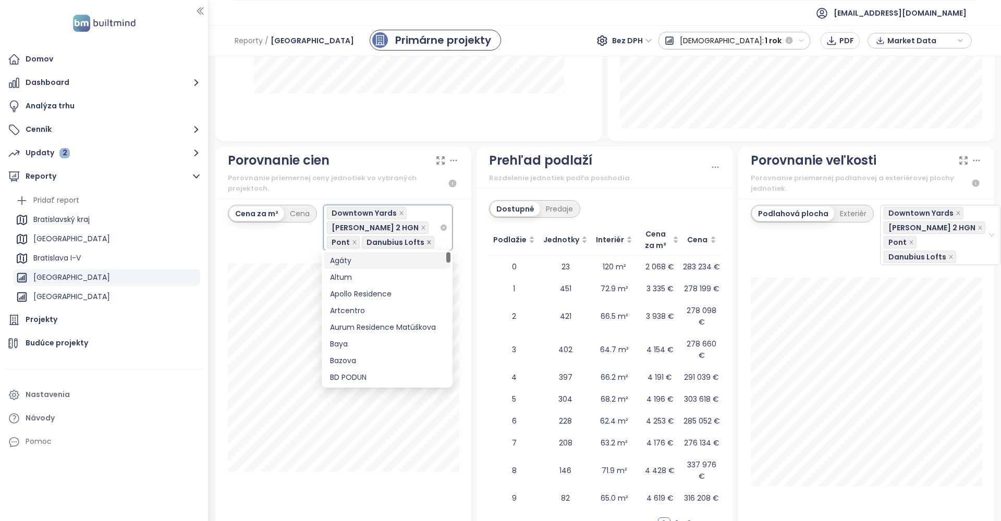
click at [427, 240] on icon "close" at bounding box center [429, 242] width 5 height 5
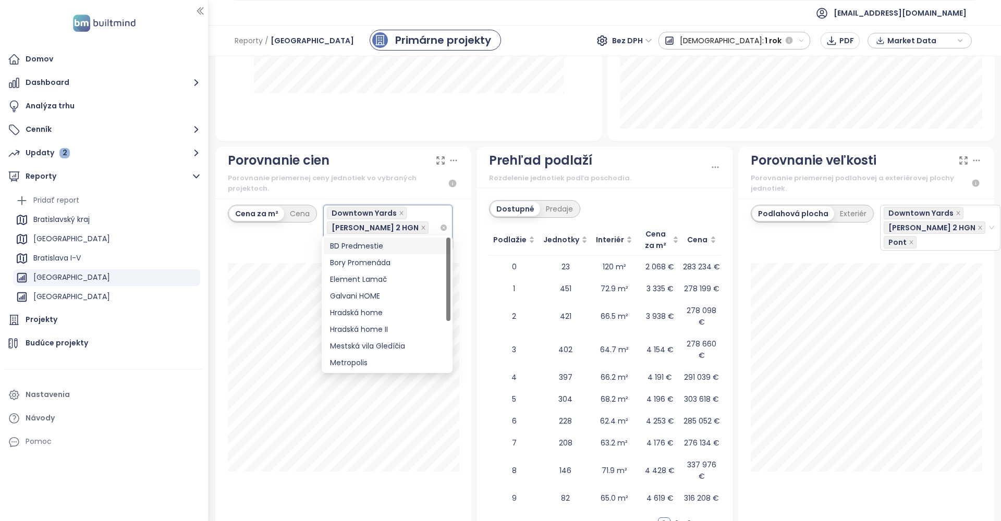
type input "****"
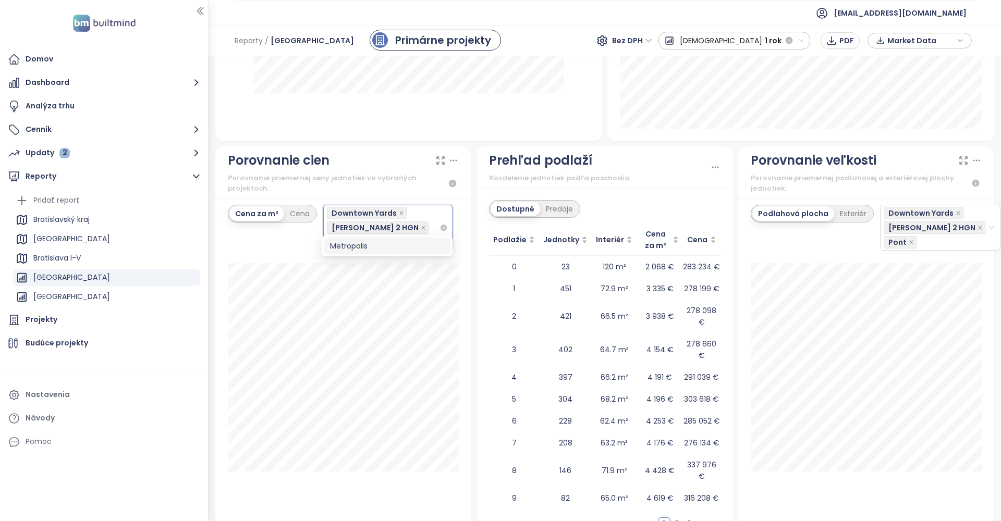
click at [362, 247] on div "Metropolis" at bounding box center [387, 245] width 114 height 11
click at [439, 155] on icon at bounding box center [440, 160] width 10 height 10
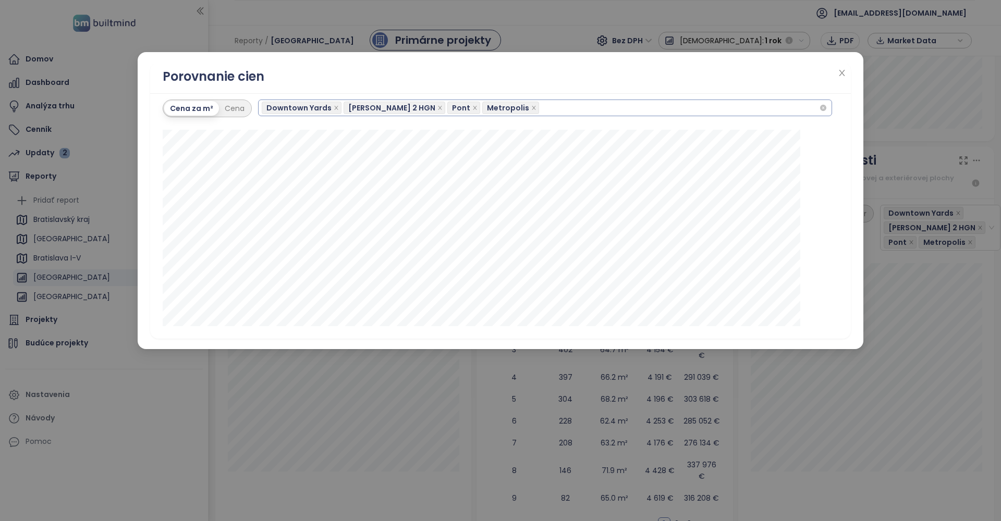
click at [515, 105] on div "Downtown Yards Zwirn 2 HGN Pont Metropolis" at bounding box center [540, 108] width 557 height 15
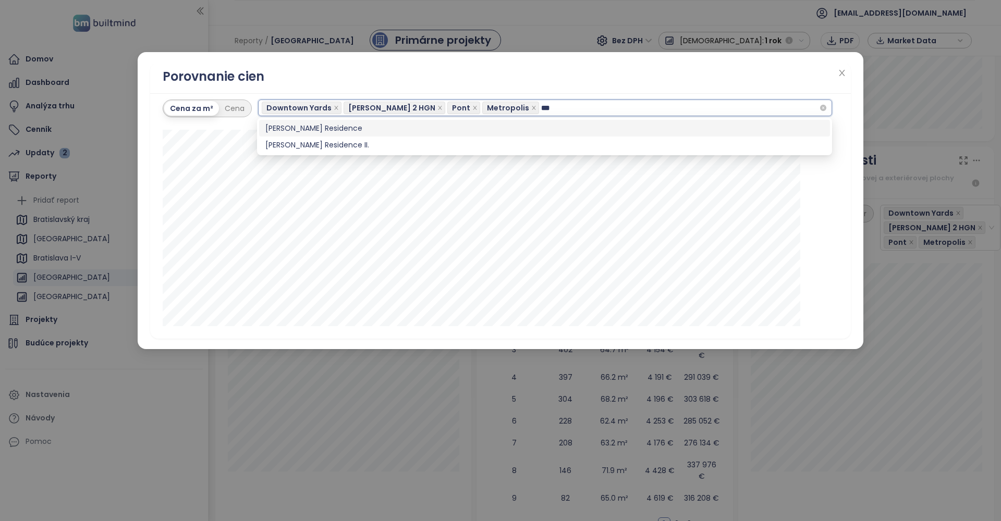
type input "****"
click at [325, 144] on div "Florian Residence II." at bounding box center [544, 144] width 558 height 11
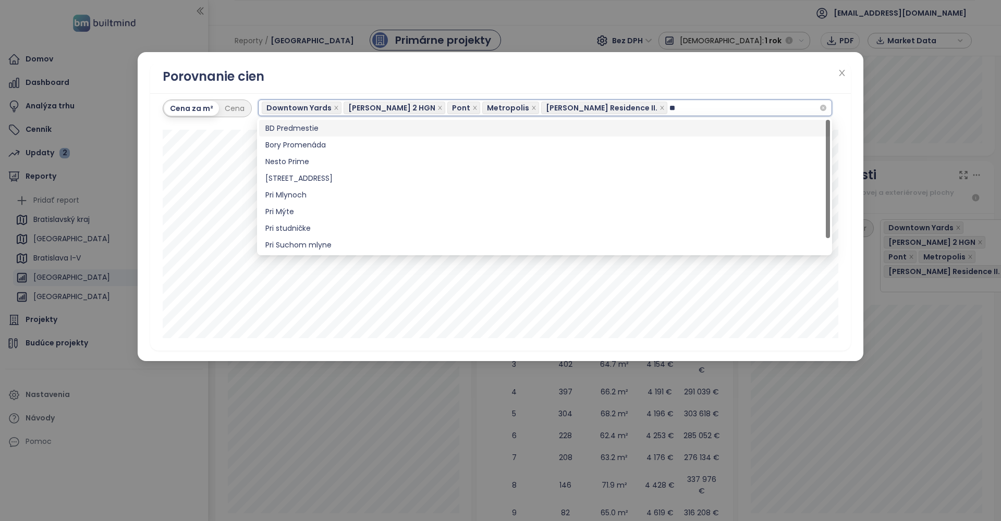
type input "***"
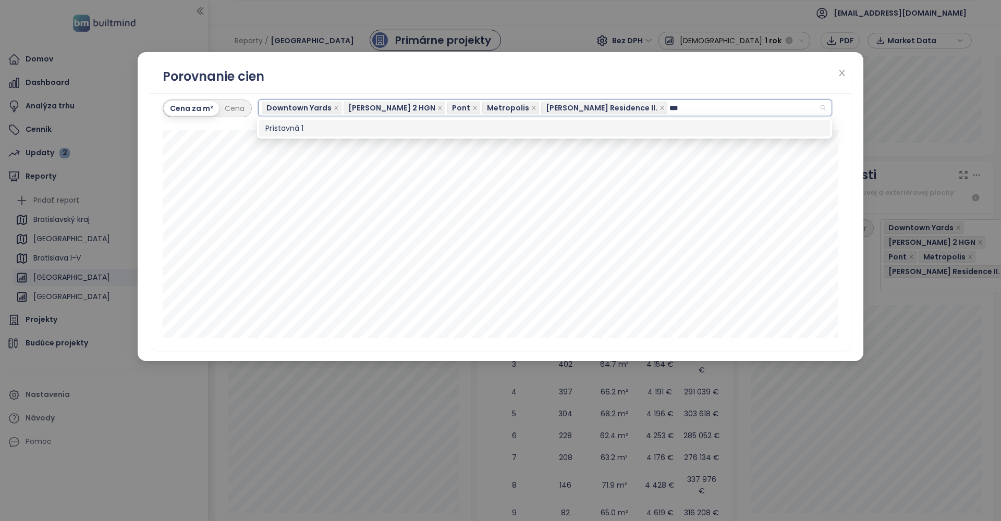
click at [309, 129] on div "Prístavná 1" at bounding box center [544, 128] width 558 height 11
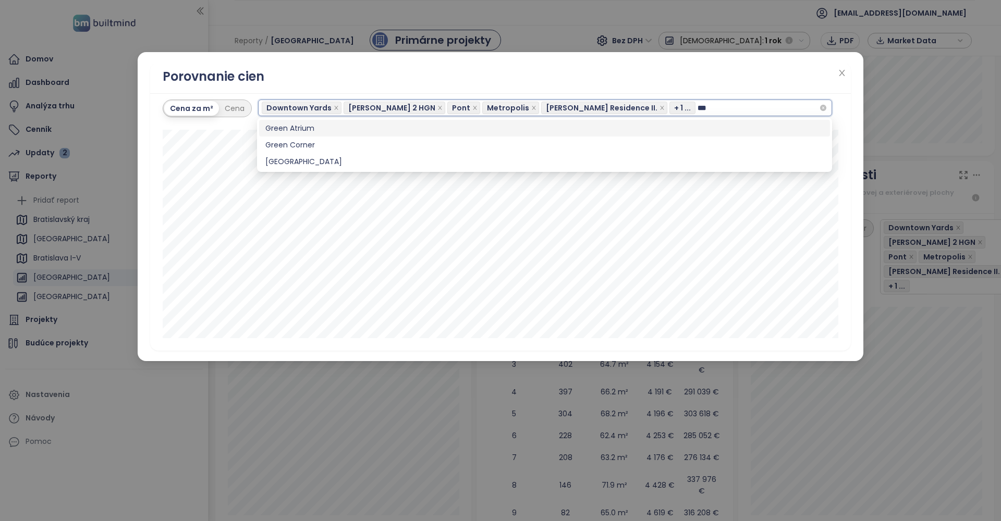
type input "****"
click at [297, 127] on div "Green Atrium" at bounding box center [544, 128] width 558 height 11
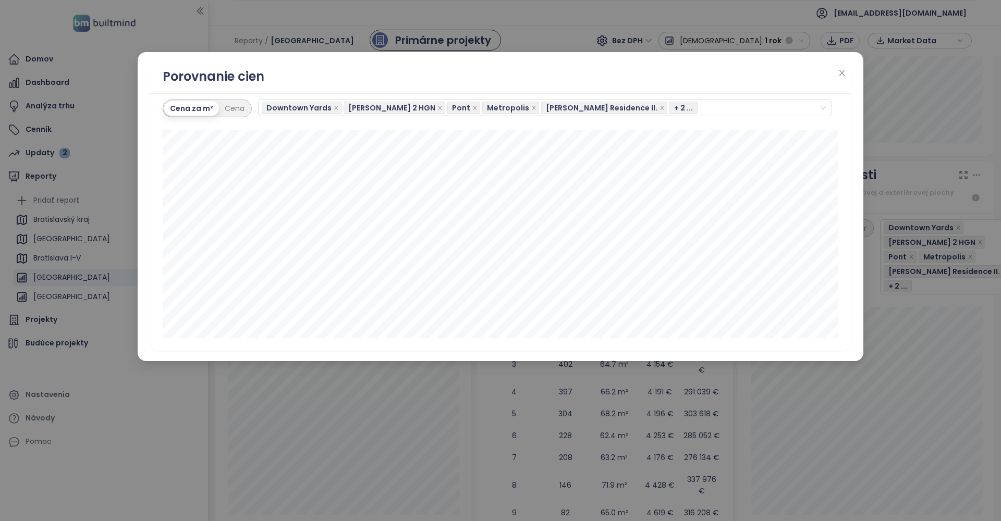
click at [574, 74] on div "Porovnanie cien" at bounding box center [501, 77] width 676 height 20
click at [227, 432] on div "Porovnanie cien Cena za m² Cena Downtown Yards Zwirn 2 HGN Pont Metropolis Flor…" at bounding box center [500, 260] width 1001 height 521
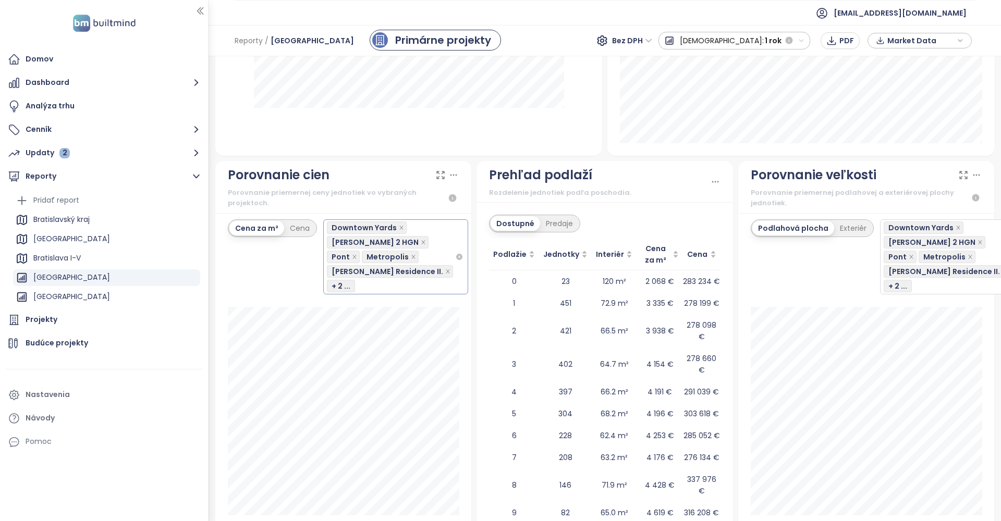
click at [454, 171] on icon at bounding box center [453, 175] width 10 height 10
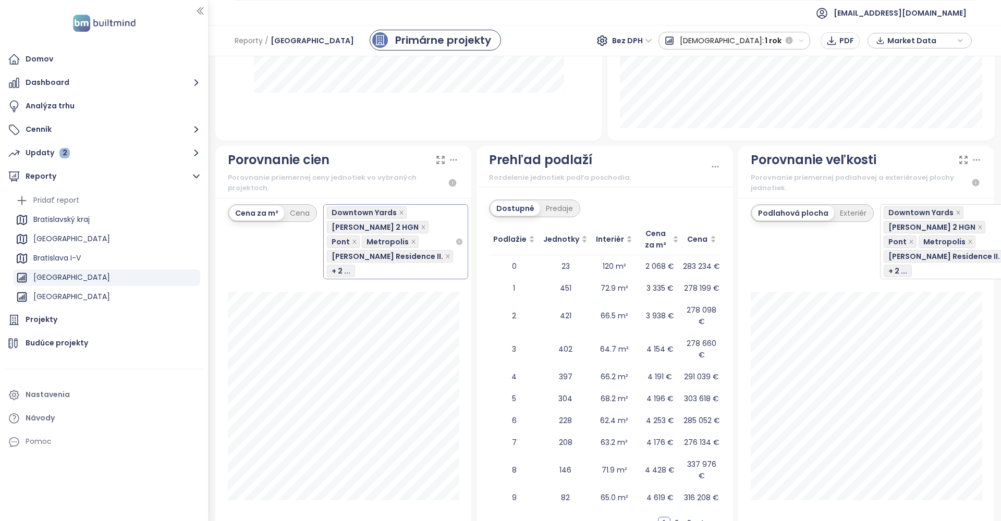
scroll to position [1177, 0]
click at [408, 275] on div "Downtown Yards Zwirn 2 HGN Pont Metropolis Florian Residence II. + 2 ..." at bounding box center [391, 242] width 128 height 73
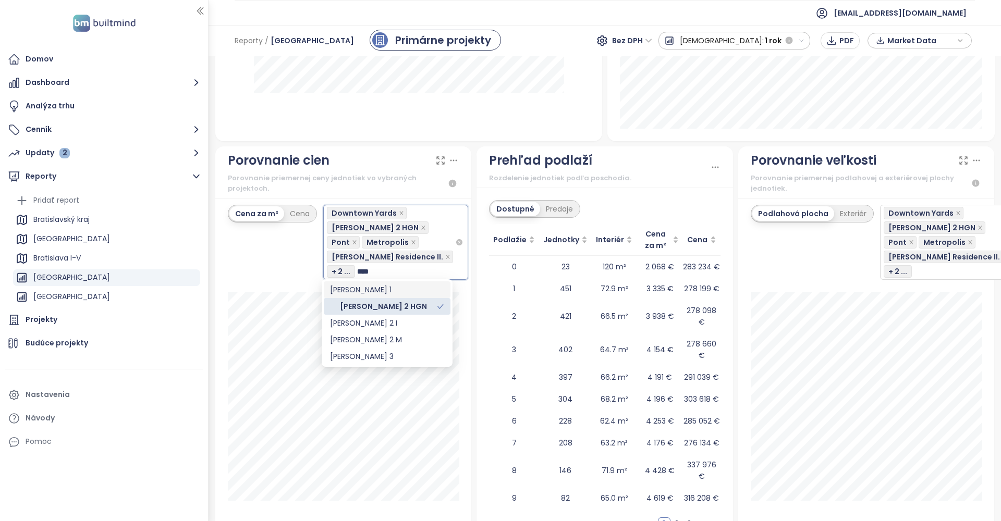
type input "*****"
click at [368, 324] on div "Zwirn 2 I" at bounding box center [387, 323] width 114 height 11
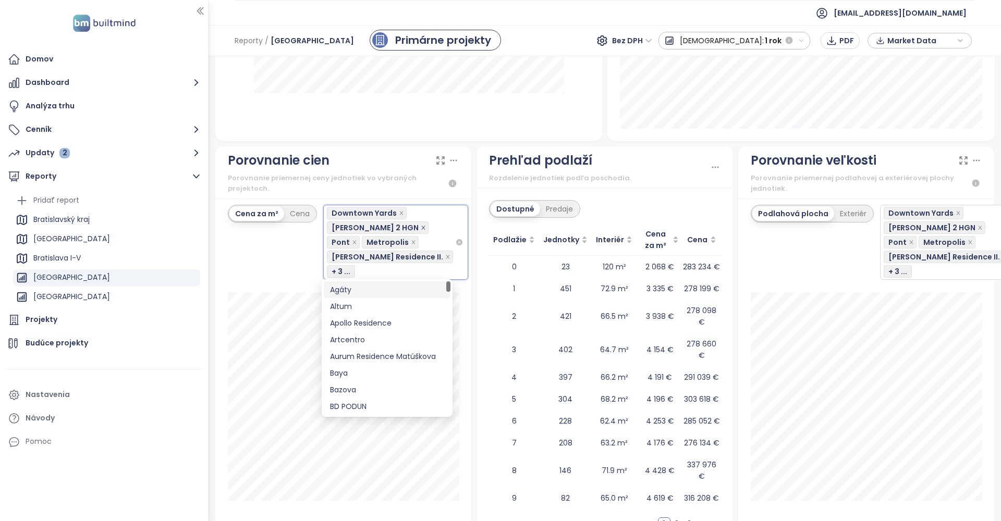
click at [421, 225] on icon "close" at bounding box center [423, 227] width 5 height 5
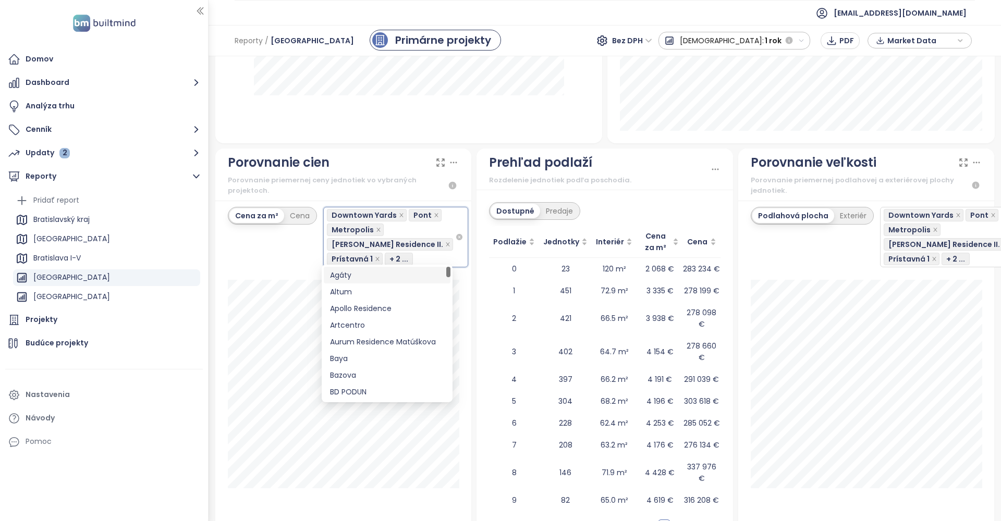
click at [299, 250] on div "Cena za m² Cena Downtown Yards Pont Metropolis Florian Residence II. Prístavná …" at bounding box center [344, 237] width 232 height 60
click at [424, 252] on div "Downtown Yards Pont Metropolis Florian Residence II. Prístavná 1 + 2 ..." at bounding box center [391, 237] width 128 height 58
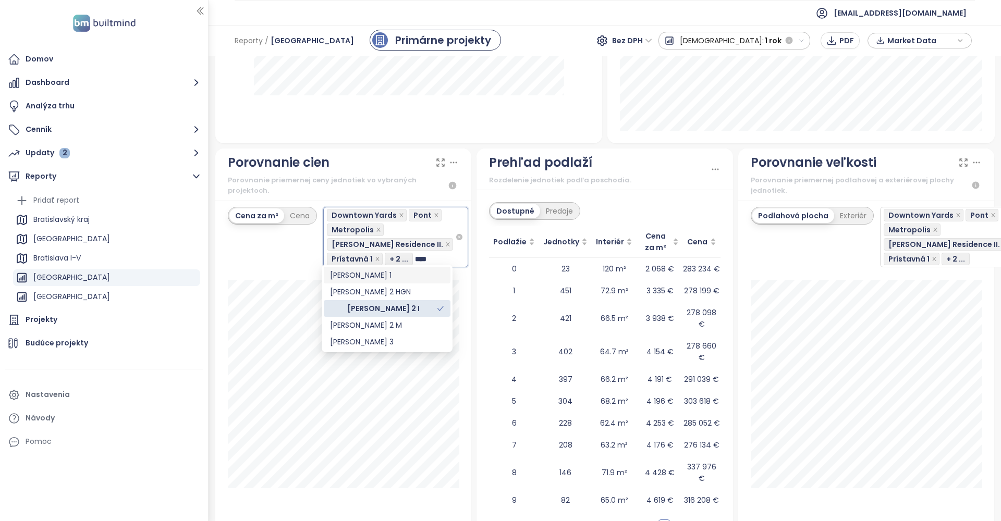
type input "*****"
click at [372, 344] on div "Zwirn 3" at bounding box center [387, 341] width 114 height 11
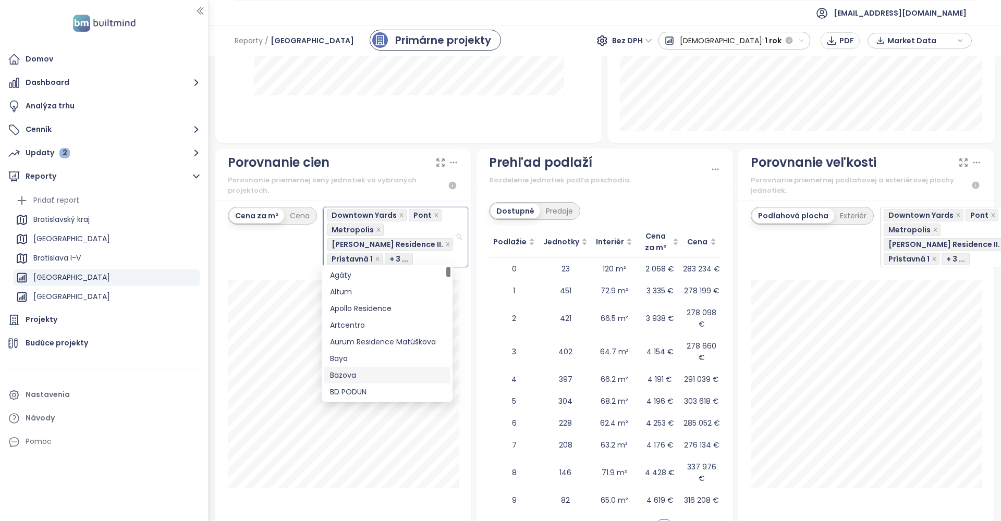
click at [460, 296] on div "Cena za m² Cena Downtown Yards Pont Metropolis Florian Residence II. Prístavná …" at bounding box center [343, 377] width 257 height 353
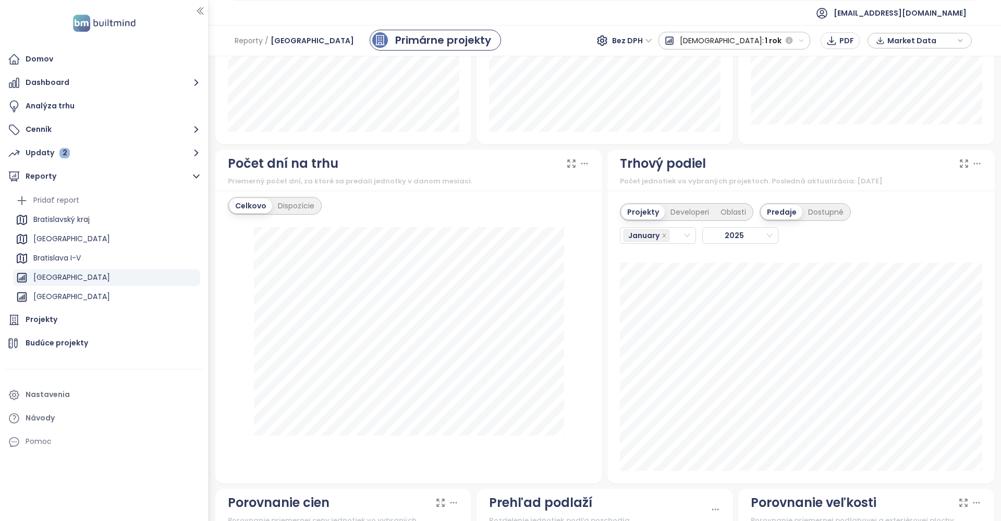
scroll to position [819, 0]
click at [725, 206] on div "Oblasti" at bounding box center [733, 213] width 37 height 15
click at [676, 241] on div "January" at bounding box center [653, 236] width 59 height 15
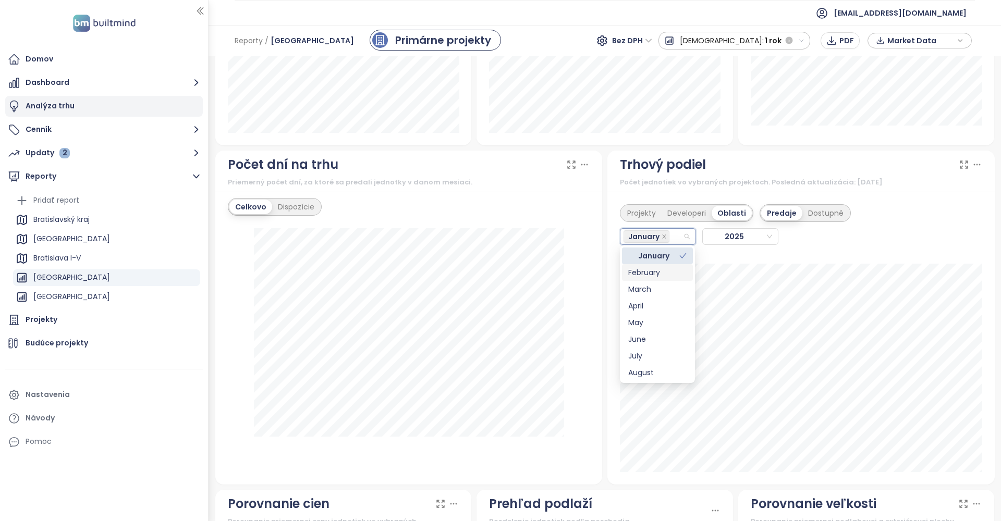
click at [50, 108] on div "Analýza trhu" at bounding box center [50, 106] width 49 height 13
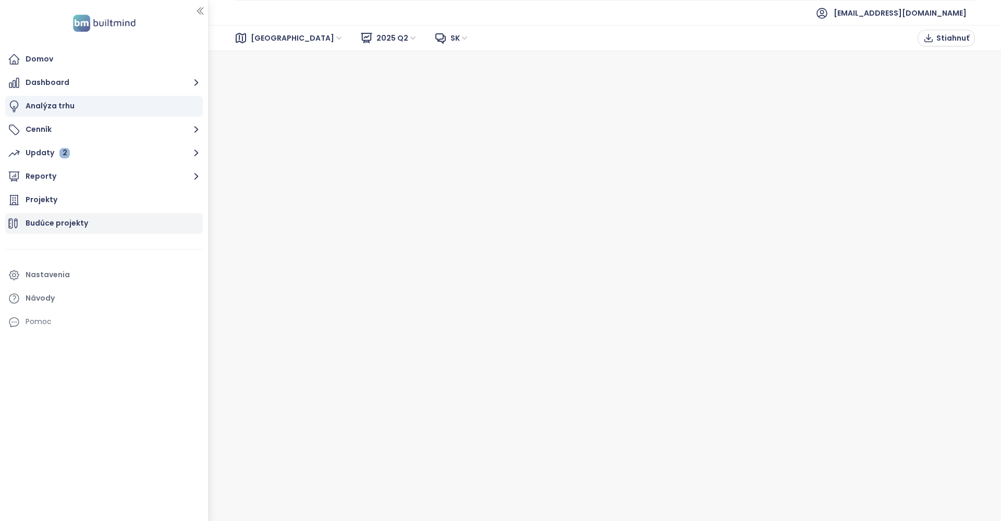
click at [178, 221] on div "Budúce projekty" at bounding box center [104, 223] width 198 height 21
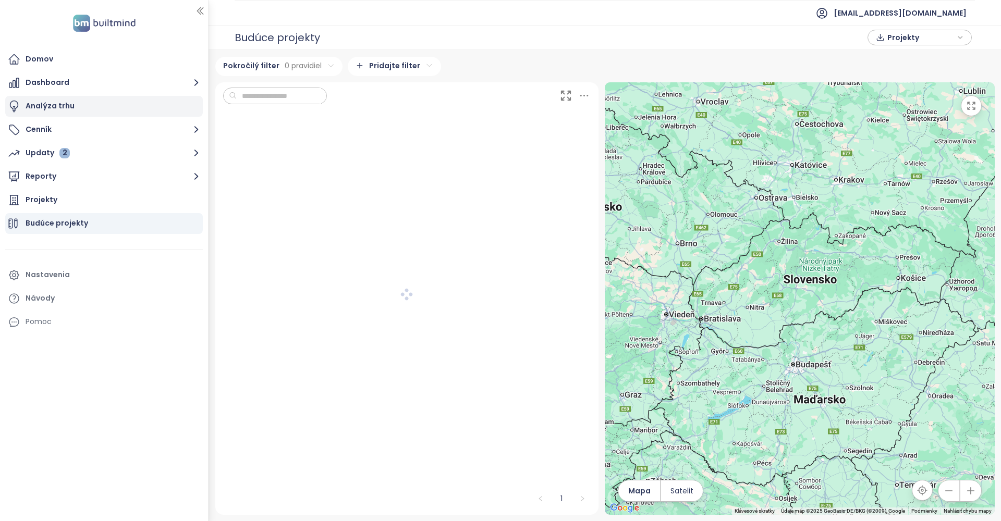
click at [67, 101] on div "Analýza trhu" at bounding box center [50, 106] width 49 height 13
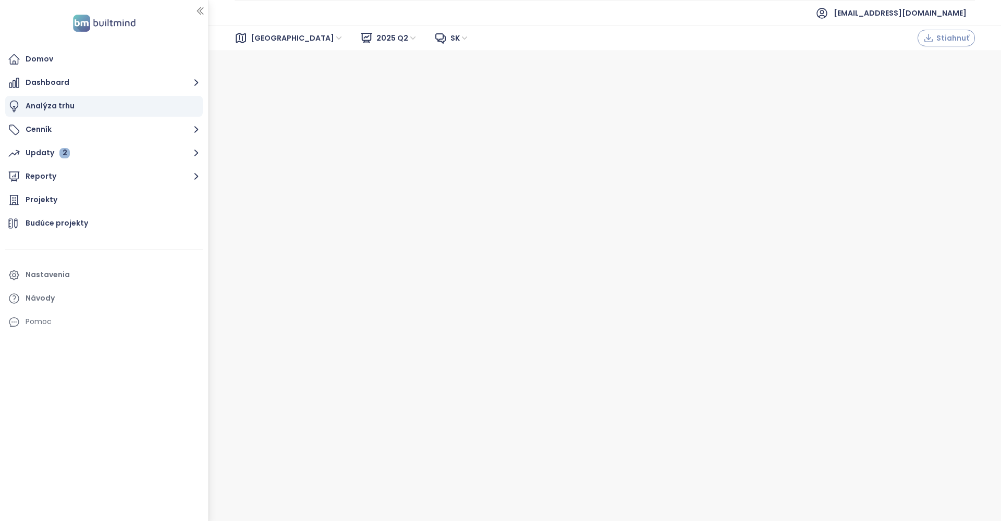
click at [955, 31] on button "Stiahnuť" at bounding box center [946, 38] width 57 height 17
click at [51, 183] on button "Reporty" at bounding box center [104, 176] width 198 height 21
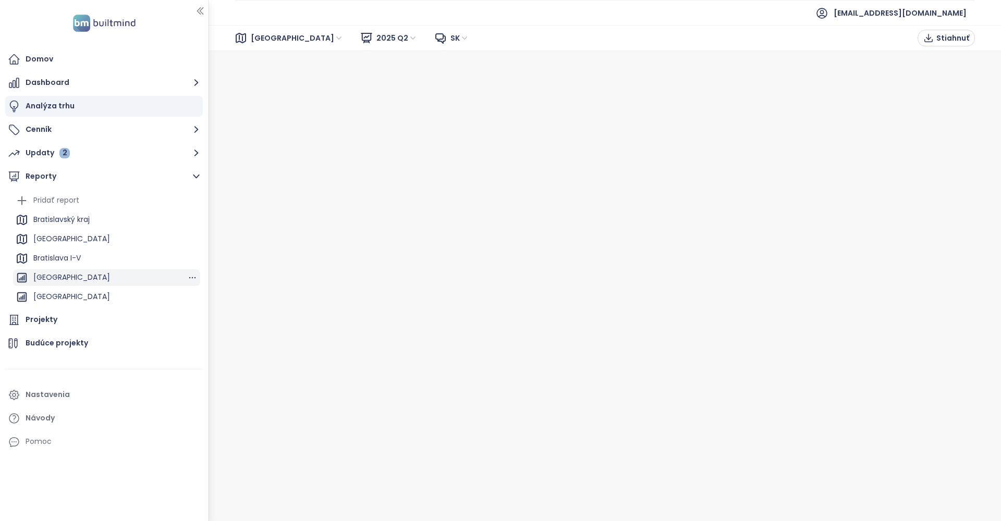
click at [79, 275] on div "[GEOGRAPHIC_DATA]" at bounding box center [71, 277] width 77 height 13
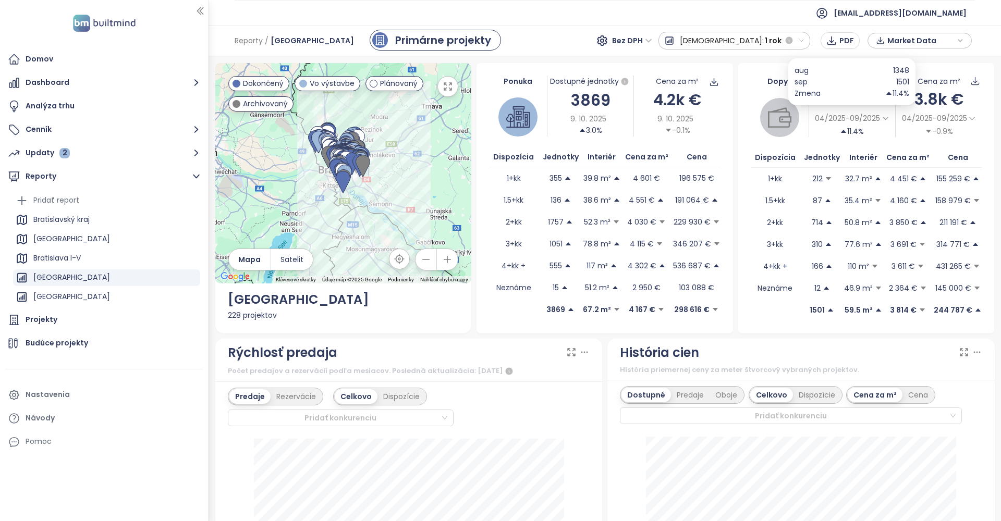
click at [859, 116] on span "04/2025-09/2025" at bounding box center [847, 118] width 65 height 11
click at [843, 132] on div "1 mesiac" at bounding box center [840, 133] width 54 height 14
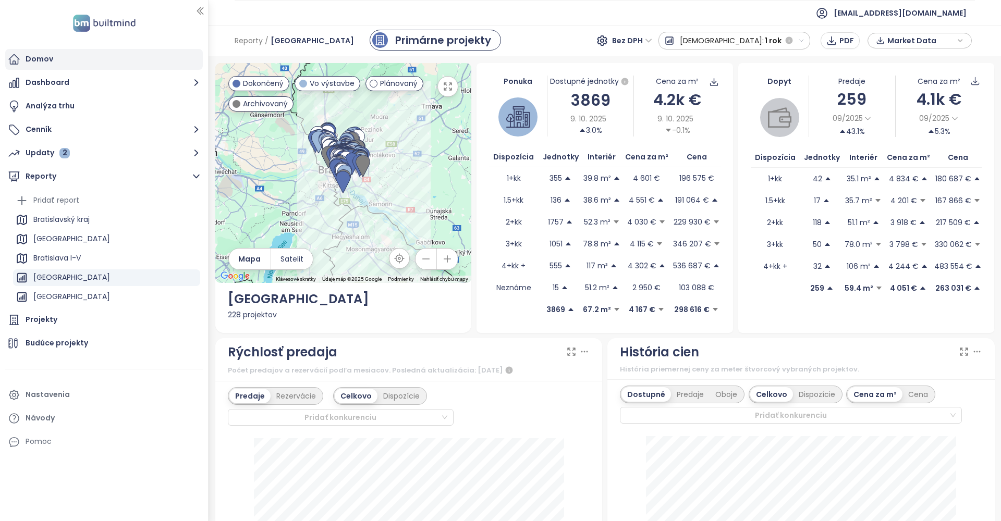
click at [53, 65] on div "Domov" at bounding box center [104, 59] width 198 height 21
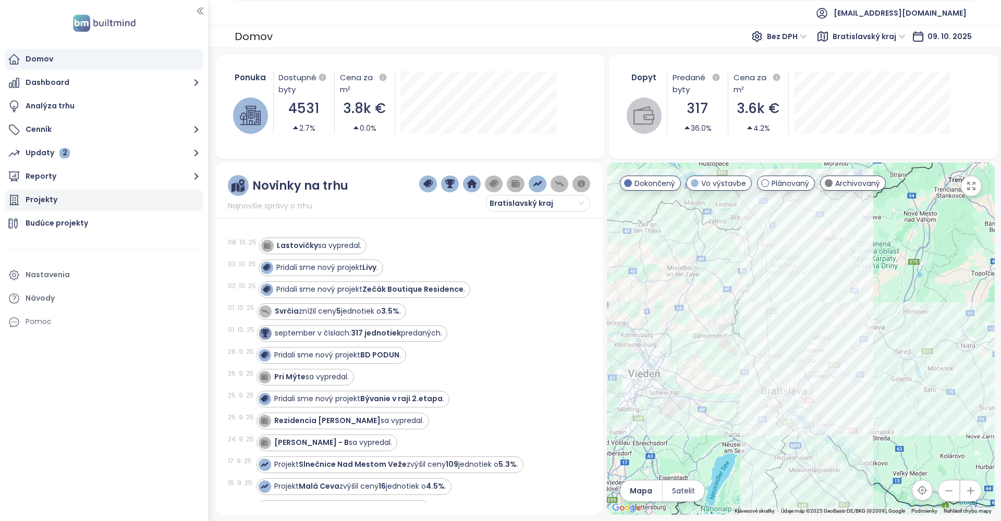
click at [58, 200] on div "Projekty" at bounding box center [104, 200] width 198 height 21
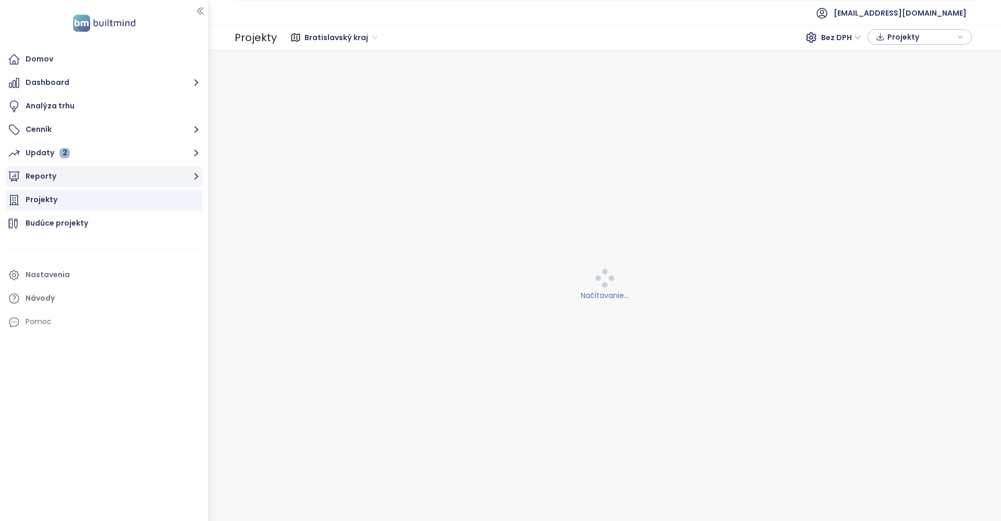
click at [57, 185] on button "Reporty" at bounding box center [104, 176] width 198 height 21
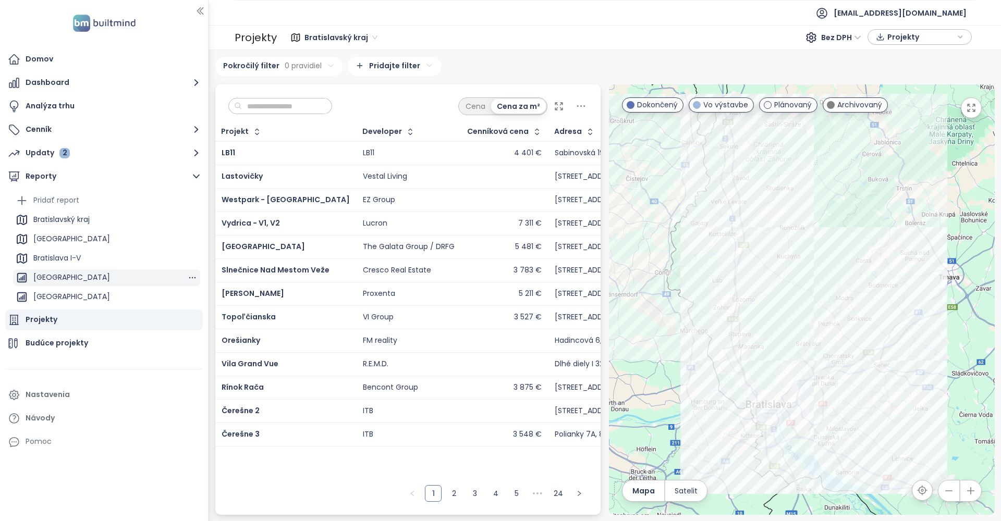
click at [52, 274] on div "[GEOGRAPHIC_DATA]" at bounding box center [71, 277] width 77 height 13
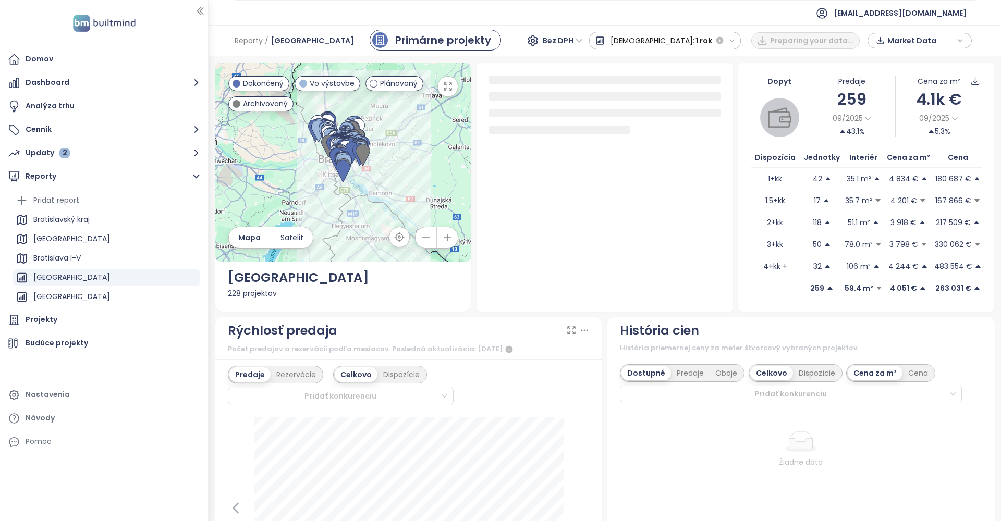
click at [460, 60] on div "Sekundárne" at bounding box center [427, 68] width 65 height 16
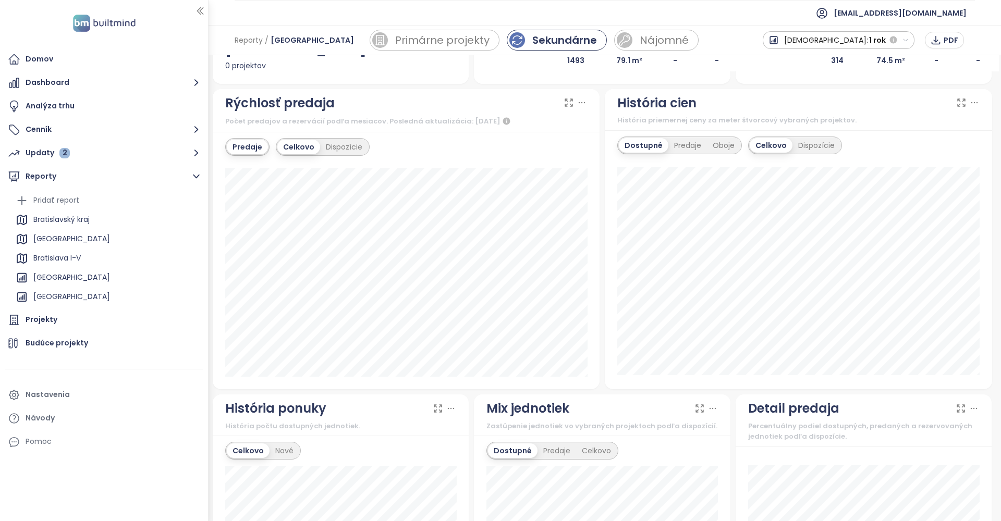
scroll to position [223, 0]
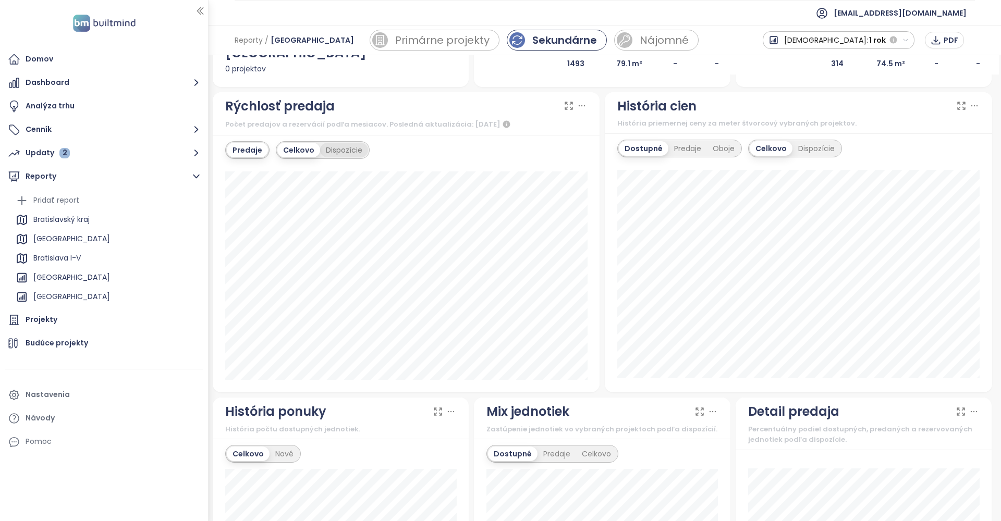
click at [341, 154] on div "Dispozície" at bounding box center [344, 150] width 48 height 15
click at [307, 149] on div "Celkovo" at bounding box center [297, 150] width 41 height 15
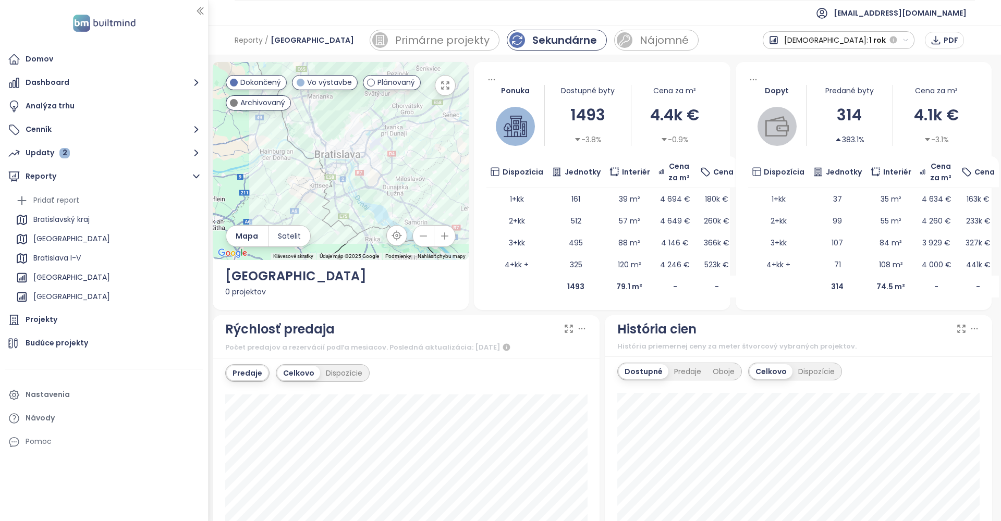
scroll to position [0, 0]
click at [908, 40] on icon "button" at bounding box center [906, 40] width 7 height 7
click at [855, 79] on div "1 mesiac" at bounding box center [808, 77] width 91 height 19
click at [877, 41] on span "1 mesiac" at bounding box center [870, 40] width 32 height 19
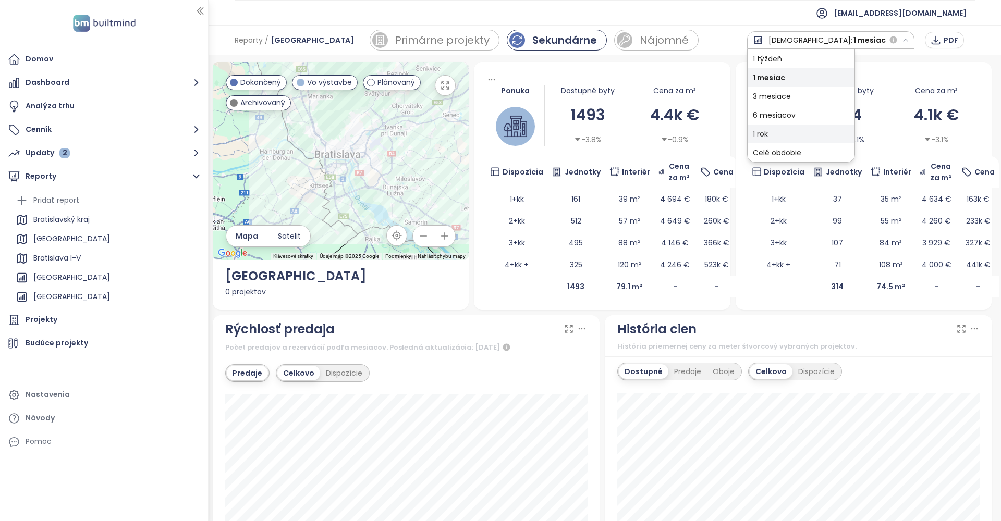
click at [840, 130] on div "1 rok" at bounding box center [801, 134] width 107 height 19
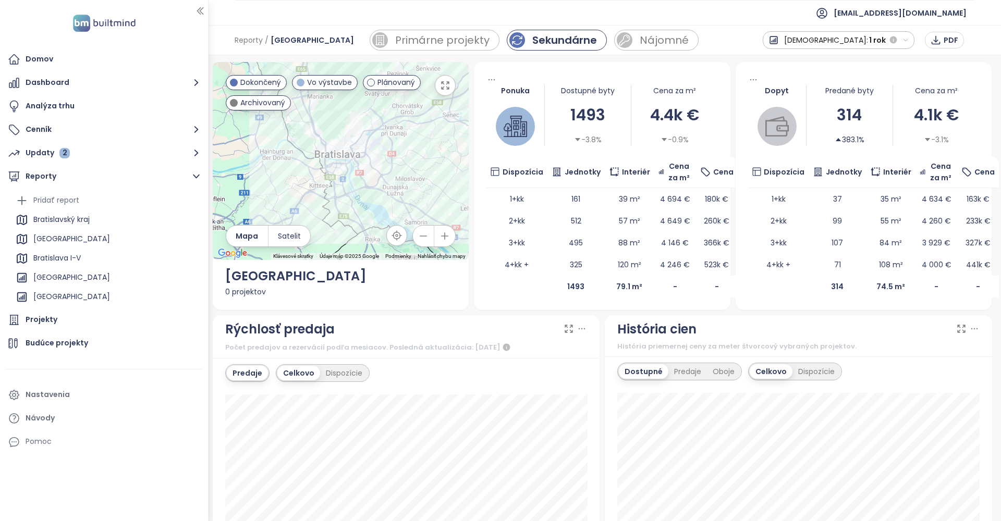
click at [963, 72] on div "Dopyt Predané byty 314 383.1% Cena za m² 4.1k € -3.1% Dispozícia Jednotky Inter…" at bounding box center [864, 186] width 257 height 248
click at [875, 41] on span "1 rok" at bounding box center [877, 40] width 17 height 19
click at [855, 72] on div "1 mesiac" at bounding box center [808, 77] width 91 height 19
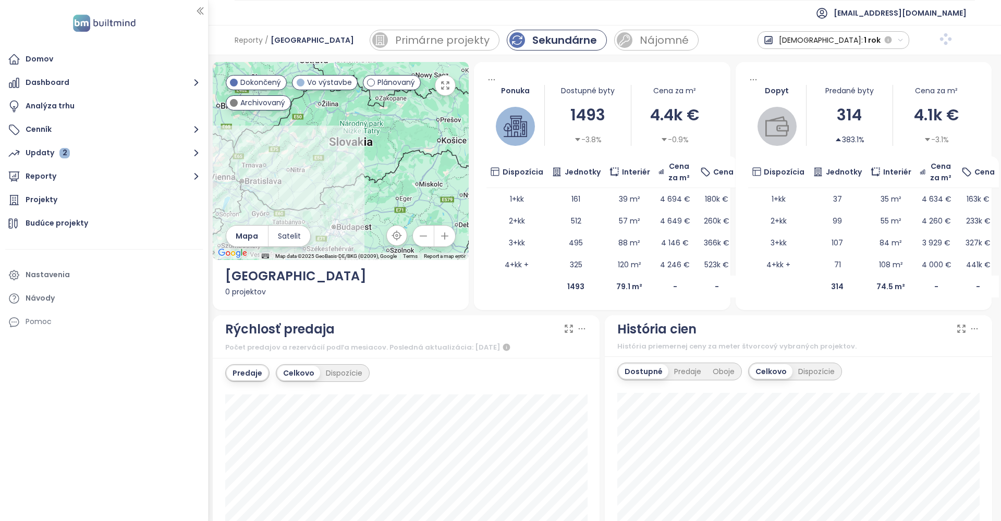
click at [902, 41] on icon "button" at bounding box center [900, 40] width 4 height 2
click at [850, 114] on div "6 mesiacov" at bounding box center [808, 115] width 91 height 19
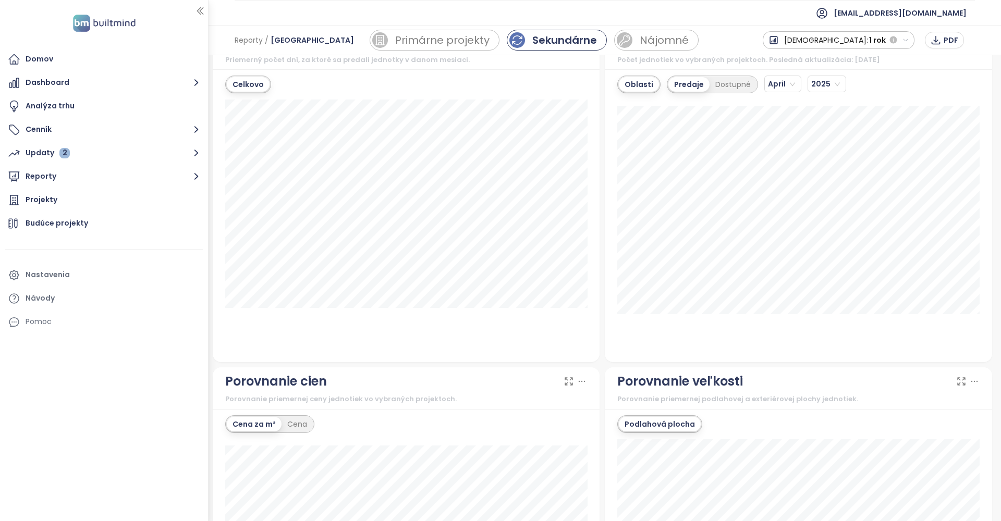
scroll to position [931, 0]
click at [781, 88] on span "April" at bounding box center [781, 86] width 27 height 16
click at [779, 121] on div "May" at bounding box center [779, 122] width 20 height 11
click at [783, 82] on span "May" at bounding box center [781, 86] width 26 height 16
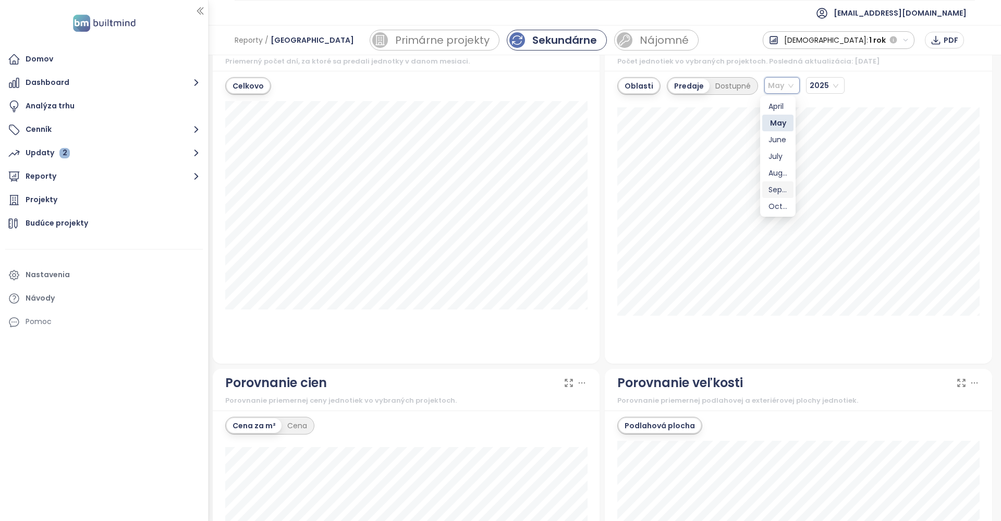
click at [776, 190] on div "September" at bounding box center [778, 189] width 19 height 11
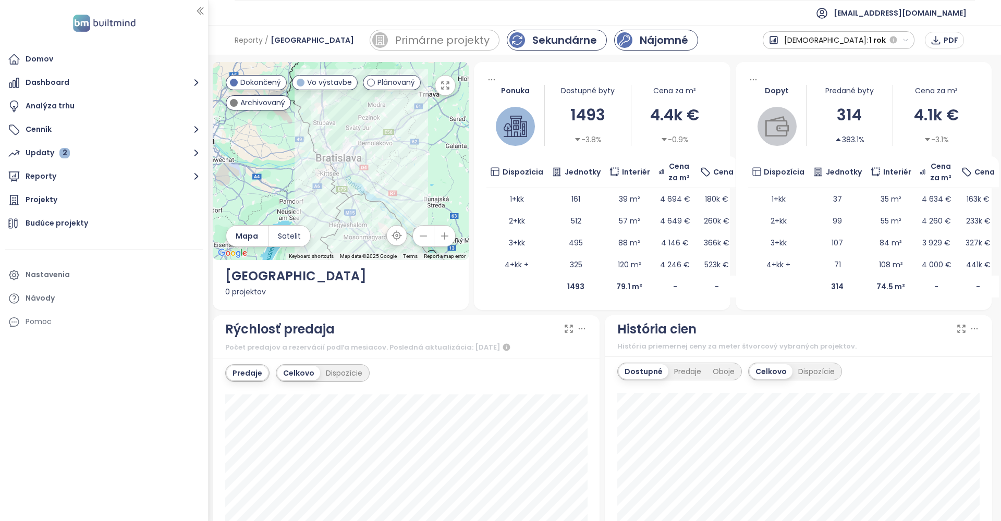
click at [640, 42] on div "Nájomné" at bounding box center [664, 40] width 48 height 16
click at [550, 42] on div "Sekundárne" at bounding box center [564, 40] width 65 height 16
click at [416, 38] on div "Primárne projekty" at bounding box center [443, 40] width 96 height 16
